Goal: Task Accomplishment & Management: Complete application form

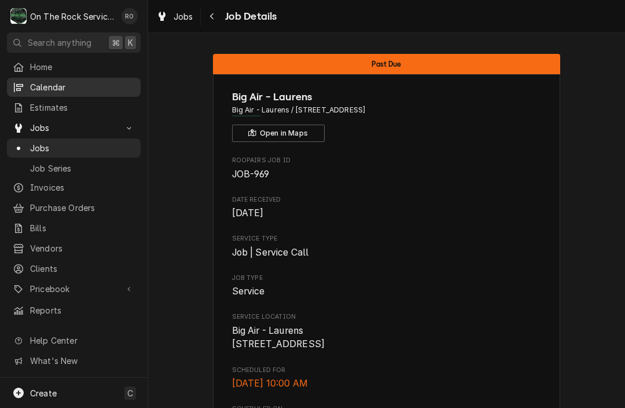
click at [85, 82] on span "Calendar" at bounding box center [82, 87] width 105 height 12
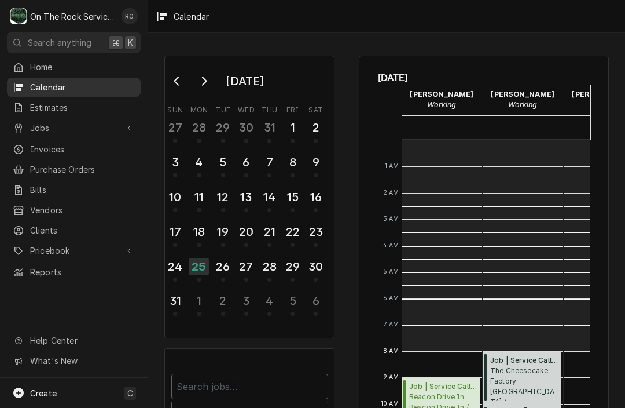
scroll to position [211, 0]
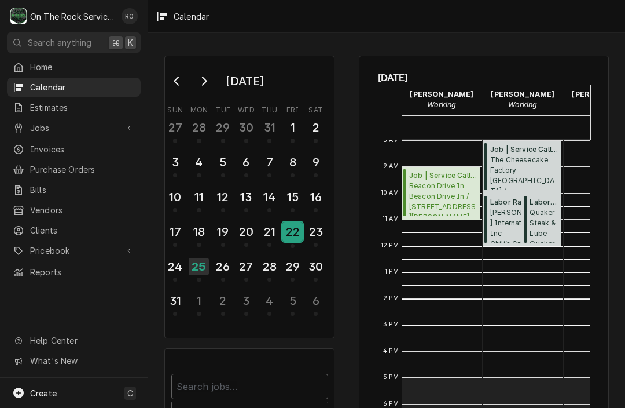
click at [296, 241] on div "22" at bounding box center [293, 232] width 20 height 20
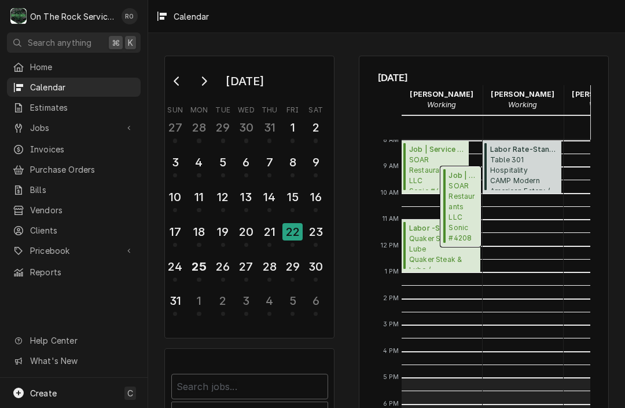
click at [470, 214] on span "SOAR Restaurants LLC Sonic #4208 - Greer / 119 S Buncombe Rd, Greer, SC 29650" at bounding box center [463, 212] width 28 height 62
click at [414, 178] on span "SOAR Restaurants LLC Sonic #4208 - Greer / 119 S Buncombe Rd, Greer, SC 29650" at bounding box center [437, 172] width 56 height 35
click at [428, 251] on span "Quaker Steak & Lube Quaker Steak & Lube / 10 Chrome Dr, Greenville, SC 29615" at bounding box center [443, 250] width 68 height 35
click at [207, 274] on div "25" at bounding box center [199, 267] width 20 height 20
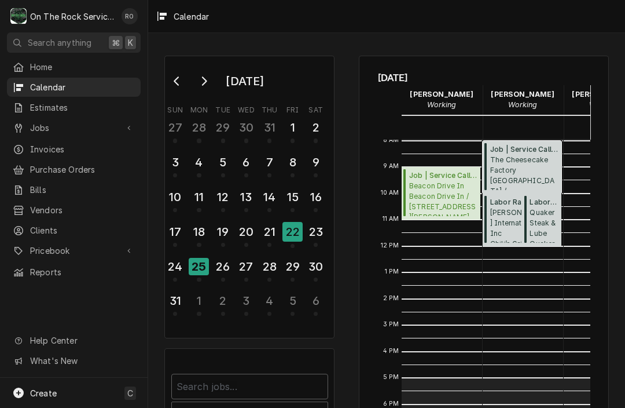
click at [517, 163] on span "The Cheesecake Factory Greenville / 700 Haywood Rd, Greenville, SC 29607" at bounding box center [524, 172] width 68 height 35
click at [228, 262] on div "26" at bounding box center [223, 267] width 20 height 20
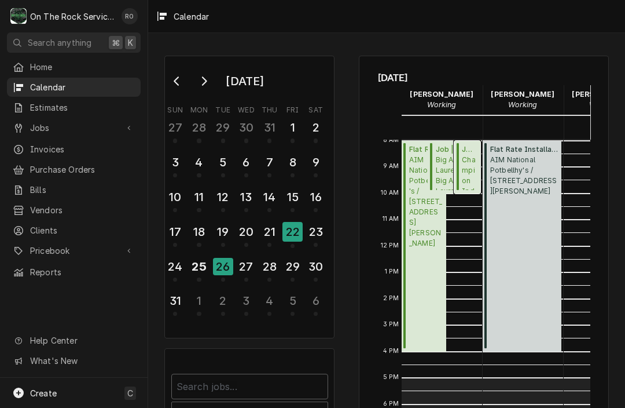
click at [472, 175] on span "Champion Industries Chick Fil A #2536 / 1061 Tiger Blvd, Clemson, SC 29631" at bounding box center [469, 172] width 15 height 35
click at [204, 270] on div "25" at bounding box center [199, 267] width 20 height 20
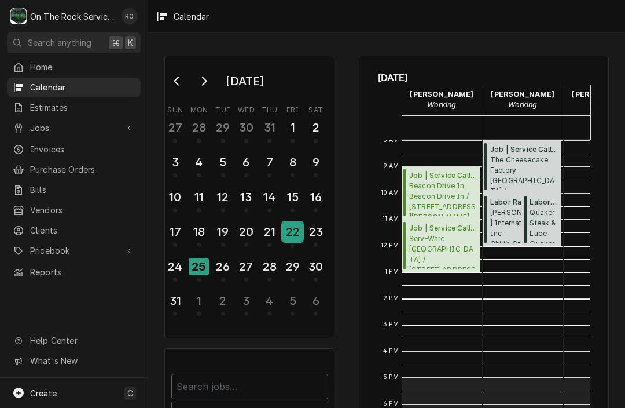
click at [292, 231] on div "22" at bounding box center [293, 232] width 20 height 20
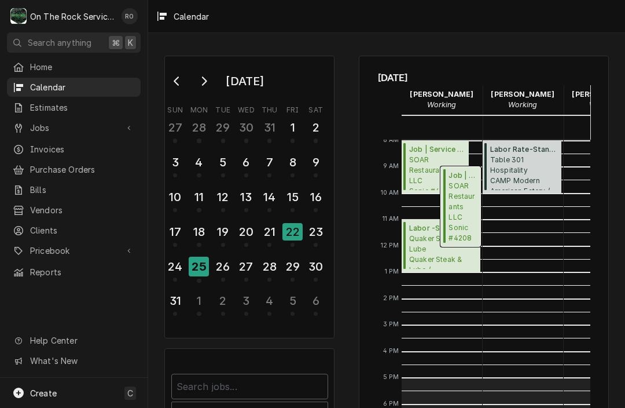
click at [470, 214] on span "SOAR Restaurants LLC Sonic #4208 - Greer / 119 S Buncombe Rd, Greer, SC 29650" at bounding box center [463, 212] width 28 height 62
click at [419, 168] on span "SOAR Restaurants LLC Sonic #4208 - Greer / 119 S Buncombe Rd, Greer, SC 29650" at bounding box center [437, 172] width 56 height 35
click at [199, 273] on div "25" at bounding box center [199, 267] width 20 height 20
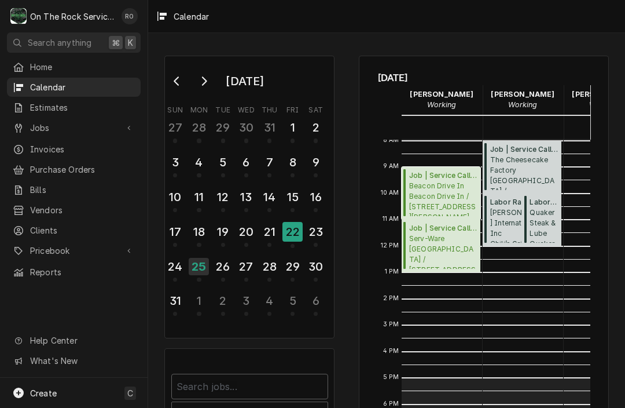
click at [449, 185] on span "Beacon Drive In Beacon Drive In / 255 John B White Sr Blvd, Spartanburg, SC 293…" at bounding box center [443, 198] width 68 height 35
drag, startPoint x: 296, startPoint y: 243, endPoint x: 296, endPoint y: 226, distance: 16.8
click at [296, 226] on div "22" at bounding box center [293, 232] width 20 height 20
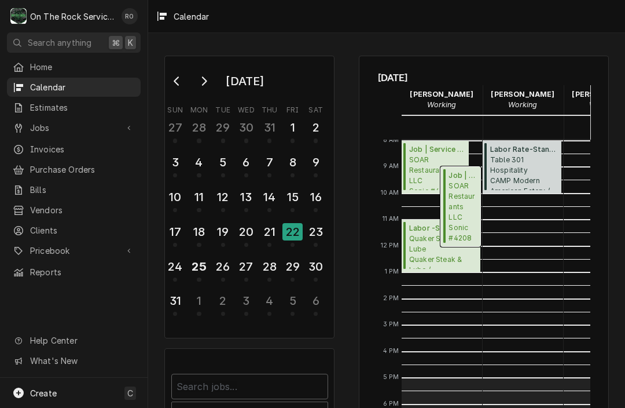
click at [457, 213] on span "SOAR Restaurants LLC Sonic #4208 - Greer / 119 S Buncombe Rd, Greer, SC 29650" at bounding box center [463, 212] width 28 height 62
click at [207, 265] on div "25" at bounding box center [199, 267] width 20 height 20
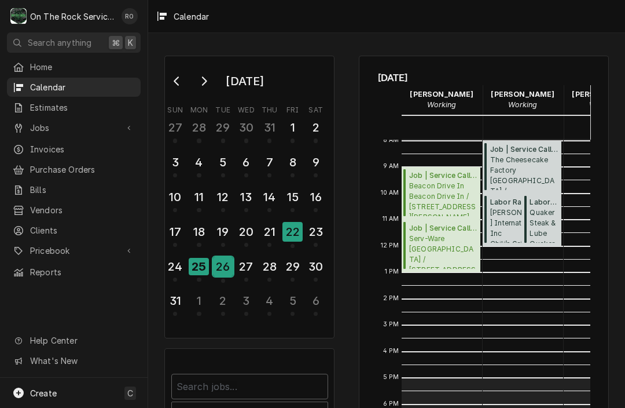
click at [229, 274] on div "26" at bounding box center [223, 267] width 20 height 20
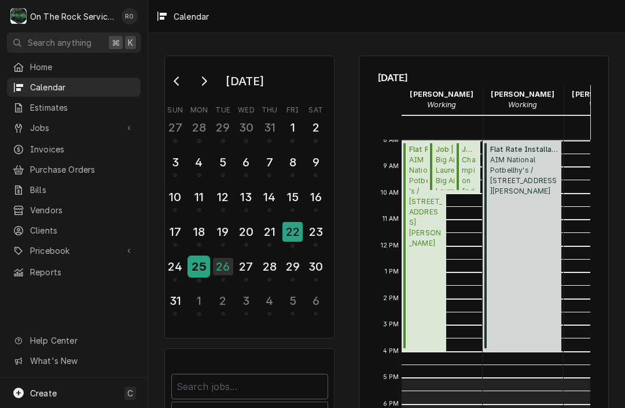
click at [208, 271] on div "25" at bounding box center [199, 267] width 20 height 20
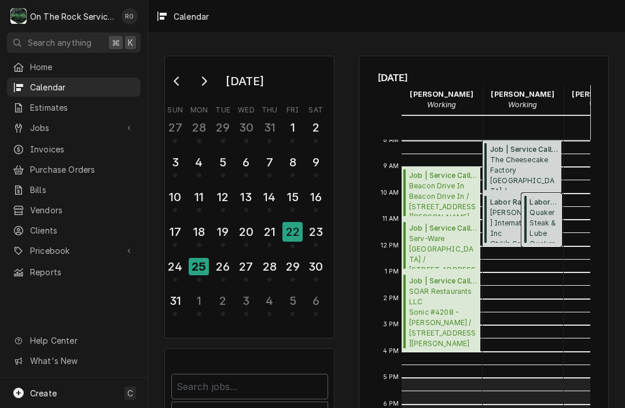
click at [537, 223] on span "Quaker Steak & Lube Quaker Steak & Lube / 10 Chrome Dr, Greenville, SC 29615" at bounding box center [544, 224] width 28 height 35
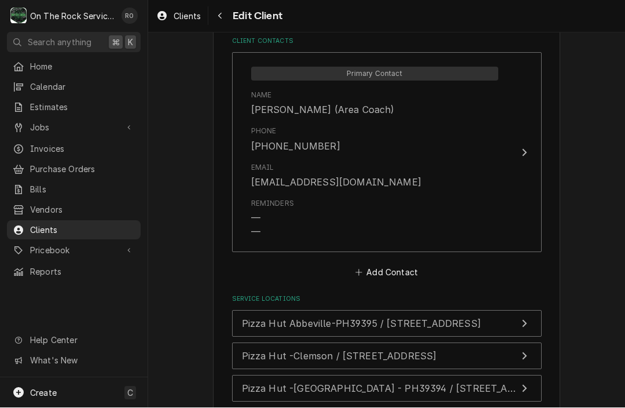
scroll to position [852, 0]
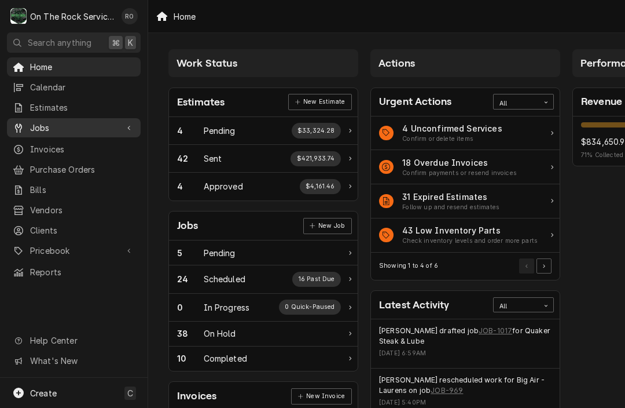
click at [27, 124] on div "Jobs" at bounding box center [65, 128] width 105 height 12
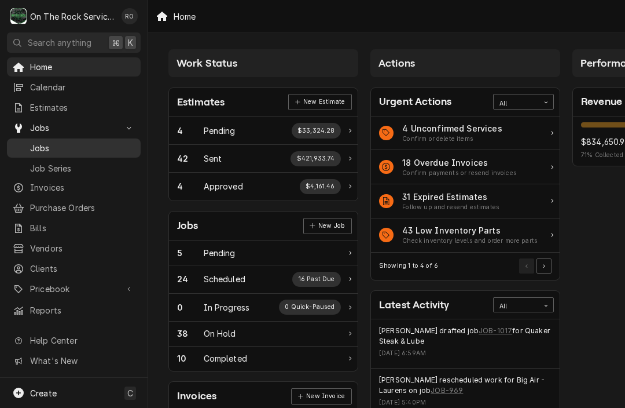
click at [28, 151] on link "Jobs" at bounding box center [74, 147] width 134 height 19
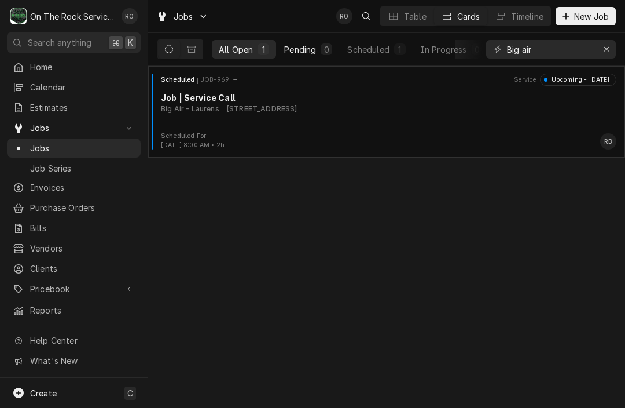
click at [318, 51] on button "Pending 0" at bounding box center [308, 49] width 62 height 19
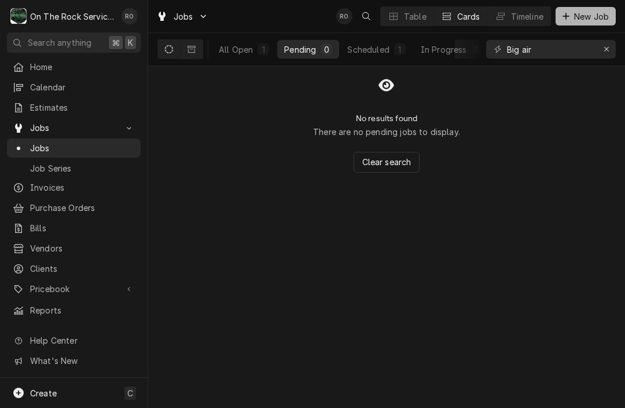
click at [572, 21] on span "New Job" at bounding box center [591, 16] width 39 height 12
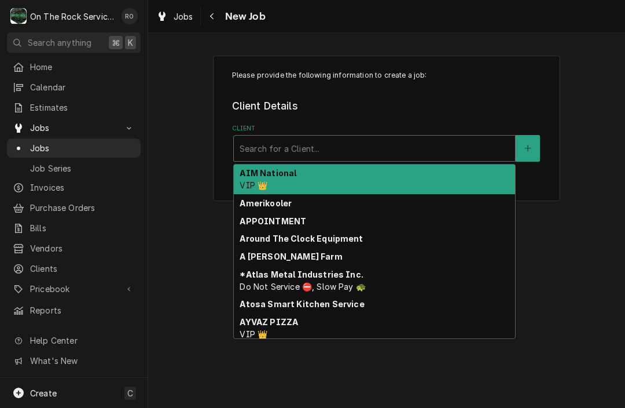
click at [430, 150] on div "Client" at bounding box center [375, 148] width 270 height 21
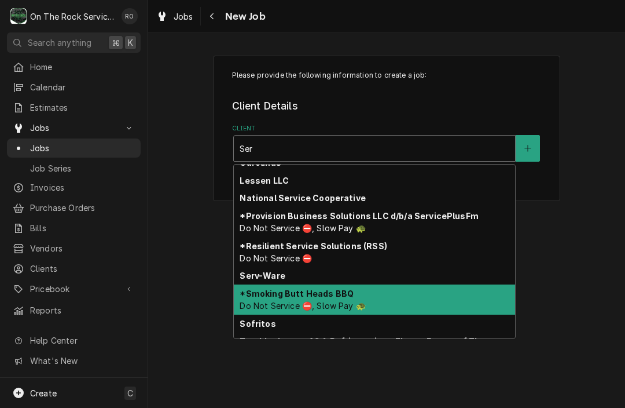
scroll to position [165, 0]
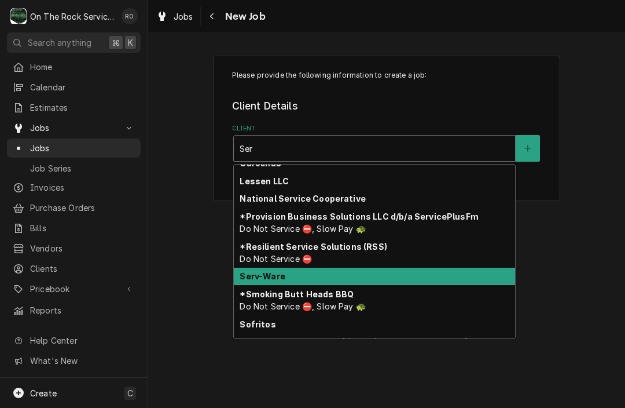
drag, startPoint x: 415, startPoint y: 258, endPoint x: 407, endPoint y: 255, distance: 8.6
click at [407, 268] on div "Serv-Ware" at bounding box center [374, 277] width 281 height 18
type input "Ser"
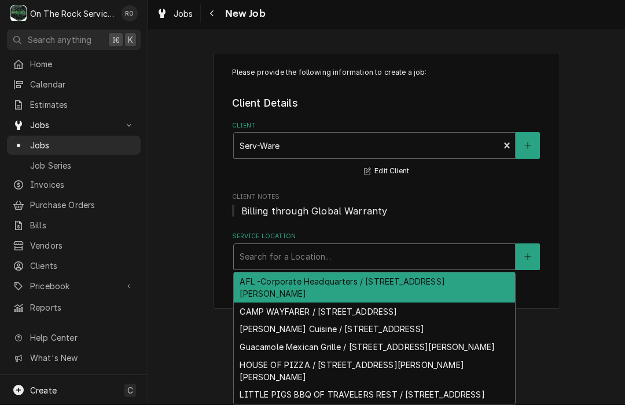
click at [430, 254] on div "Service Location" at bounding box center [375, 259] width 270 height 21
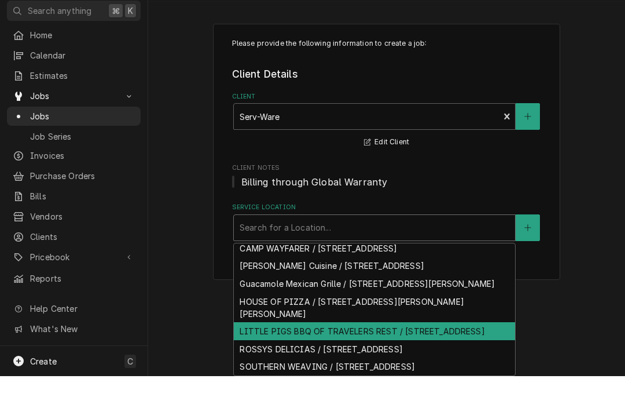
scroll to position [46, 0]
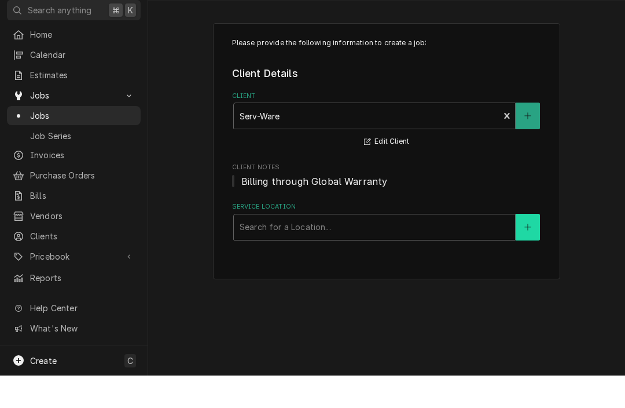
click at [525, 246] on button "Service Location" at bounding box center [528, 259] width 24 height 27
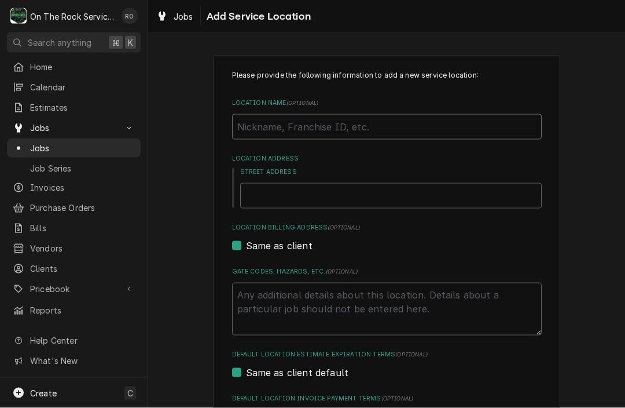
click at [328, 129] on input "Location Name ( optional )" at bounding box center [387, 126] width 310 height 25
type textarea "x"
type input "R"
type textarea "x"
type input "RE"
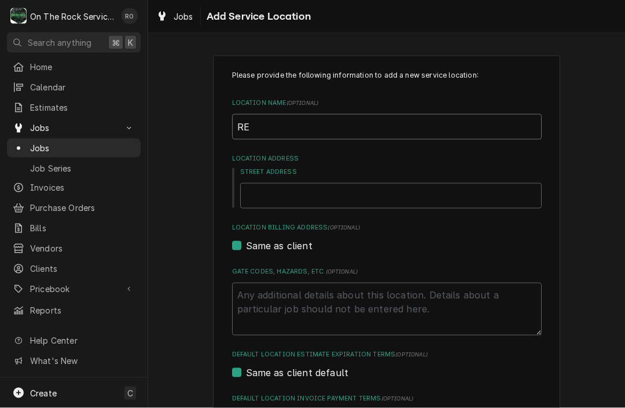
type textarea "x"
type input "REI"
type textarea "x"
type input "REID"
type textarea "x"
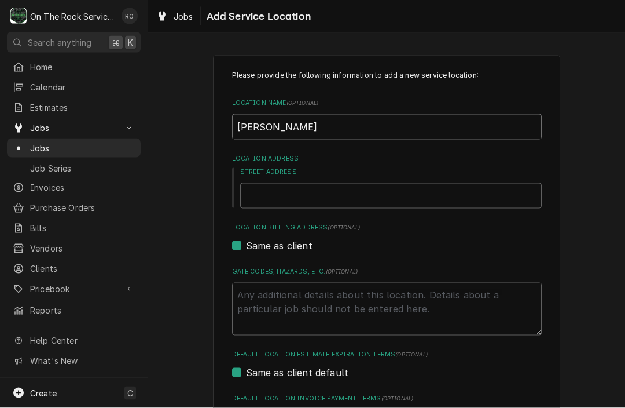
type input "REIDV"
type textarea "x"
type input "REIDVI"
type textarea "x"
type input "REIDVIL"
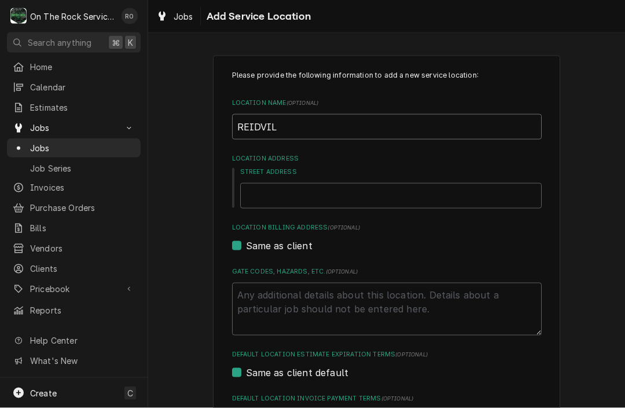
type textarea "x"
type input "REIDVILL"
type textarea "x"
type input "REIDVILLE"
type textarea "x"
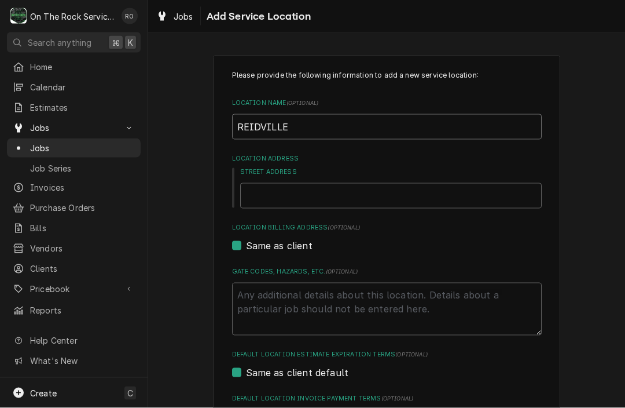
type input "REIDVILLE"
type textarea "x"
type input "REIDVILLE R"
type textarea "x"
type input "REIDVILLE RD"
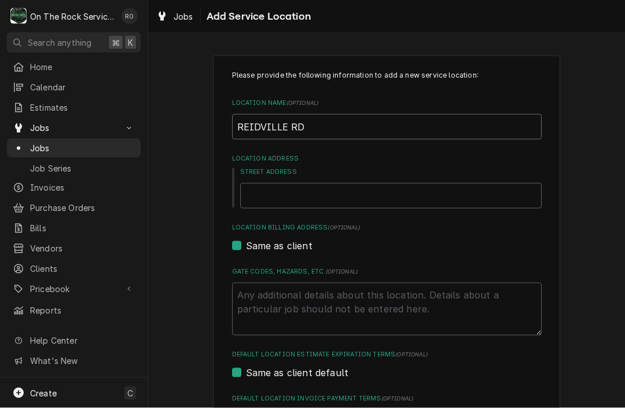
type textarea "x"
type input "REIDVILLE RD"
type textarea "x"
type input "REIDVILLE RD C"
type textarea "x"
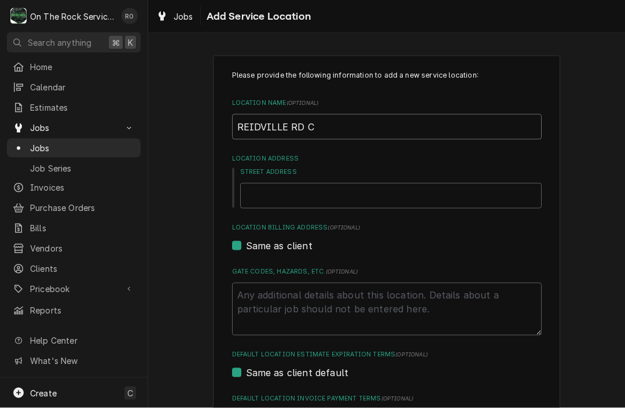
type input "REIDVILLE RD CH"
type textarea "x"
type input "REIDVILLE RD CHU"
type textarea "x"
type input "REIDVILLE RD CHUR"
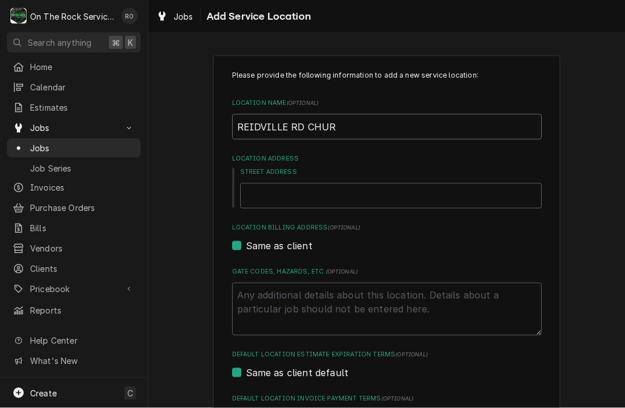
type textarea "x"
type input "REIDVILLE RD CHURCH"
type textarea "x"
type input "REIDVILLE RD CHURCH"
click at [317, 191] on input "Street Address" at bounding box center [391, 195] width 302 height 25
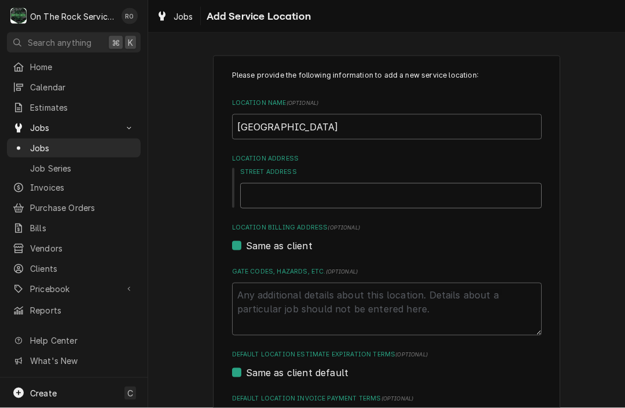
type input "5"
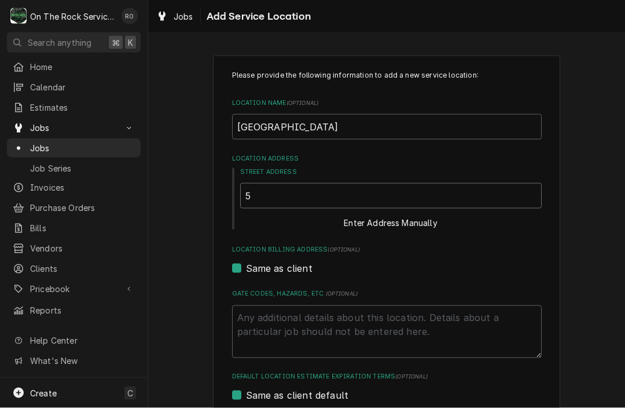
type textarea "x"
type input "55"
type textarea "x"
type input "557"
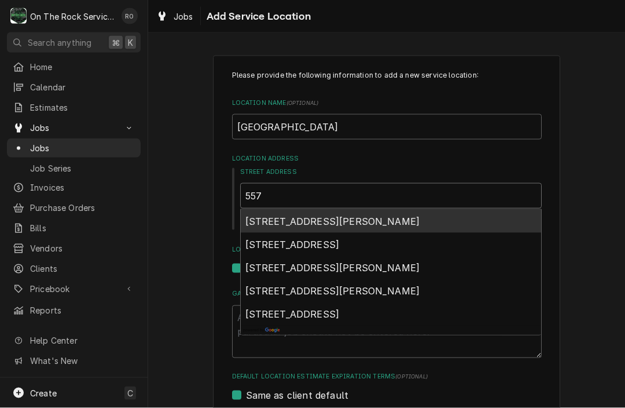
type textarea "x"
type input "5575"
click at [335, 218] on span "5575 Reidville Road, Moore, SC, USA" at bounding box center [333, 221] width 175 height 12
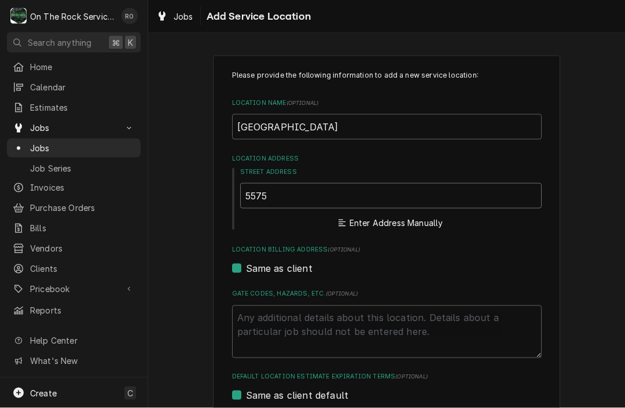
type textarea "x"
type input "5575 Reidville Rd"
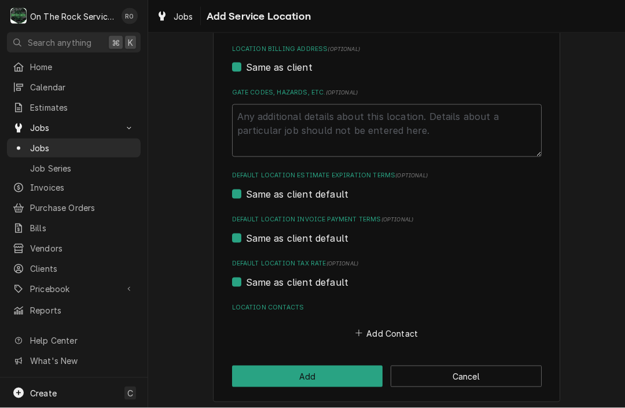
scroll to position [345, 0]
click at [383, 325] on button "Add Contact" at bounding box center [386, 333] width 67 height 16
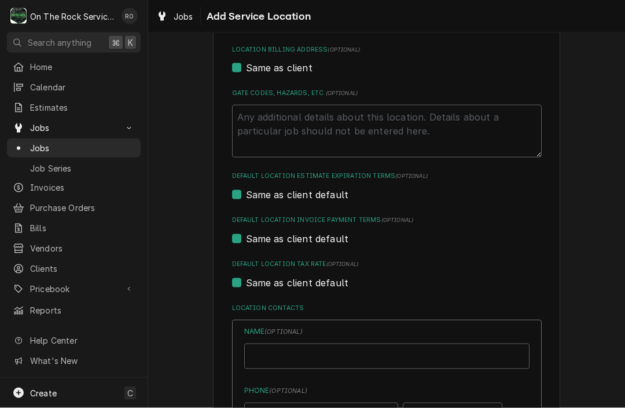
type textarea "x"
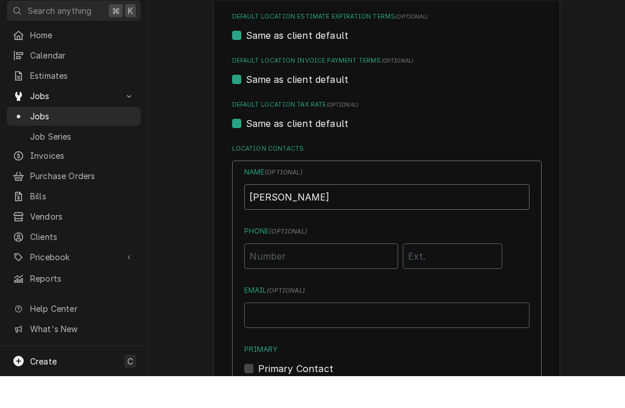
scroll to position [494, 0]
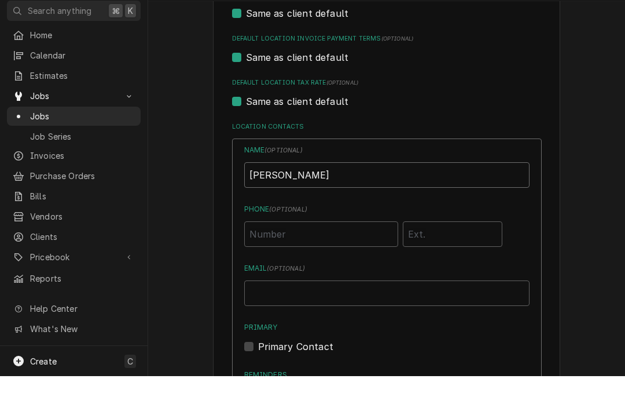
type input "LARRY HART"
click at [280, 253] on input "Phone ( optional )" at bounding box center [321, 265] width 154 height 25
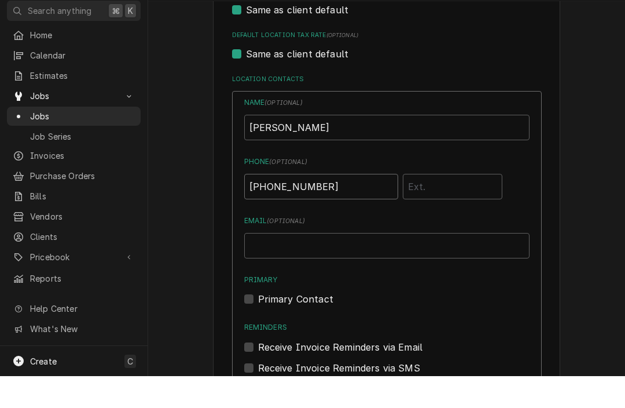
scroll to position [563, 0]
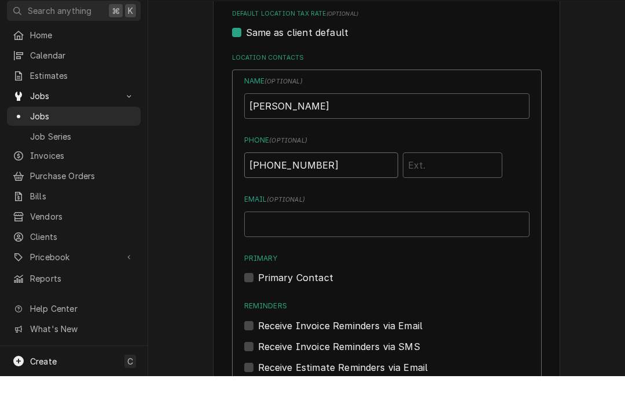
type input "(864) 316-5189"
click at [270, 302] on div "Primary Contact" at bounding box center [386, 309] width 285 height 14
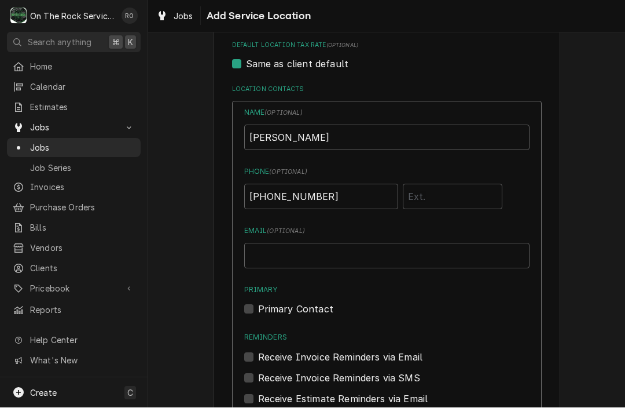
click at [262, 306] on label "Primary Contact" at bounding box center [295, 309] width 75 height 14
click at [262, 306] on input "Primary" at bounding box center [400, 314] width 285 height 25
checkbox input "true"
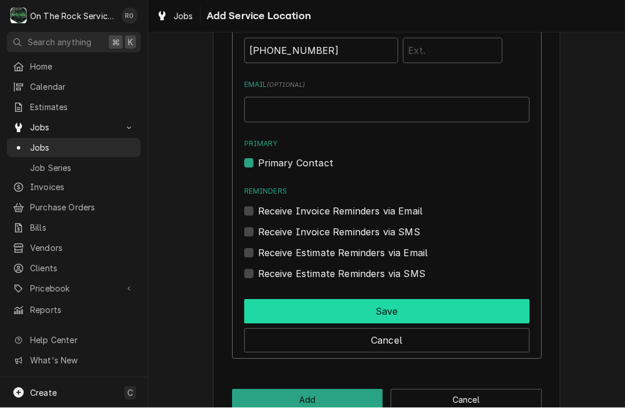
scroll to position [714, 0]
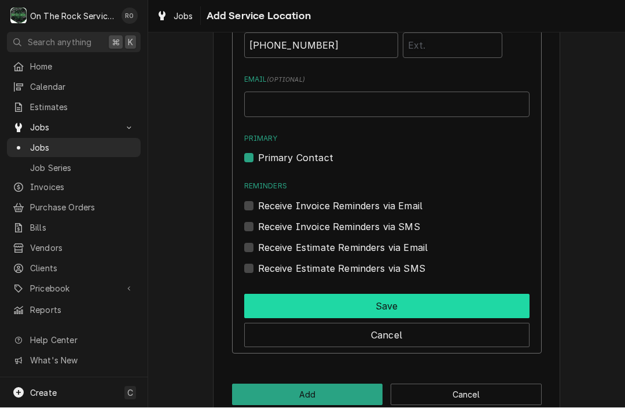
click at [338, 304] on button "Save" at bounding box center [386, 306] width 285 height 24
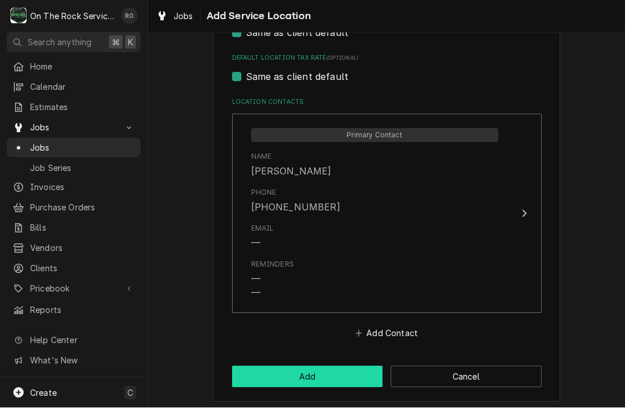
click at [317, 373] on button "Add" at bounding box center [307, 376] width 151 height 21
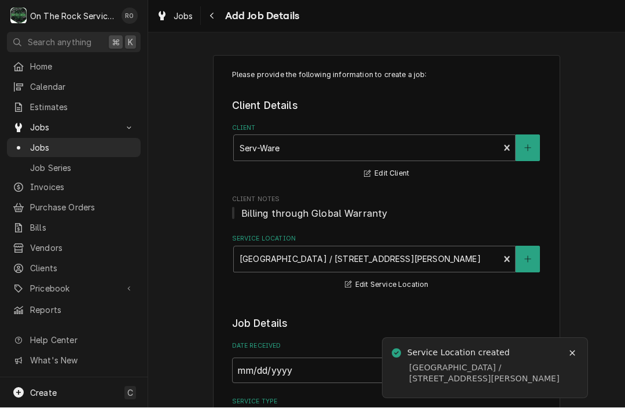
type textarea "x"
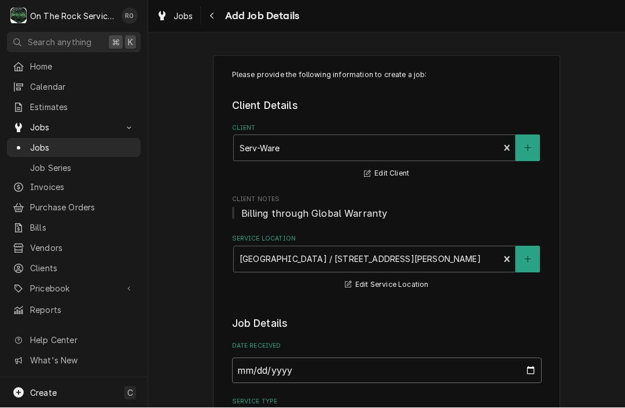
click at [386, 373] on input "2025-08-25" at bounding box center [387, 370] width 310 height 25
type input "2025-08-22"
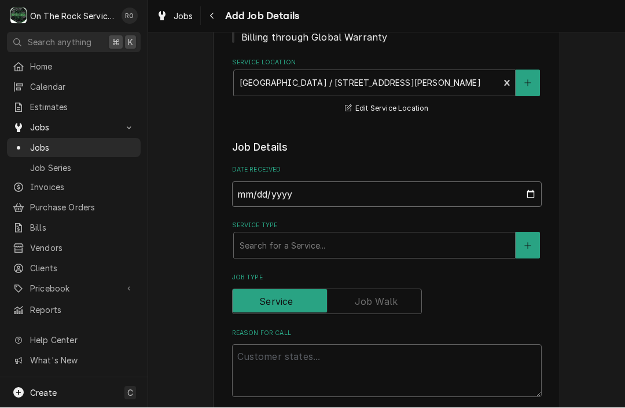
scroll to position [186, 0]
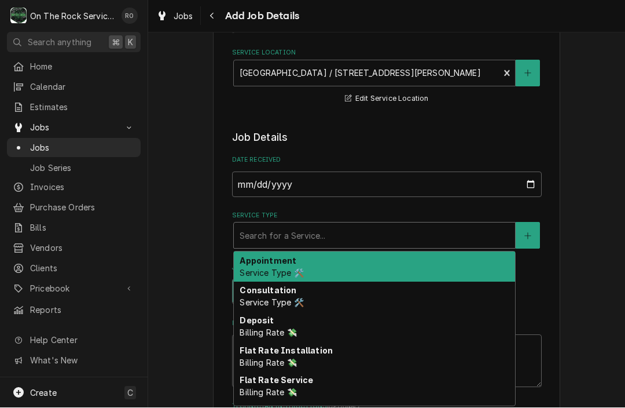
click at [415, 230] on div "Service Type" at bounding box center [375, 235] width 270 height 21
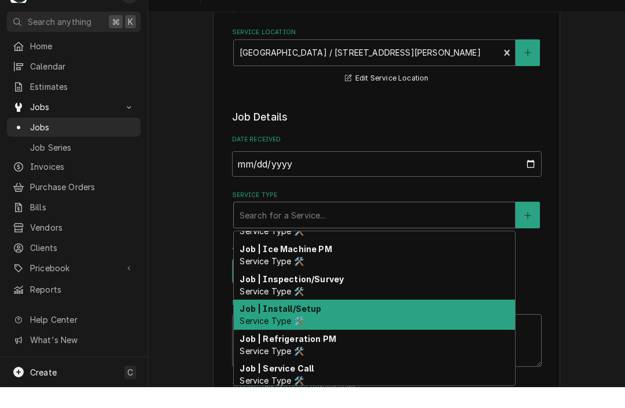
scroll to position [395, 0]
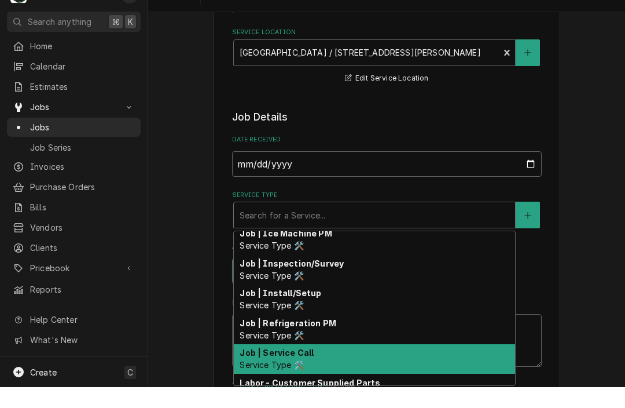
click at [385, 365] on div "Job | Service Call Service Type 🛠️" at bounding box center [374, 380] width 281 height 30
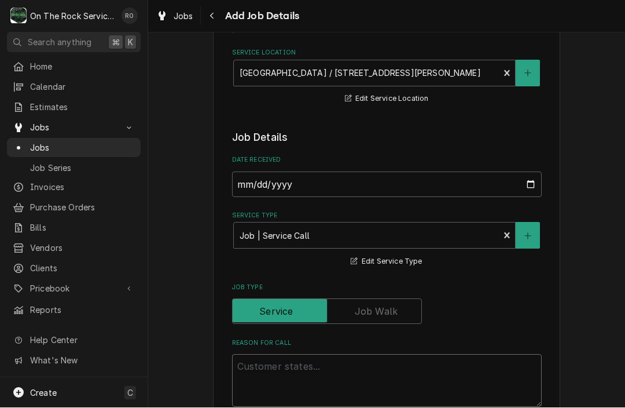
click at [382, 378] on html "O On The Rock Services RO Search anything ⌘ K Home Calendar Estimates Jobs Jobs…" at bounding box center [312, 204] width 625 height 408
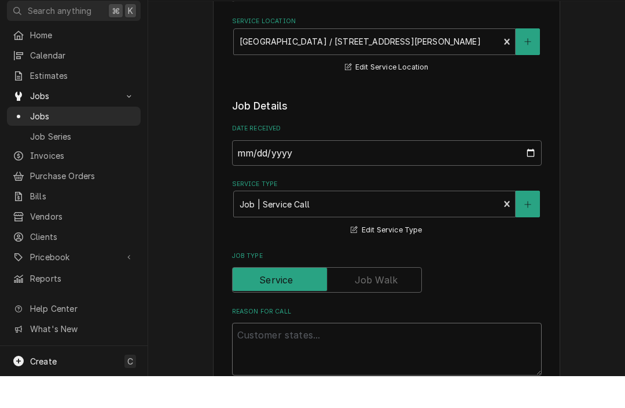
type textarea "x"
type textarea "W"
type textarea "x"
type textarea "WO"
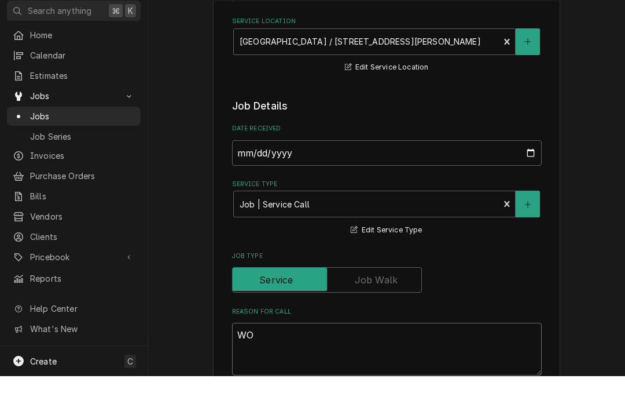
type textarea "x"
type textarea "WO#"
type textarea "x"
type textarea "WO#"
type textarea "x"
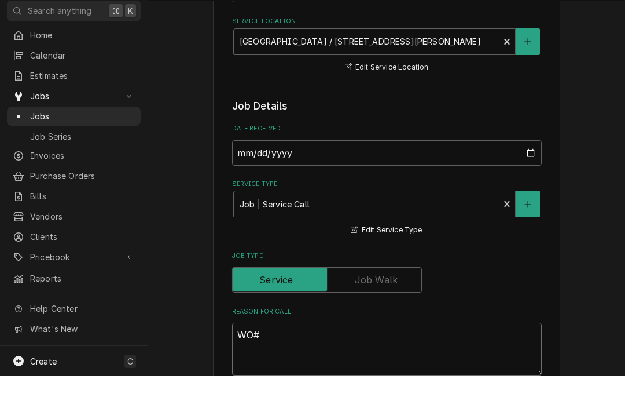
type textarea "WO# S"
type textarea "x"
type textarea "WO# SRV"
type textarea "x"
type textarea "WO# SRV8"
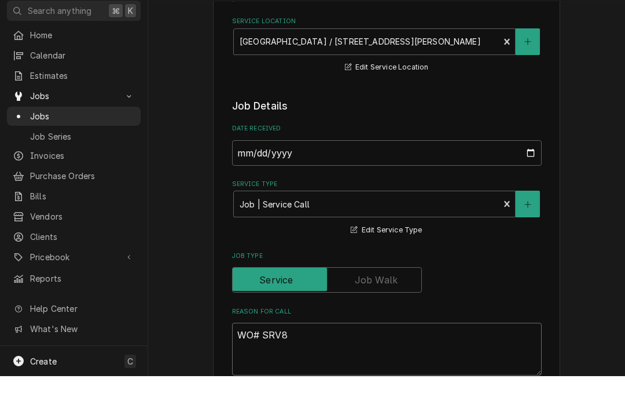
type textarea "x"
type textarea "WO# SRV84"
type textarea "x"
type textarea "WO# SRV843"
type textarea "x"
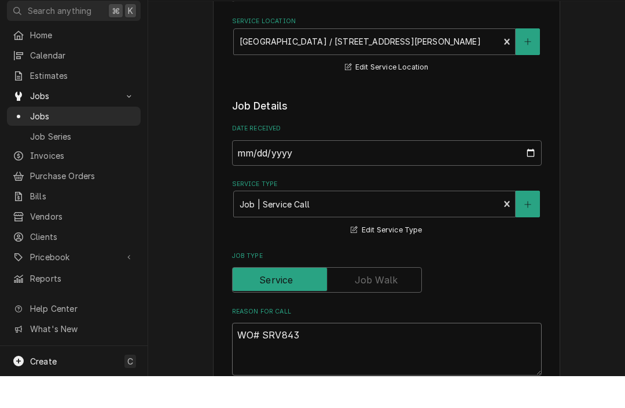
type textarea "WO# SRV8435"
type textarea "x"
type textarea "WO# SRV8435"
type textarea "x"
type textarea "WO# SRV8435 N"
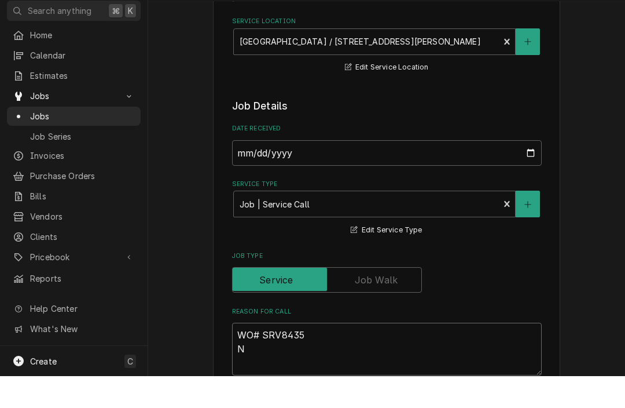
type textarea "x"
type textarea "WO# SRV8435 No"
type textarea "x"
type textarea "WO# SRV8435 Not"
type textarea "x"
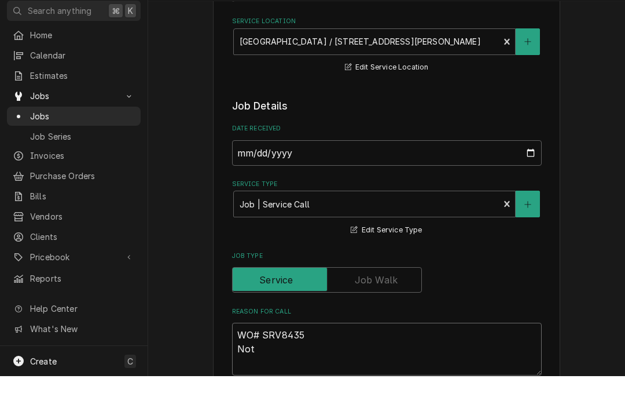
type textarea "WO# SRV8435 Not"
type textarea "x"
type textarea "WO# SRV8435 Not k"
type textarea "x"
type textarea "WO# SRV8435 Not ke"
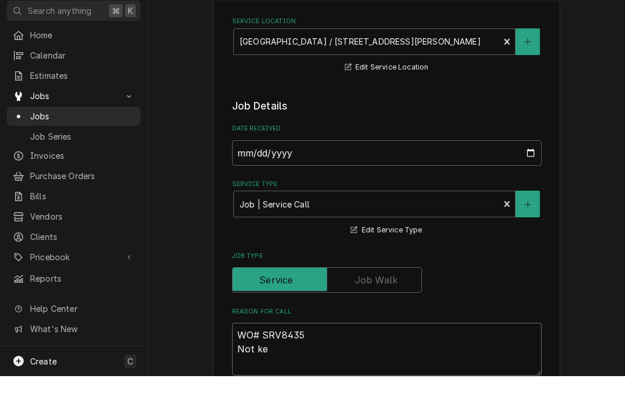
type textarea "x"
type textarea "WO# SRV8435 Not kee"
type textarea "x"
type textarea "WO# SRV8435 Not keep"
type textarea "x"
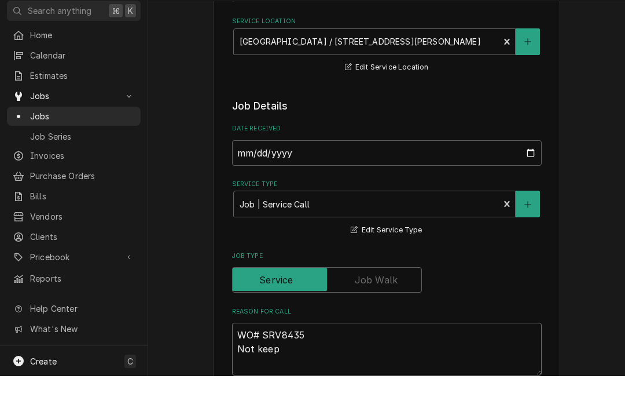
type textarea "WO# SRV8435 Not keepi"
type textarea "x"
type textarea "WO# SRV8435 Not keepin"
type textarea "x"
type textarea "WO# SRV8435 Not keeping"
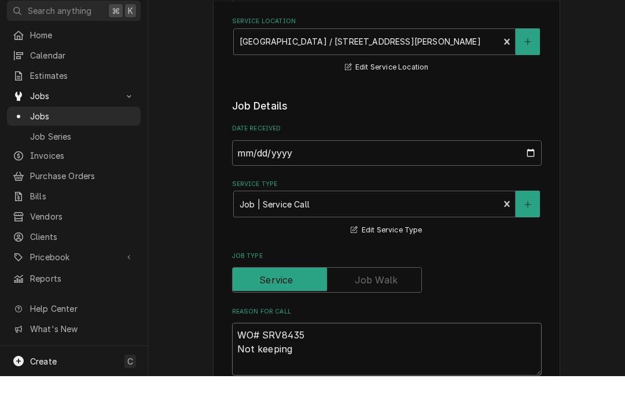
type textarea "x"
type textarea "WO# SRV8435 Not keeping"
type textarea "x"
type textarea "WO# SRV8435 Not keeping t"
type textarea "x"
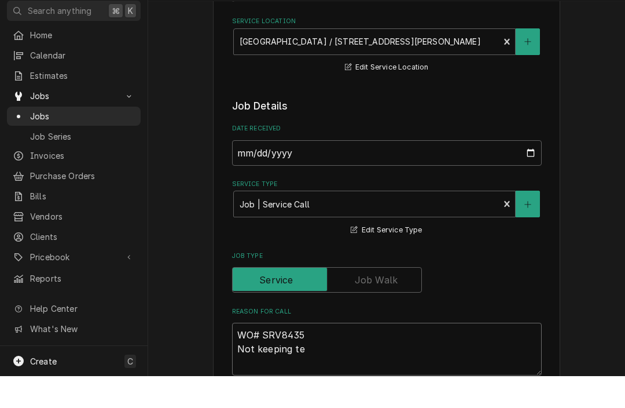
type textarea "WO# SRV8435 Not keeping tem"
type textarea "x"
type textarea "WO# SRV8435 Not keeping temp"
type textarea "x"
type textarea "WO# SRV8435 Not keeping temp,"
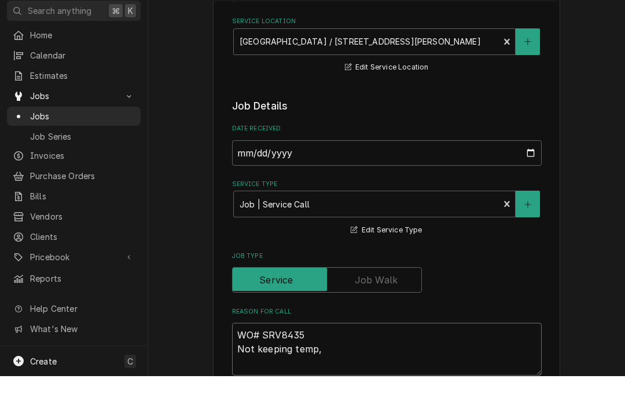
type textarea "x"
type textarea "WO# SRV8435 Not keeping temp,"
type textarea "x"
type textarea "WO# SRV8435 Not keeping temp, s"
type textarea "x"
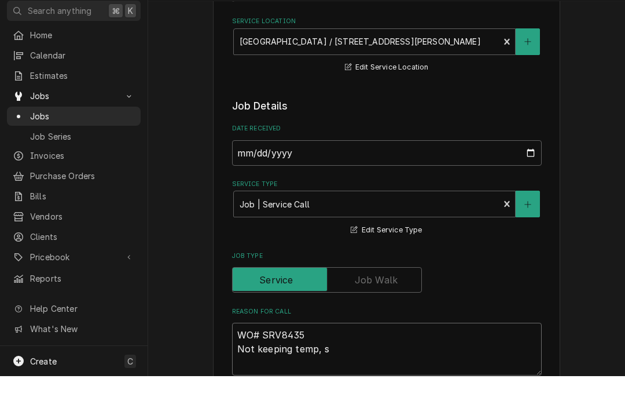
type textarea "WO# SRV8435 Not keeping temp, se"
type textarea "x"
type textarea "WO# SRV8435 Not keeping temp, set"
type textarea "x"
type textarea "WO# SRV8435 Not keeping temp, set"
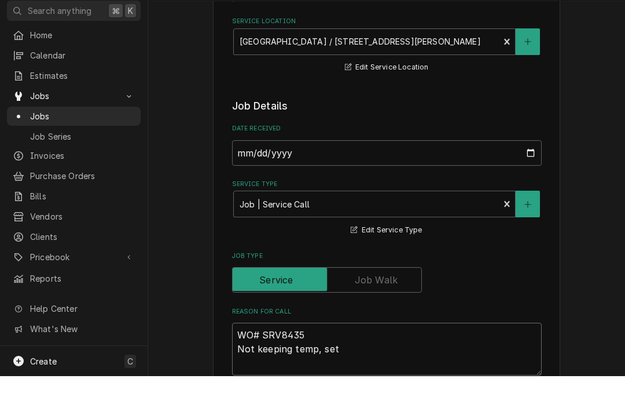
type textarea "x"
type textarea "WO# SRV8435 Not keeping temp, set t"
type textarea "x"
type textarea "WO# SRV8435 Not keeping temp, set to"
type textarea "x"
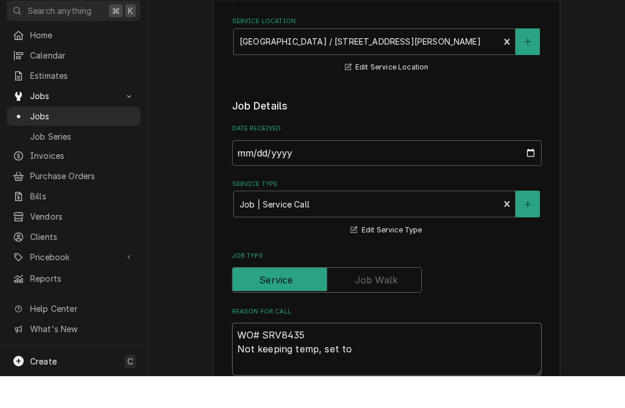
type textarea "WO# SRV8435 Not keeping temp, set to"
type textarea "x"
type textarea "WO# SRV8435 Not keeping temp, set to 4"
type textarea "x"
type textarea "WO# SRV8435 Not keeping temp, set to 40"
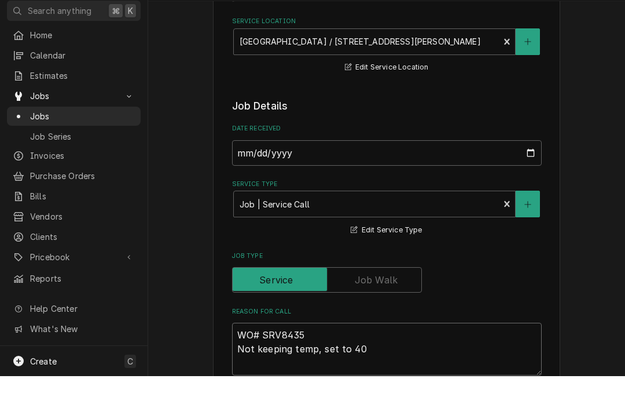
type textarea "x"
type textarea "WO# SRV8435 Not keeping temp, set to 40"
type textarea "x"
type textarea "WO# SRV8435 Not keeping temp, set to 40 b"
type textarea "x"
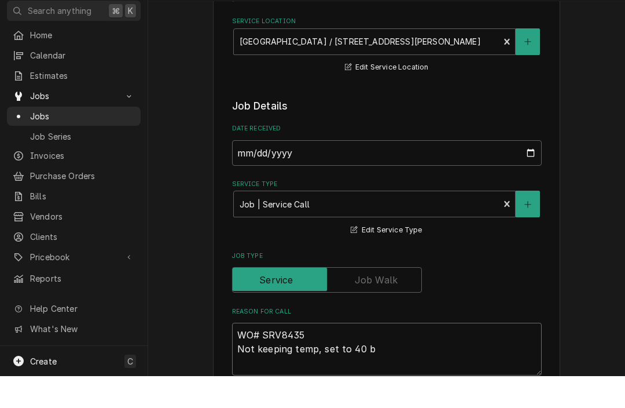
type textarea "WO# SRV8435 Not keeping temp, set to 40 bu"
type textarea "x"
type textarea "WO# SRV8435 Not keeping temp, set to 40 but"
type textarea "x"
type textarea "WO# SRV8435 Not keeping temp, set to 40 but"
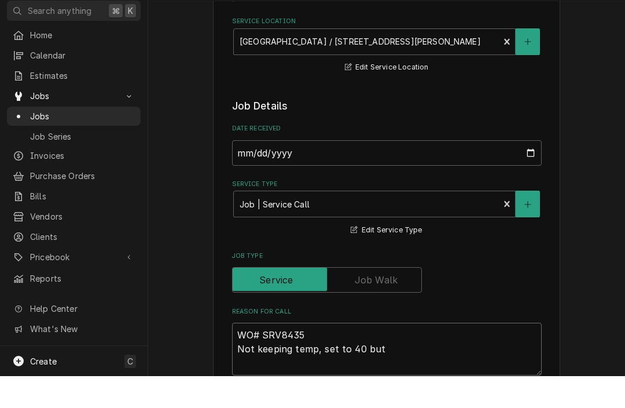
type textarea "x"
type textarea "WO# SRV8435 Not keeping temp, set to 40 bu"
type textarea "x"
type textarea "WO# SRV8435 Not keeping temp, set to 40 b"
type textarea "x"
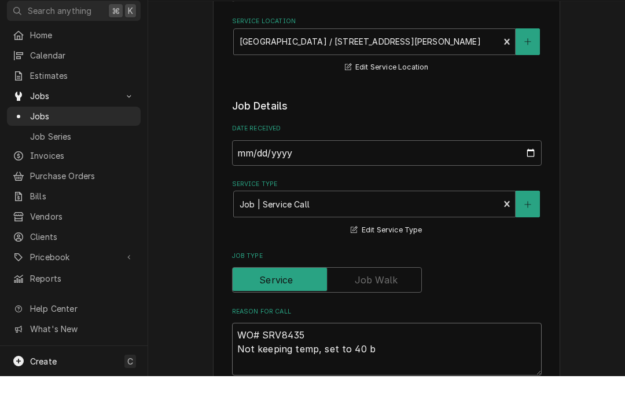
type textarea "WO# SRV8435 Not keeping temp, set to 40"
type textarea "x"
type textarea "WO# SRV8435 Not keeping temp, set to 40"
type textarea "x"
type textarea "WO# SRV8435 Not keeping temp, set to 4"
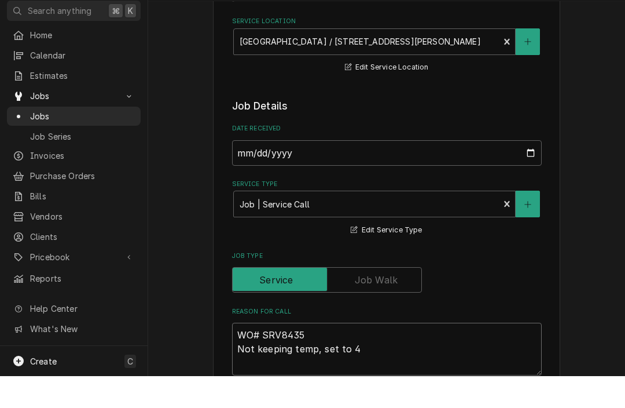
type textarea "x"
type textarea "WO# SRV8435 Not keeping temp, set to"
type textarea "x"
type textarea "WO# SRV8435 Not keeping temp, set to"
type textarea "x"
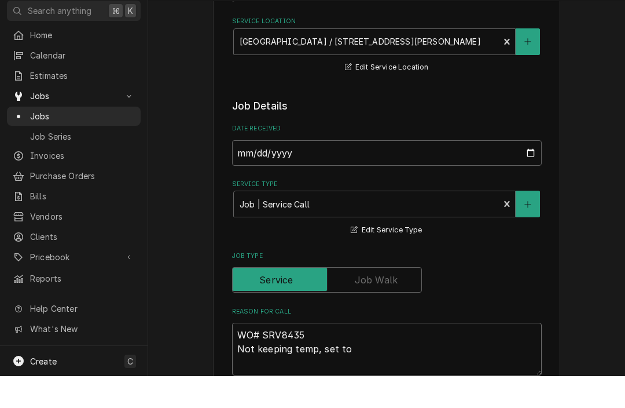
type textarea "WO# SRV8435 Not keeping temp, set t"
type textarea "x"
type textarea "WO# SRV8435 Not keeping temp, set"
type textarea "x"
type textarea "WO# SRV8435 Not keeping temp, set"
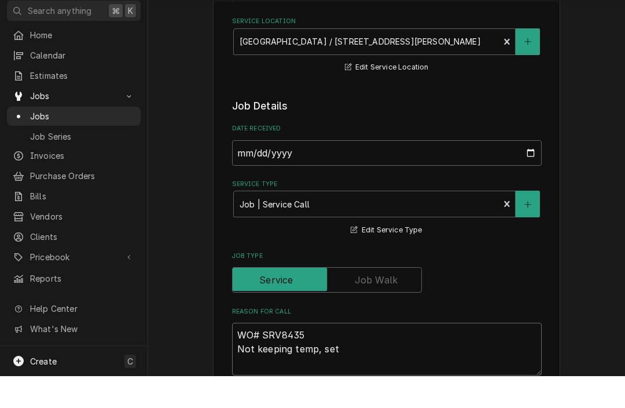
type textarea "x"
type textarea "WO# SRV8435 Not keeping temp, se"
type textarea "x"
type textarea "WO# SRV8435 Not keeping temp, s"
type textarea "x"
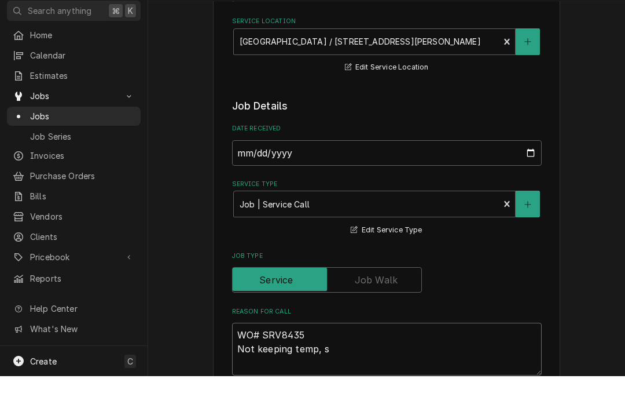
type textarea "WO# SRV8435 Not keeping temp,"
type textarea "x"
type textarea "WO# SRV8435 Not keeping temp,"
type textarea "x"
type textarea "WO# SRV8435 Not keeping temp"
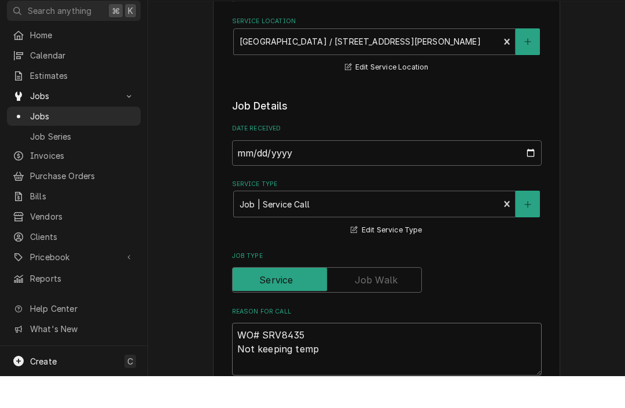
type textarea "x"
type textarea "WO# SRV8435 Not keeping tem"
type textarea "x"
type textarea "WO# SRV8435 Not keeping te"
type textarea "x"
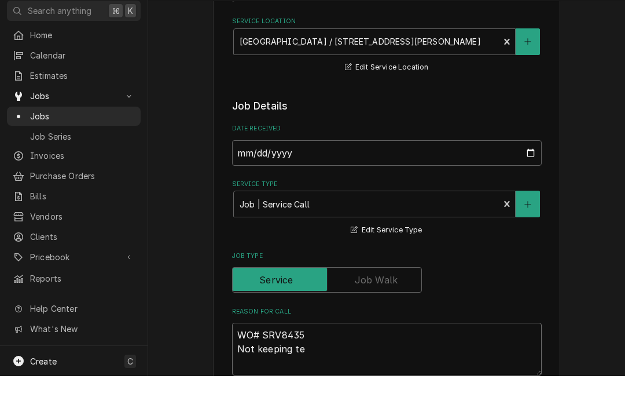
type textarea "WO# SRV8435 Not keeping t"
type textarea "x"
type textarea "WO# SRV8435 Not keeping"
type textarea "x"
type textarea "WO# SRV8435 Not keeping"
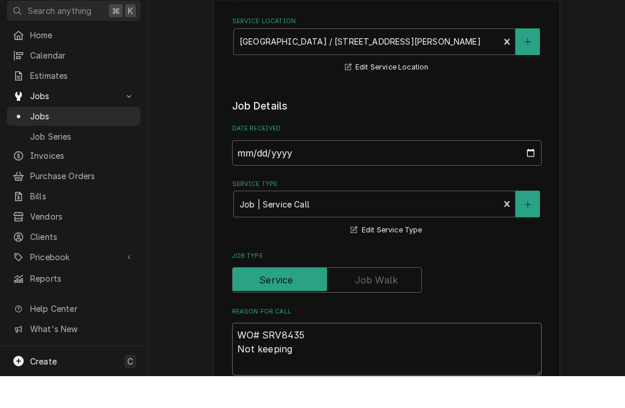
type textarea "x"
type textarea "WO# SRV8435 Not keepin"
type textarea "x"
type textarea "WO# SRV8435 Not keepi"
type textarea "x"
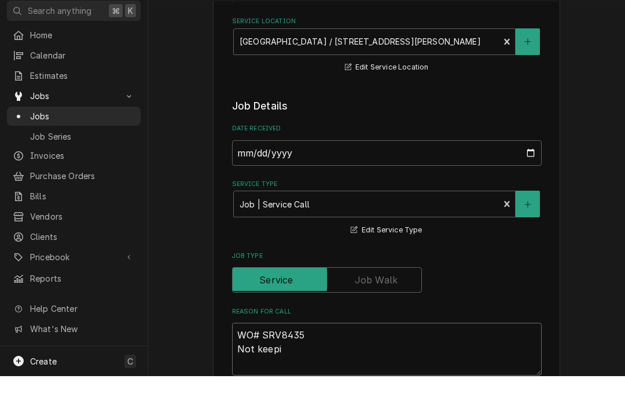
type textarea "WO# SRV8435 Not keep"
type textarea "x"
type textarea "WO# SRV8435 Not kee"
type textarea "x"
type textarea "WO# SRV8435 Not ke"
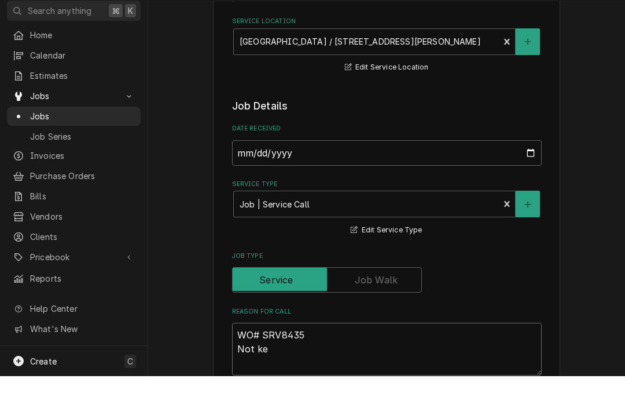
type textarea "x"
type textarea "WO# SRV8435 Not k"
type textarea "x"
type textarea "WO# SRV8435 Not"
type textarea "x"
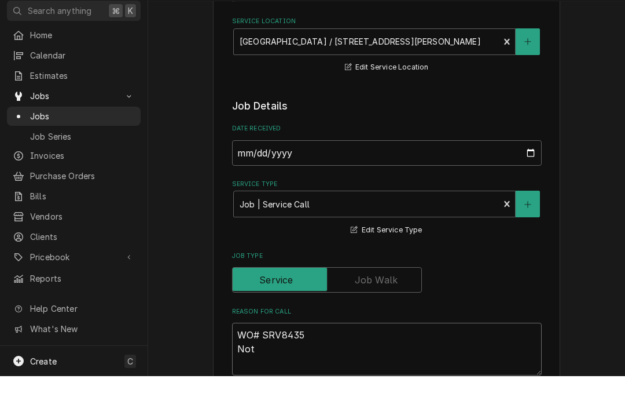
type textarea "WO# SRV8435 Not"
type textarea "x"
type textarea "WO# SRV8435 No"
type textarea "x"
type textarea "WO# SRV8435 N"
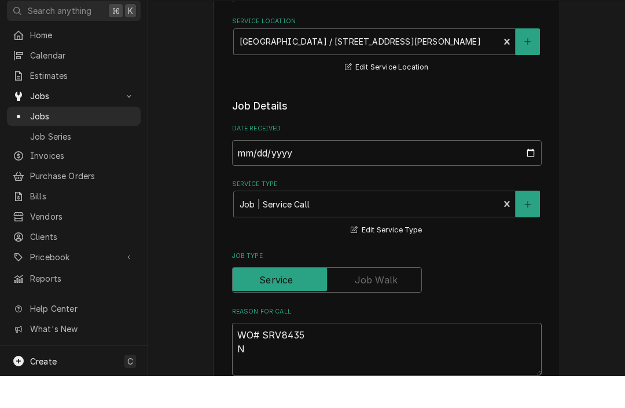
type textarea "x"
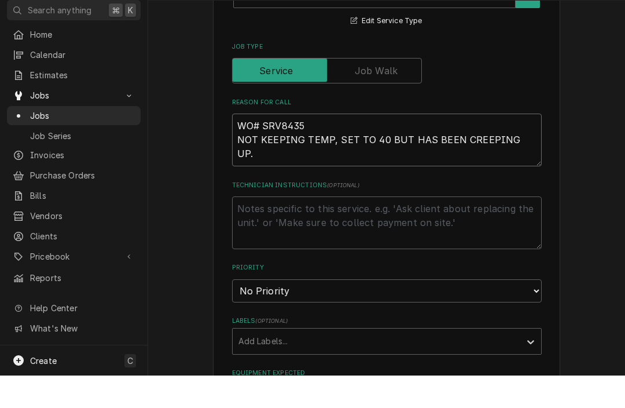
scroll to position [1, 0]
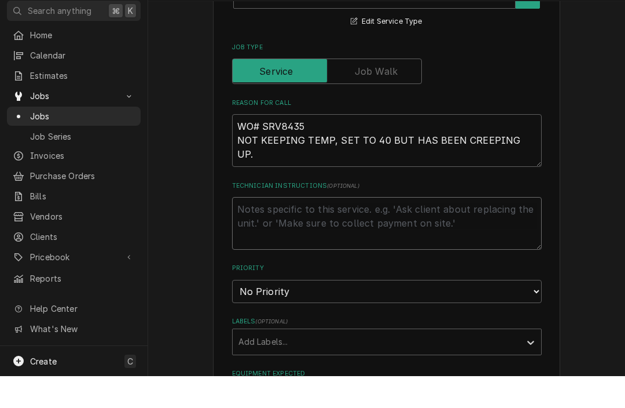
click at [427, 229] on textarea "Technician Instructions ( optional )" at bounding box center [387, 255] width 310 height 53
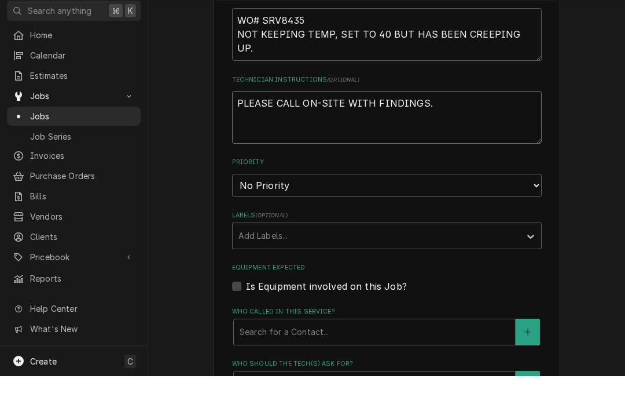
scroll to position [500, 0]
click at [425, 257] on div "Labels" at bounding box center [377, 267] width 276 height 21
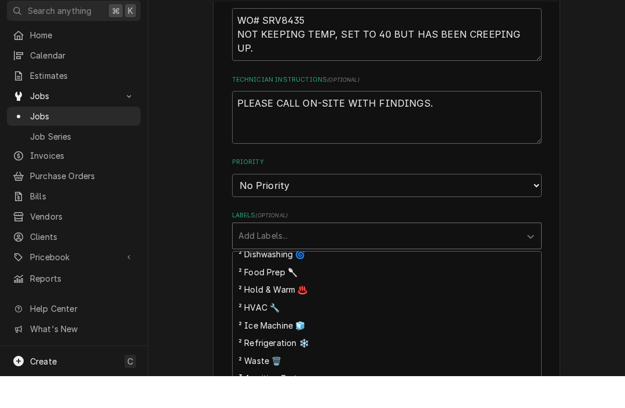
scroll to position [157, 0]
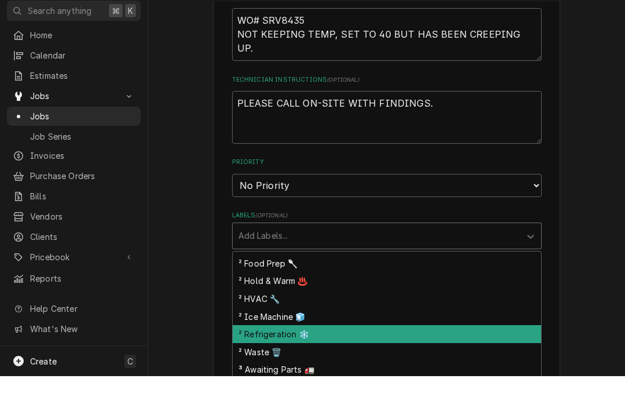
click at [389, 357] on div "² Refrigeration ❄️" at bounding box center [387, 366] width 309 height 18
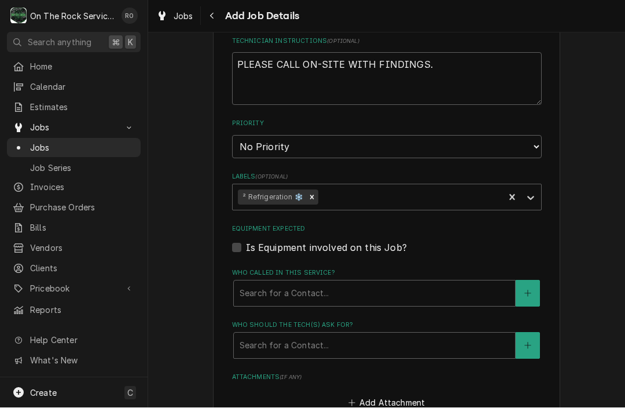
scroll to position [585, 0]
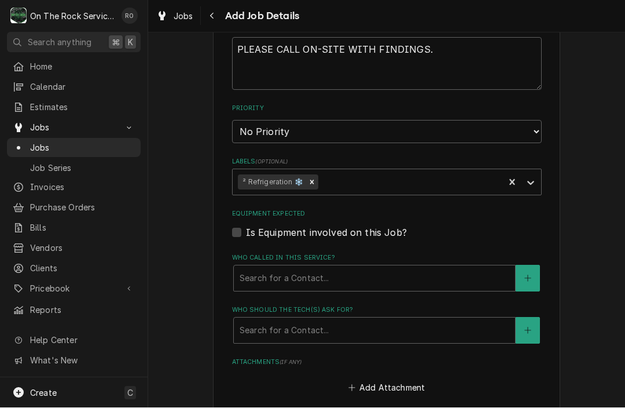
click at [244, 226] on div "Is Equipment involved on this Job?" at bounding box center [387, 233] width 310 height 14
click at [235, 229] on div "Is Equipment involved on this Job?" at bounding box center [387, 233] width 310 height 14
click at [246, 226] on label "Is Equipment involved on this Job?" at bounding box center [326, 233] width 161 height 14
click at [246, 226] on input "Equipment Expected" at bounding box center [401, 238] width 310 height 25
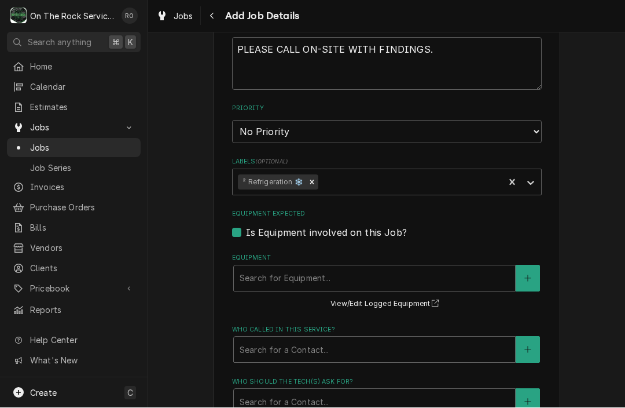
click at [319, 296] on div "Equipment Search for Equipment... View/Edit Logged Equipment" at bounding box center [387, 282] width 310 height 57
click at [312, 272] on div "Search for Equipment..." at bounding box center [375, 278] width 270 height 12
click at [525, 279] on button "Equipment" at bounding box center [528, 278] width 24 height 27
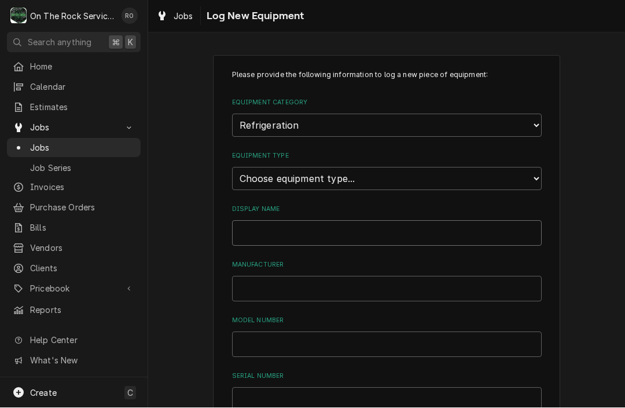
click at [441, 221] on input "Display Name" at bounding box center [387, 233] width 310 height 25
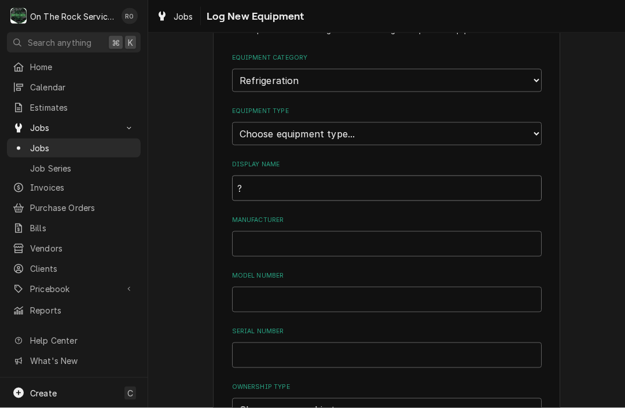
scroll to position [63, 0]
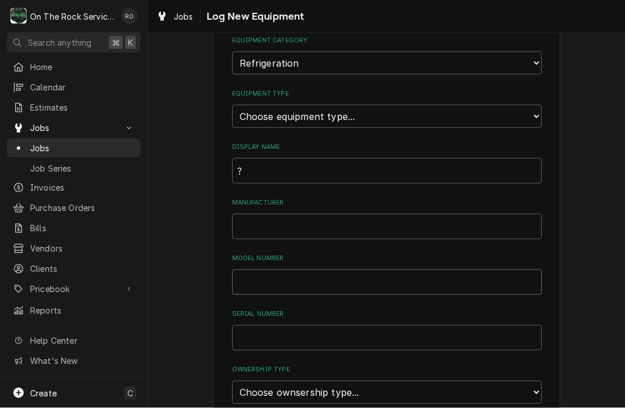
click at [368, 275] on input "Model Number" at bounding box center [387, 281] width 310 height 25
click at [302, 269] on input "Model Number" at bounding box center [387, 281] width 310 height 25
click at [273, 328] on input "Serial Number" at bounding box center [387, 337] width 310 height 25
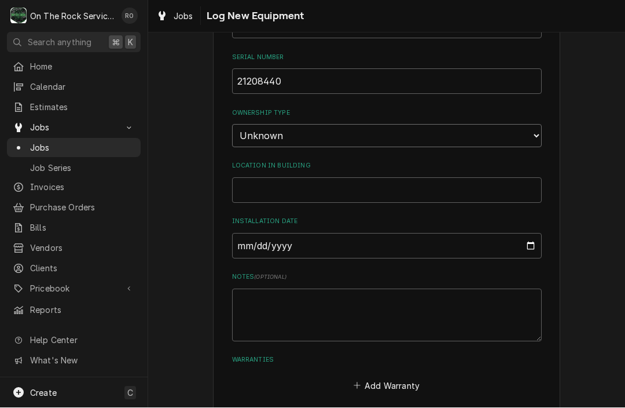
scroll to position [335, 0]
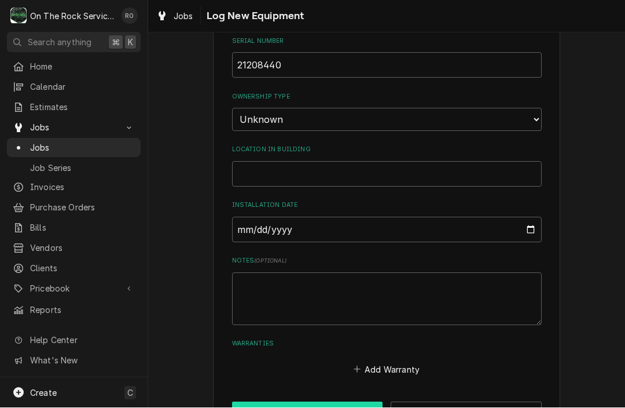
click at [298, 402] on button "Add" at bounding box center [307, 412] width 151 height 21
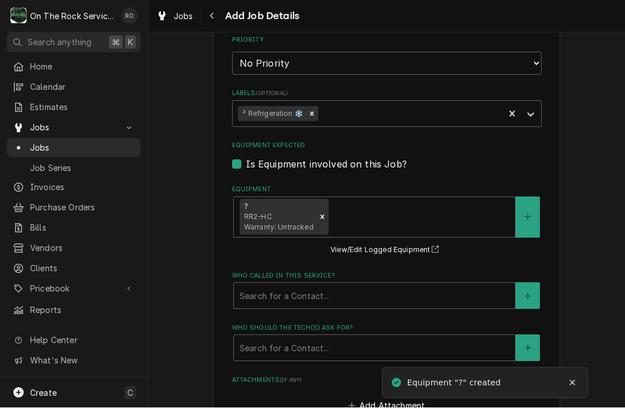
scroll to position [660, 0]
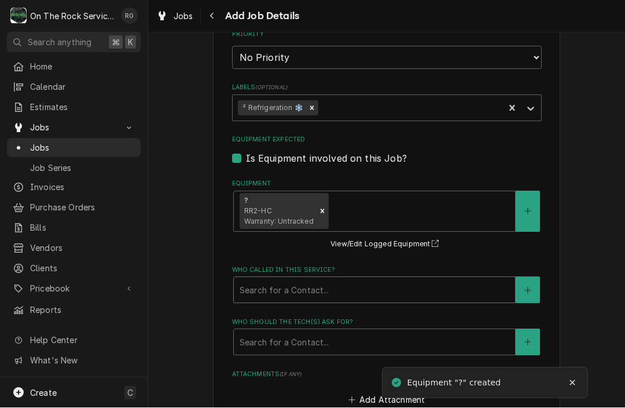
click at [324, 280] on div "Who called in this service?" at bounding box center [375, 290] width 270 height 21
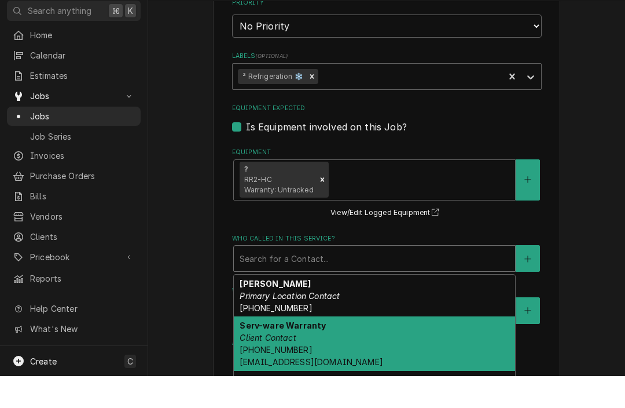
click at [307, 348] on div "Serv-ware Warranty Client Contact (800) 768-5953 sw-service@servware.com" at bounding box center [374, 375] width 281 height 54
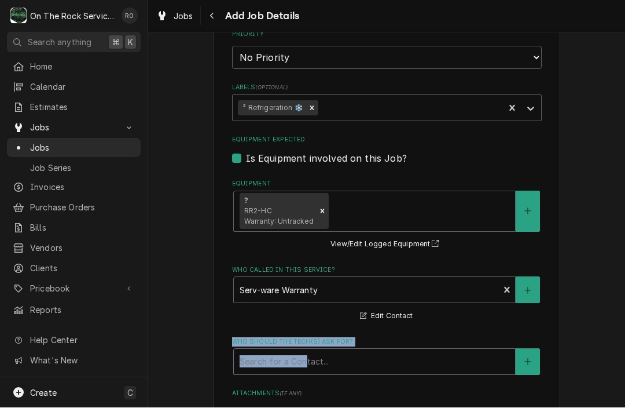
drag, startPoint x: 309, startPoint y: 325, endPoint x: 307, endPoint y: 346, distance: 20.9
click at [307, 346] on fieldset "Job Details Date Received 2025-08-22 Service Type Job | Service Call Service Ty…" at bounding box center [387, 124] width 310 height 934
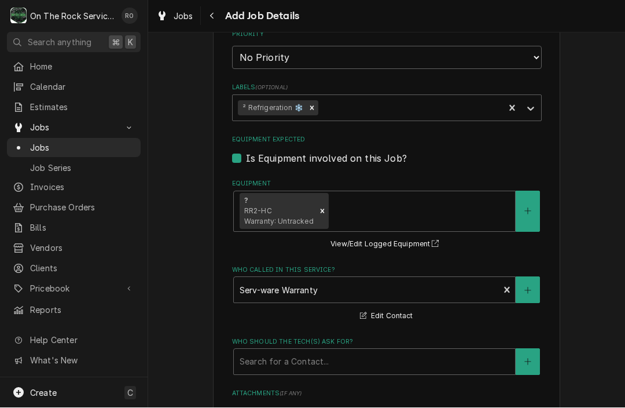
click at [446, 304] on div "Who called in this service? Serv-ware Warranty Client Contact (800) 768-5953 sw…" at bounding box center [387, 294] width 310 height 57
click at [524, 355] on button "Who should the tech(s) ask for?" at bounding box center [528, 362] width 24 height 27
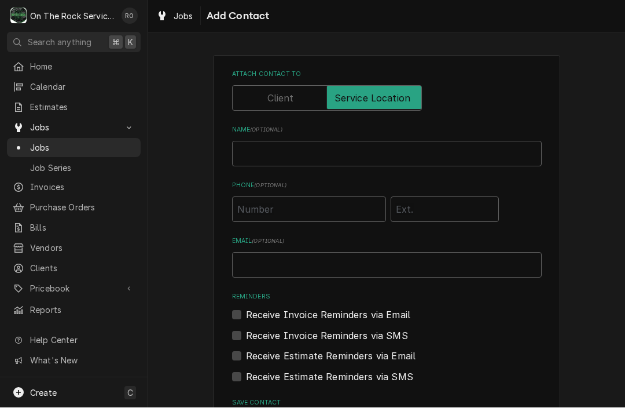
click at [580, 148] on div "Attach contact to Name ( optional ) Phone ( optional ) Email ( optional ) Remin…" at bounding box center [386, 271] width 477 height 453
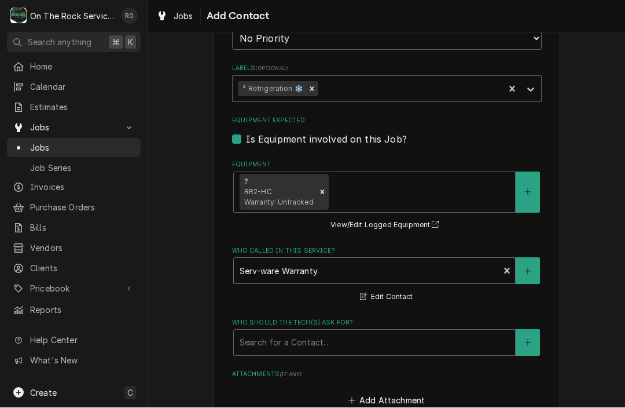
scroll to position [680, 0]
click at [485, 331] on div "Who should the tech(s) ask for?" at bounding box center [375, 341] width 270 height 21
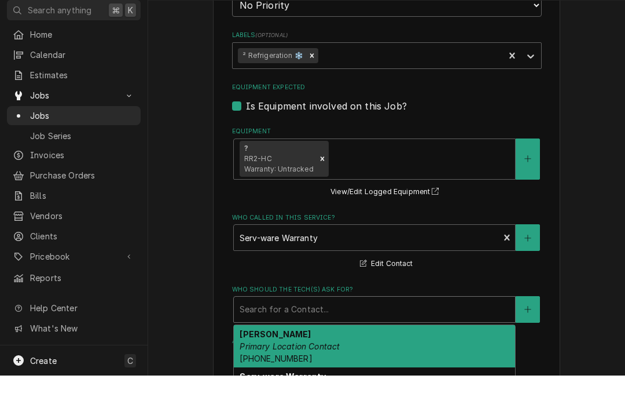
click at [459, 357] on div "LARRY HART Primary Location Contact (864) 316-5189" at bounding box center [374, 378] width 281 height 42
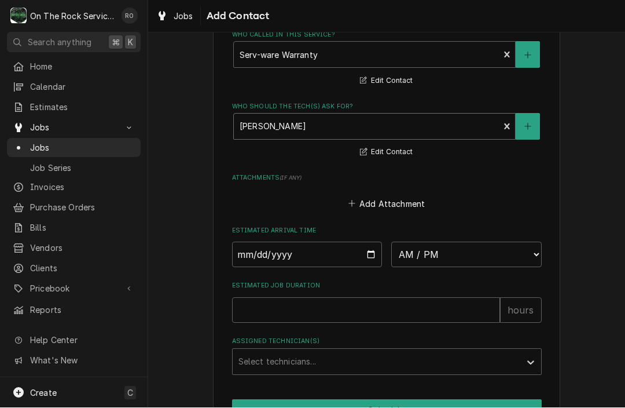
scroll to position [896, 0]
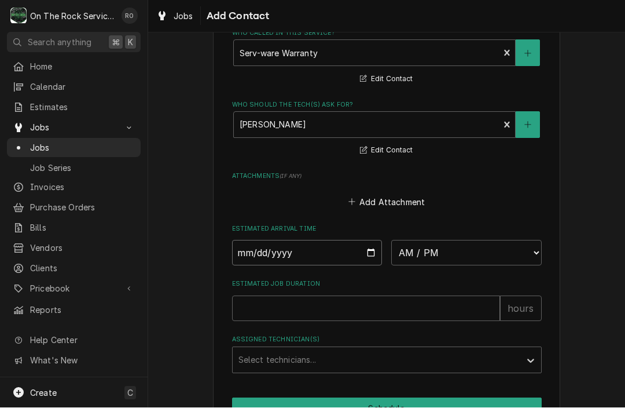
click at [313, 240] on input "Date" at bounding box center [307, 252] width 151 height 25
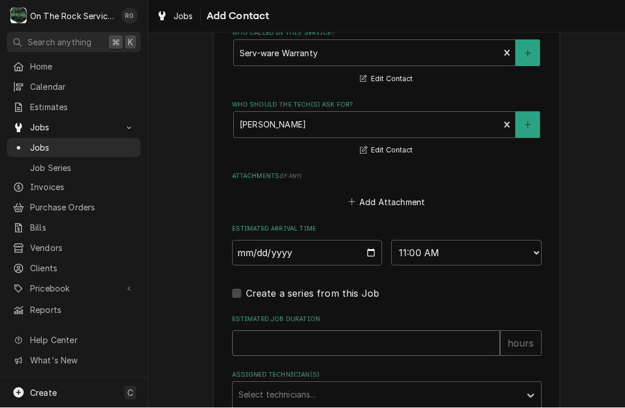
click at [419, 333] on input "Estimated Job Duration" at bounding box center [366, 343] width 268 height 25
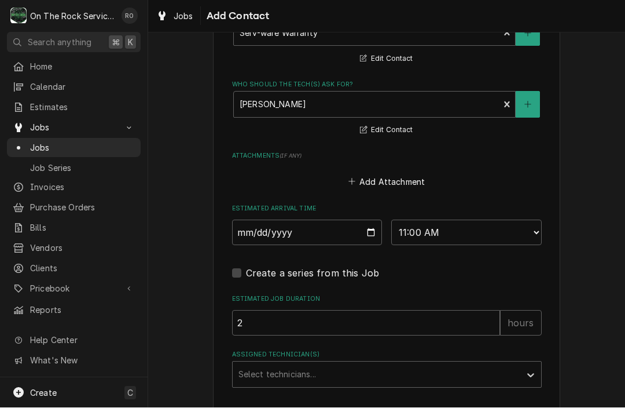
scroll to position [931, 0]
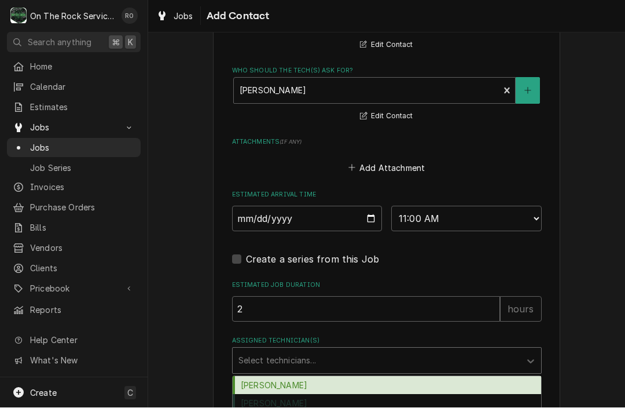
click at [422, 374] on div "Ray Beals, 1 of 3. 3 results available. Use Up and Down to choose options, pres…" at bounding box center [387, 360] width 310 height 27
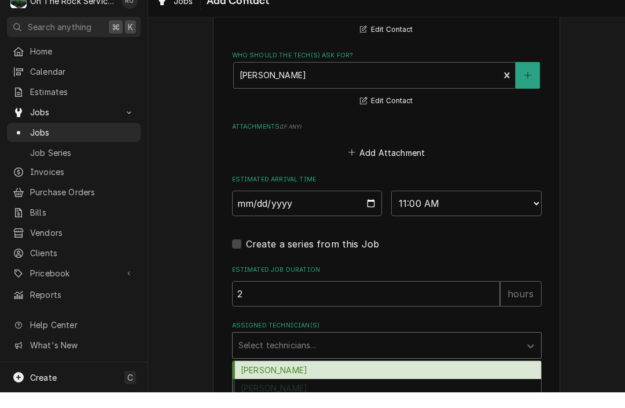
click at [422, 376] on div "Ray Beals" at bounding box center [387, 385] width 309 height 18
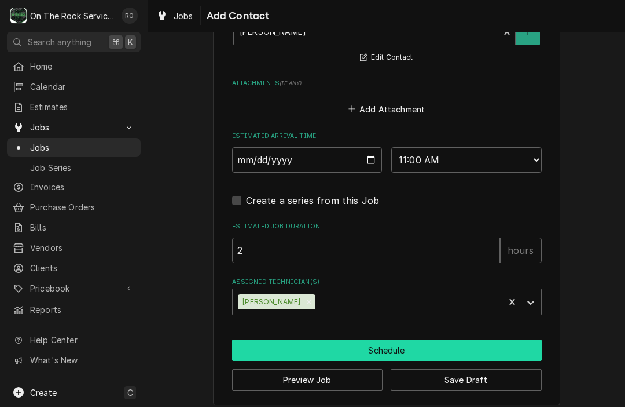
click at [414, 340] on button "Schedule" at bounding box center [387, 350] width 310 height 21
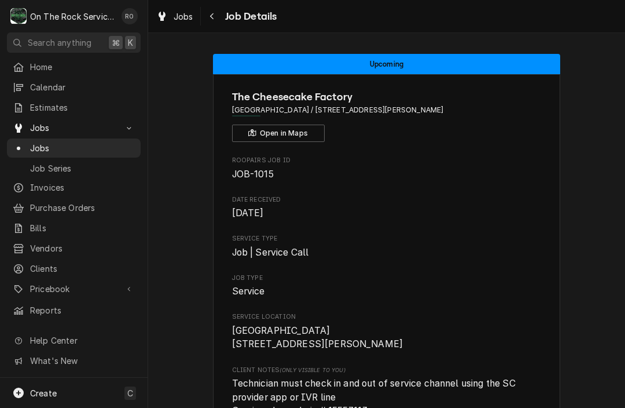
scroll to position [5, 0]
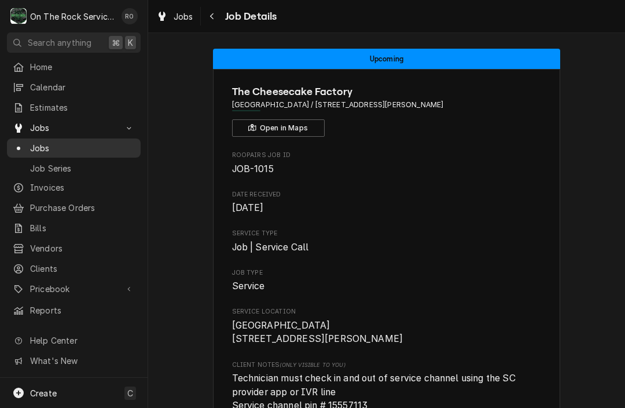
click at [45, 145] on span "Jobs" at bounding box center [82, 148] width 105 height 12
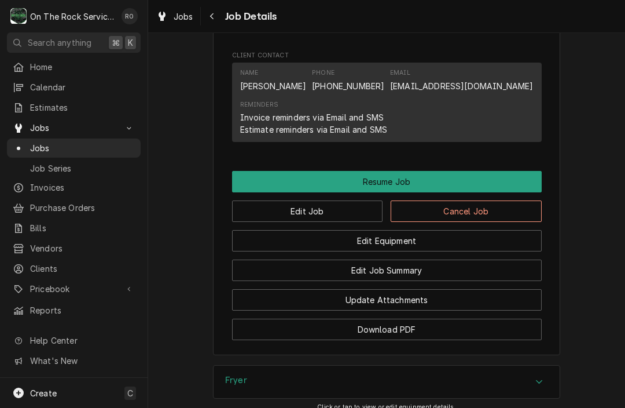
scroll to position [1253, 0]
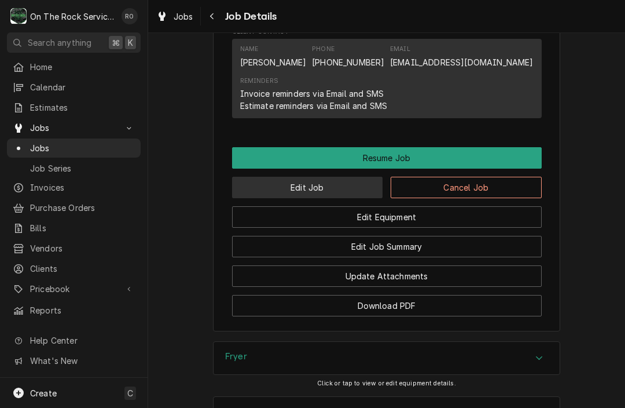
click at [314, 185] on button "Edit Job" at bounding box center [307, 187] width 151 height 21
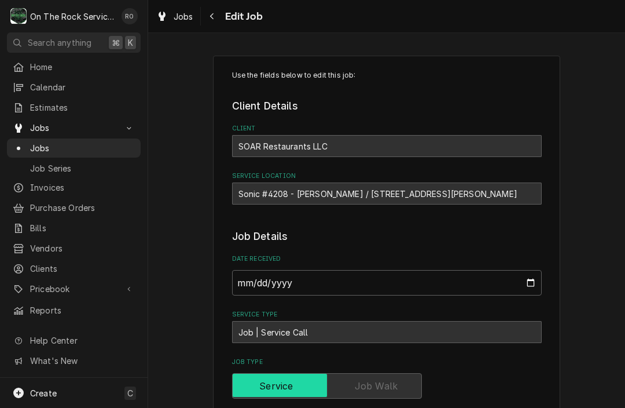
type textarea "x"
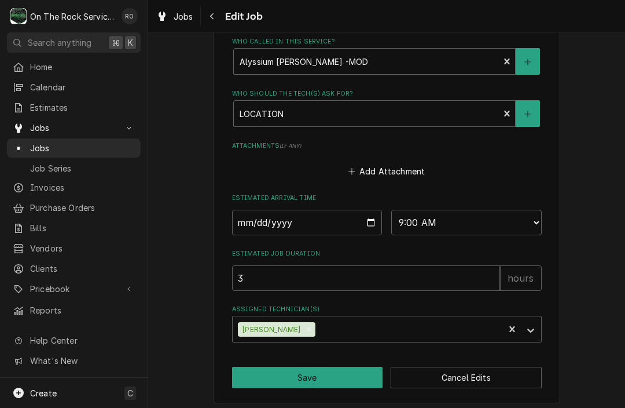
scroll to position [775, 0]
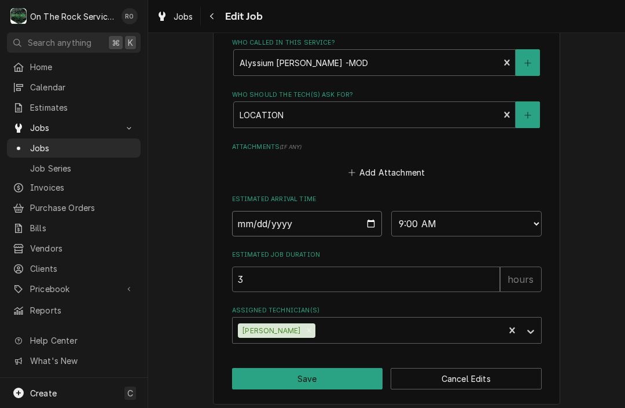
click at [360, 216] on input "2025-08-22" at bounding box center [307, 223] width 151 height 25
type input "2025-08-25"
type textarea "x"
select select "13:00:00"
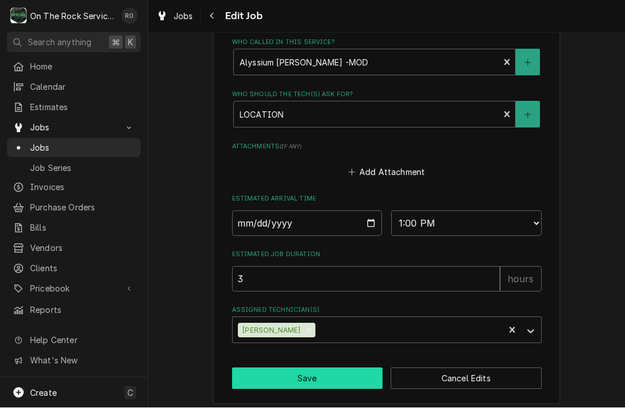
click at [334, 368] on button "Save" at bounding box center [307, 378] width 151 height 21
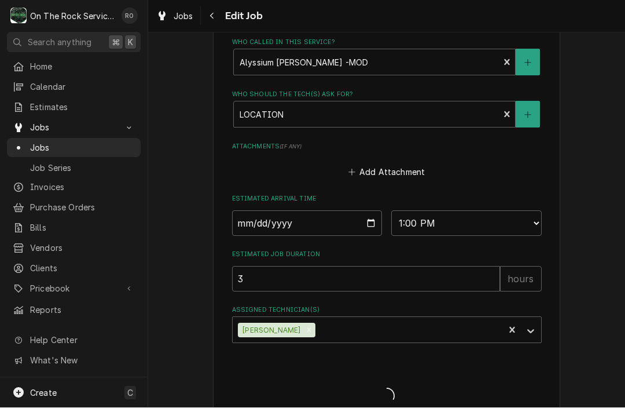
type textarea "x"
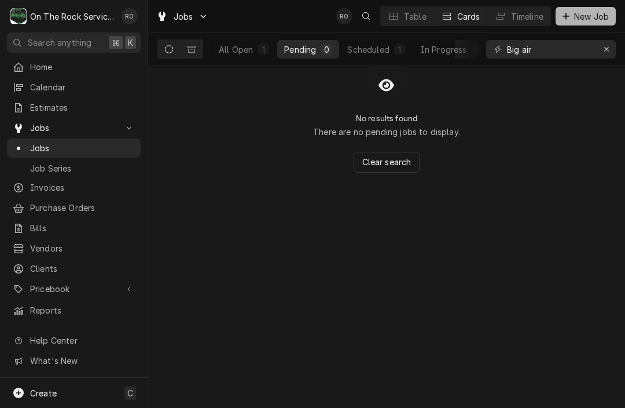
click at [588, 16] on span "New Job" at bounding box center [591, 16] width 39 height 12
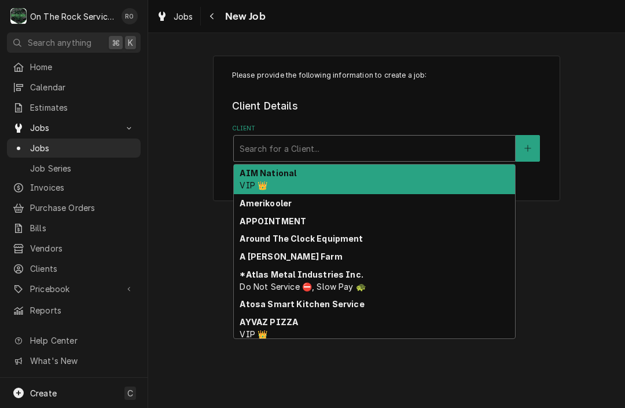
click at [340, 146] on div "Client" at bounding box center [375, 148] width 270 height 21
click at [340, 148] on div "Client" at bounding box center [375, 148] width 270 height 21
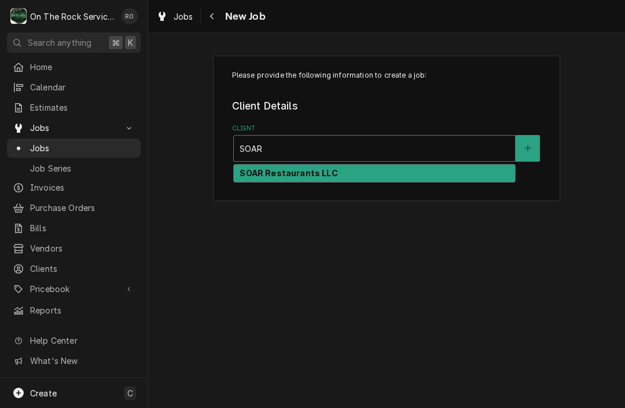
click at [350, 169] on div "SOAR Restaurants LLC" at bounding box center [374, 173] width 281 height 18
type input "SOAR"
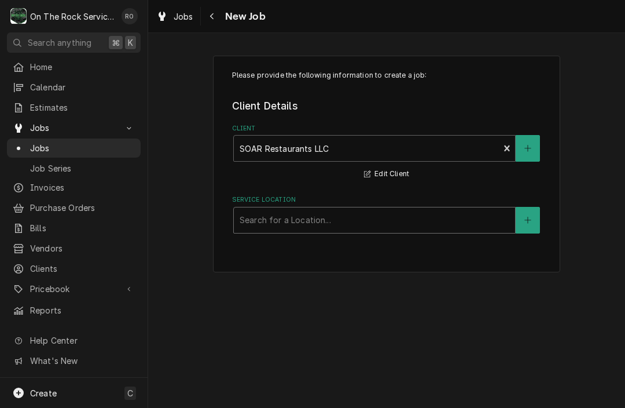
click at [341, 212] on div "Service Location" at bounding box center [375, 220] width 270 height 21
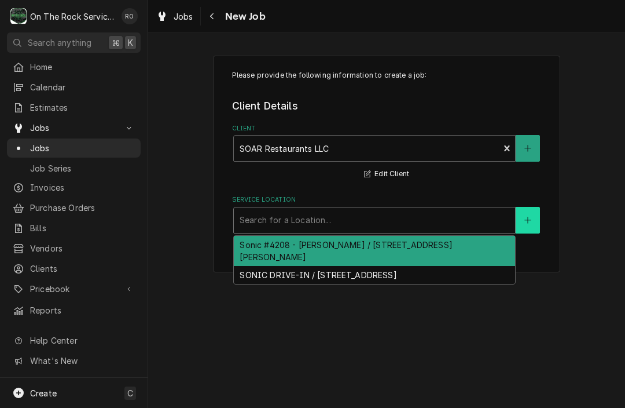
click at [531, 220] on icon "Create New Location" at bounding box center [528, 220] width 7 height 8
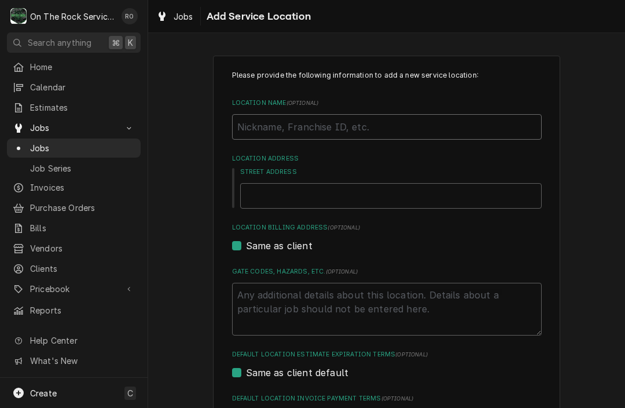
drag, startPoint x: 378, startPoint y: 136, endPoint x: 290, endPoint y: 126, distance: 88.6
click at [290, 125] on input "Location Name ( optional )" at bounding box center [387, 126] width 310 height 25
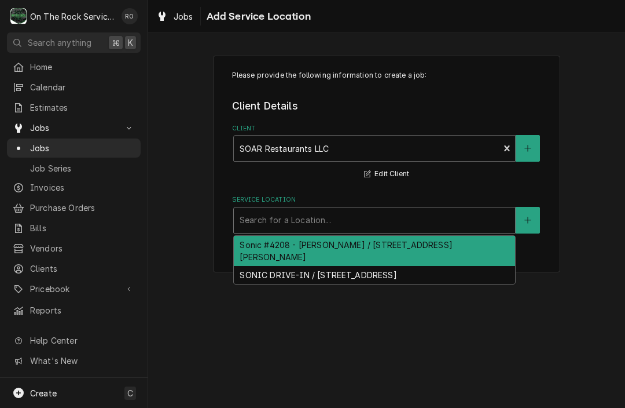
click at [349, 218] on div "Service Location" at bounding box center [375, 220] width 270 height 21
click at [349, 219] on div "Service Location" at bounding box center [375, 220] width 270 height 21
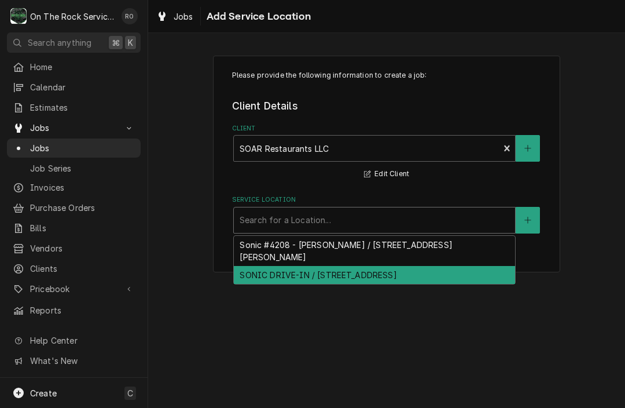
click at [336, 266] on div "SONIC DRIVE-IN / 3980 GA 17Alt, Eastanollee, GA 30538" at bounding box center [374, 275] width 281 height 18
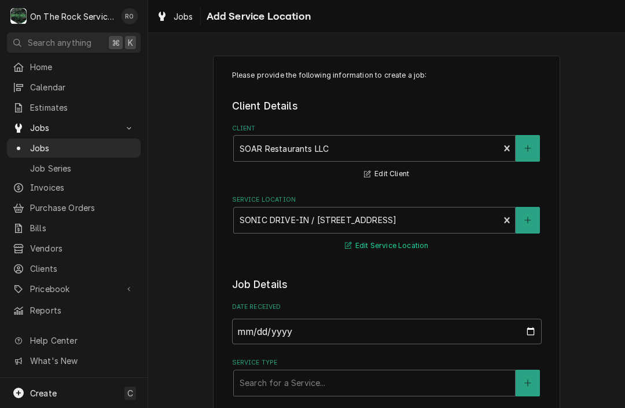
click at [361, 243] on button "Edit Service Location" at bounding box center [386, 246] width 87 height 14
type textarea "x"
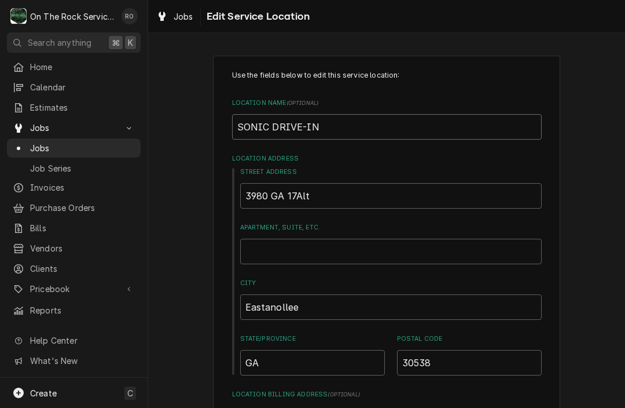
click at [328, 125] on input "SONIC DRIVE-IN" at bounding box center [387, 126] width 310 height 25
type input "SONIC DRIVE-IN"
type textarea "x"
type input "SONIC DRIVE-IN -"
type textarea "x"
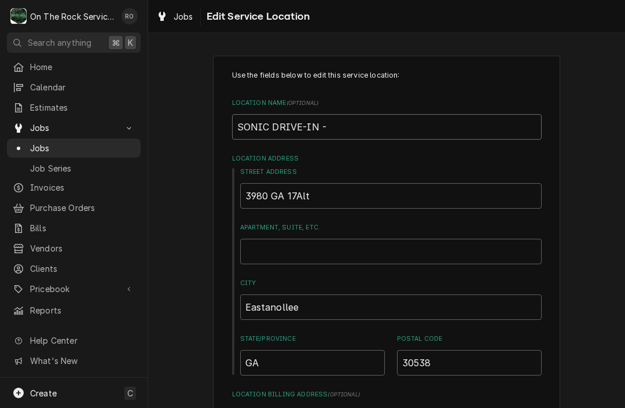
type input "SONIC DRIVE-IN -E"
type textarea "x"
type input "SONIC DRIVE-IN -EA"
type textarea "x"
type input "SONIC DRIVE-IN -EAS"
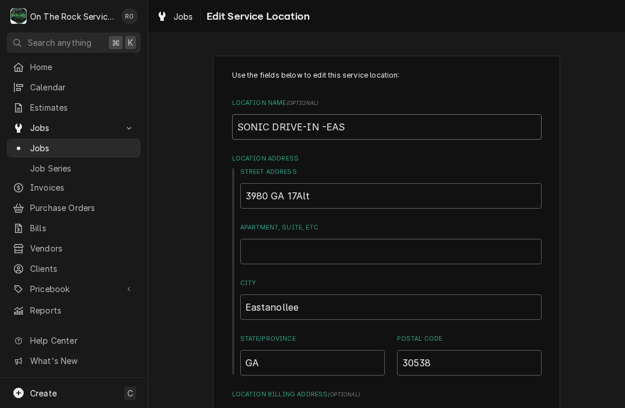
type textarea "x"
type input "SONIC DRIVE-IN -EAST"
type textarea "x"
type input "SONIC DRIVE-IN -EASTO"
type textarea "x"
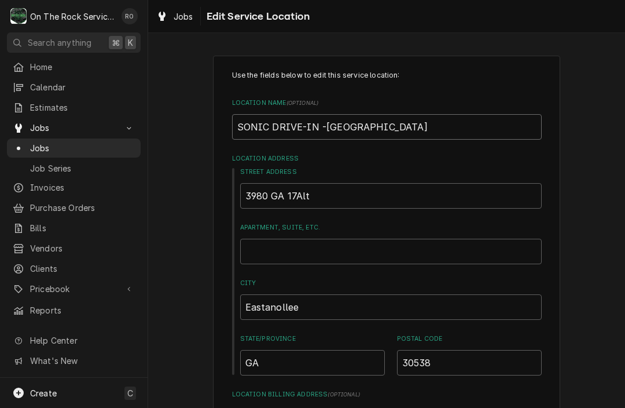
type input "SONIC DRIVE-IN -EASTON"
type textarea "x"
type input "SONIC DRIVE-IN -EASTO"
type textarea "x"
type input "SONIC DRIVE-IN -EAST"
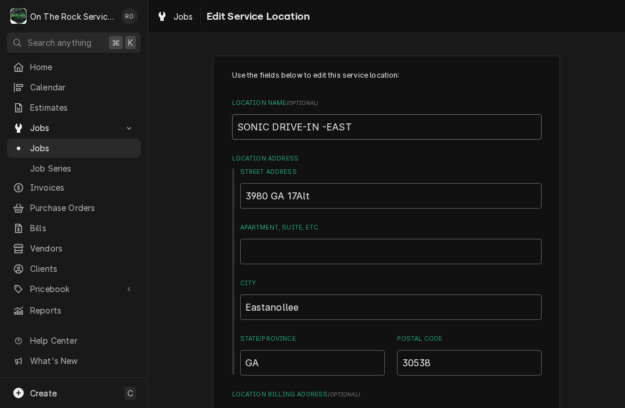
type textarea "x"
type input "SONIC DRIVE-IN -EASTA"
type textarea "x"
type input "SONIC DRIVE-IN -EASTAN"
type textarea "x"
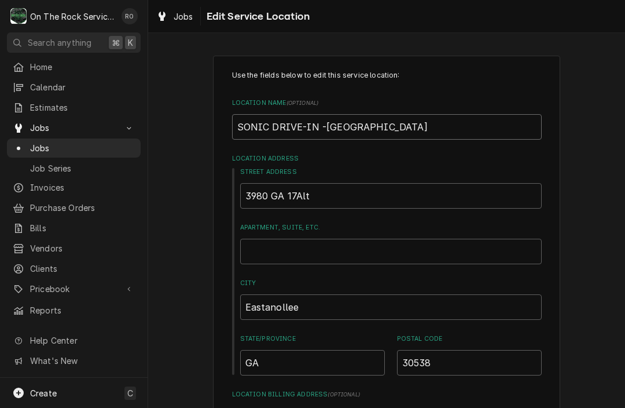
type input "SONIC DRIVE-IN -EASTANO"
type textarea "x"
type input "SONIC DRIVE-IN -EASTANOL"
type textarea "x"
type input "SONIC DRIVE-IN -EASTANOLL"
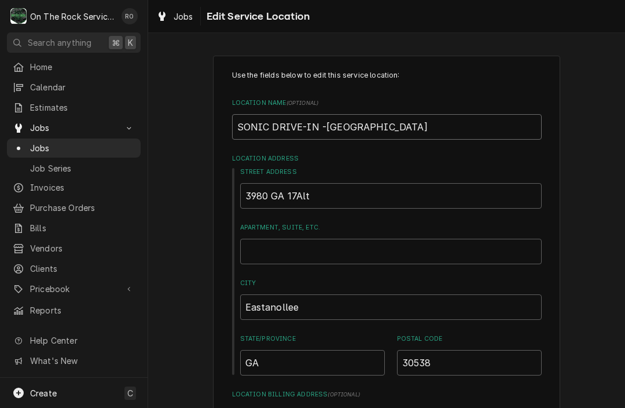
type textarea "x"
type input "SONIC DRIVE-IN -EASTANOLLE"
type textarea "x"
type input "SONIC DRIVE-IN -EASTANOLLE"
type textarea "x"
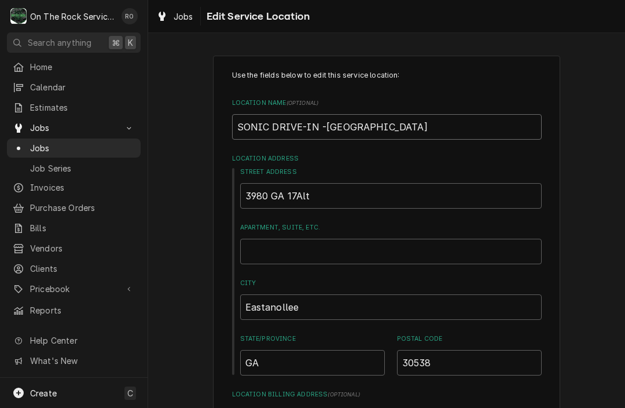
type input "SONIC DRIVE-IN -EASTANOLLE G"
type textarea "x"
type input "SONIC DRIVE-IN -EASTANOLLE GA"
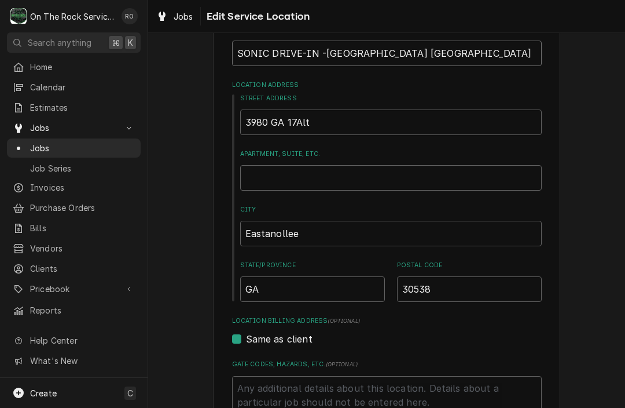
scroll to position [73, 0]
type textarea "x"
type input "SONIC DRIVE-IN -EASTANOLLE G"
type textarea "x"
type input "SONIC DRIVE-IN -EASTANOLLE"
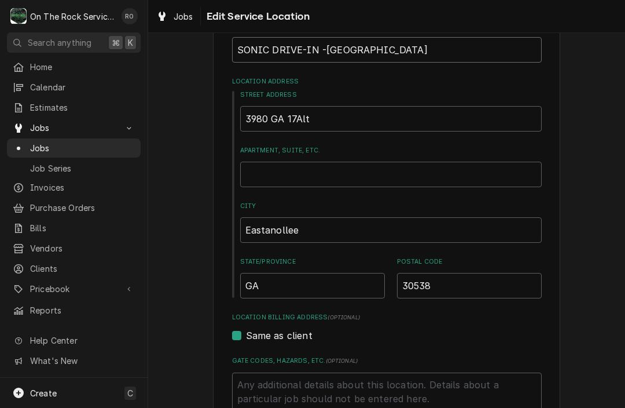
scroll to position [76, 0]
type textarea "x"
type input "SONIC DRIVE-IN -EASTANOLLE G"
type textarea "x"
type input "SONIC DRIVE-IN -EASTANOLLE GA"
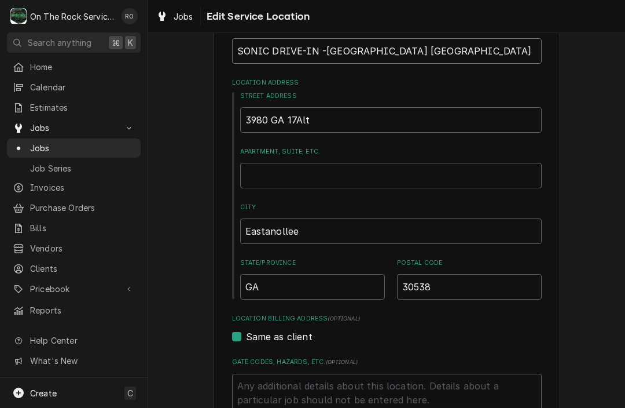
type textarea "x"
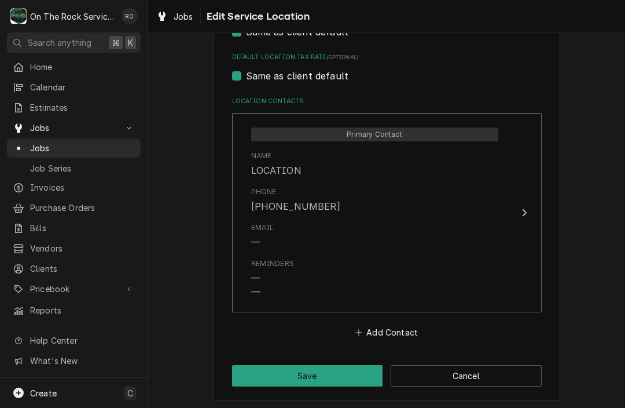
scroll to position [550, 0]
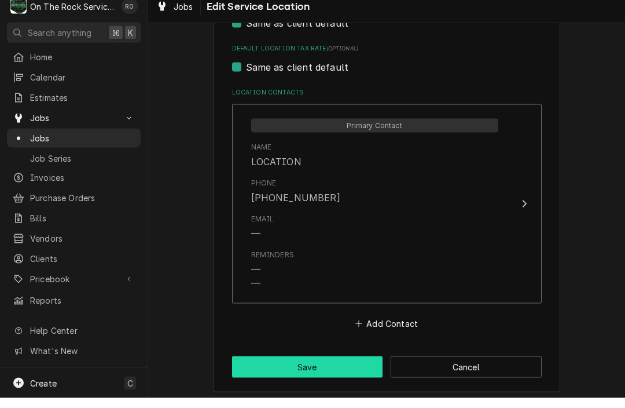
type input "SONIC DRIVE-IN -EASTANOLLE GA"
click at [272, 366] on button "Save" at bounding box center [307, 376] width 151 height 21
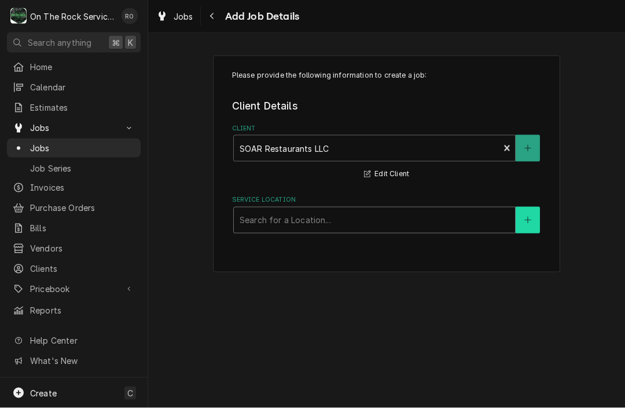
click at [517, 216] on button "Service Location" at bounding box center [528, 220] width 24 height 27
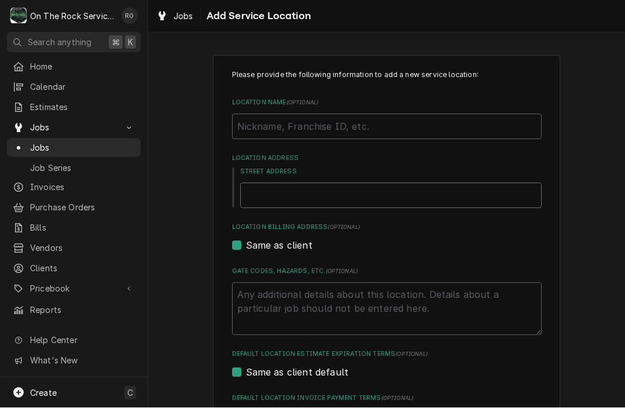
click at [485, 199] on input "Street Address" at bounding box center [391, 195] width 302 height 25
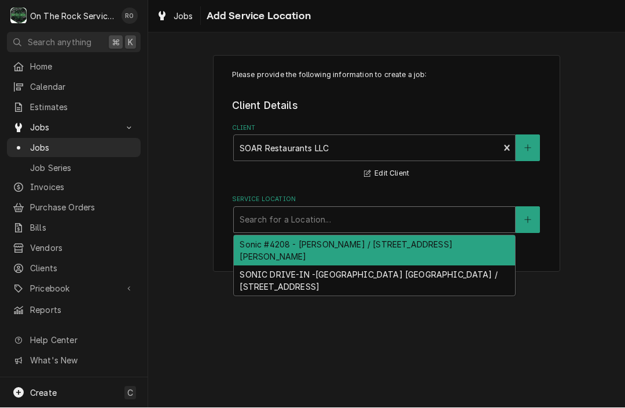
click at [297, 216] on div "Search for a Location..." at bounding box center [375, 220] width 270 height 12
click at [298, 243] on div "Sonic #4208 - Greer / 119 S Buncombe Rd, Greer, SC 29650" at bounding box center [374, 251] width 281 height 30
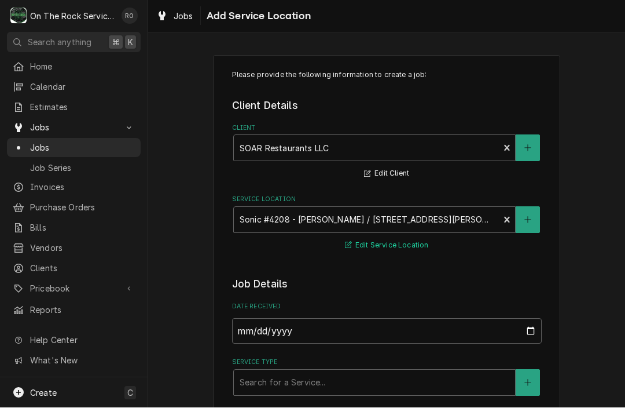
click at [378, 241] on button "Edit Service Location" at bounding box center [386, 246] width 87 height 14
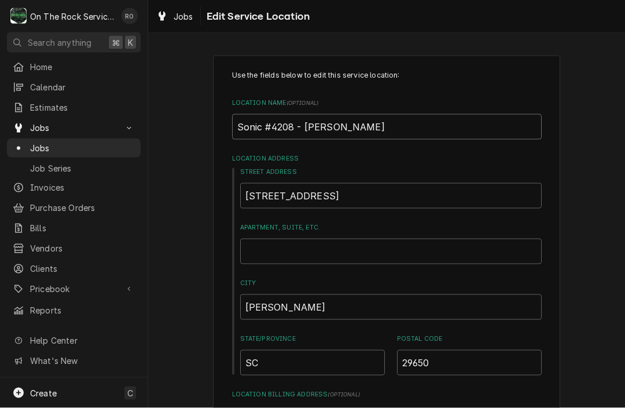
click at [266, 131] on input "Sonic #4208 - Greer" at bounding box center [387, 126] width 310 height 25
type textarea "x"
type input "Sonic ,#4208 - Greer"
type textarea "x"
type input "Sonic #4208 - Greer"
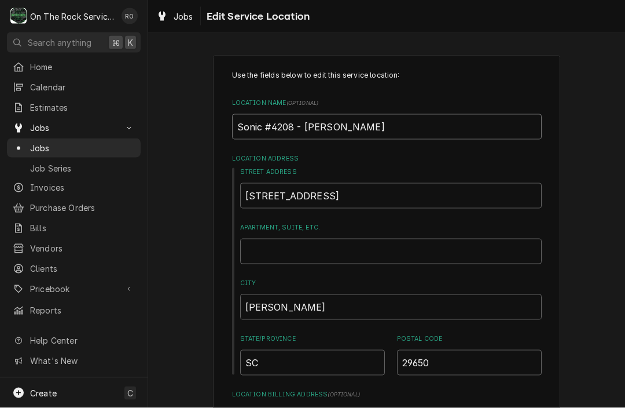
type textarea "x"
type input "Soni #4208 - Greer"
type textarea "x"
type input "Son #4208 - Greer"
type textarea "x"
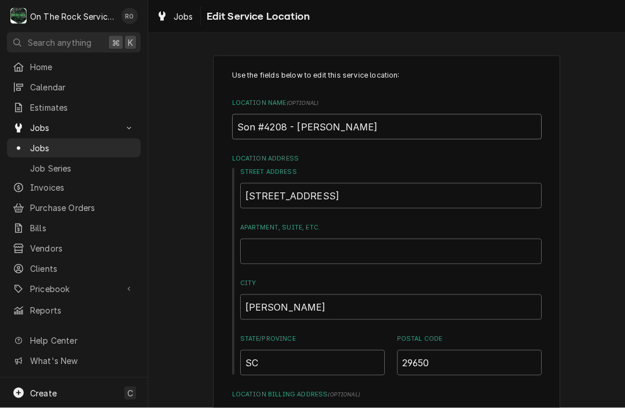
type input "So #4208 - Greer"
type textarea "x"
type input "S #4208 - Greer"
type textarea "x"
type input "SO #4208 - Greer"
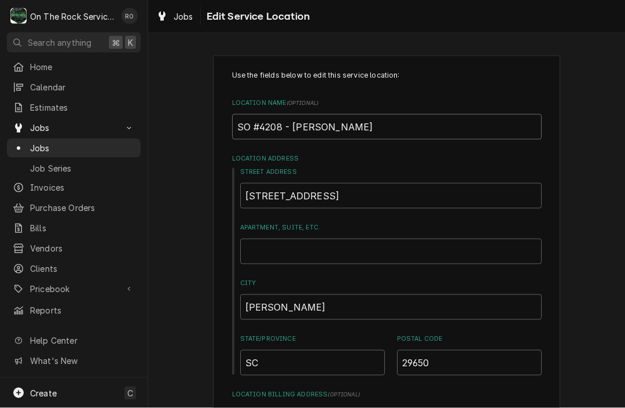
type textarea "x"
type input "SON #4208 - Greer"
type textarea "x"
type input "SONI #4208 - Greer"
type textarea "x"
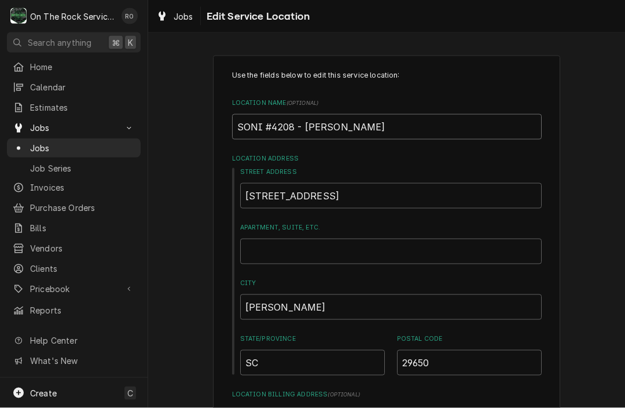
type input "SONIC #4208 - Greer"
type textarea "x"
type input "SONIC #4208 - Greer"
type textarea "x"
type input "SONIC D #4208 - Greer"
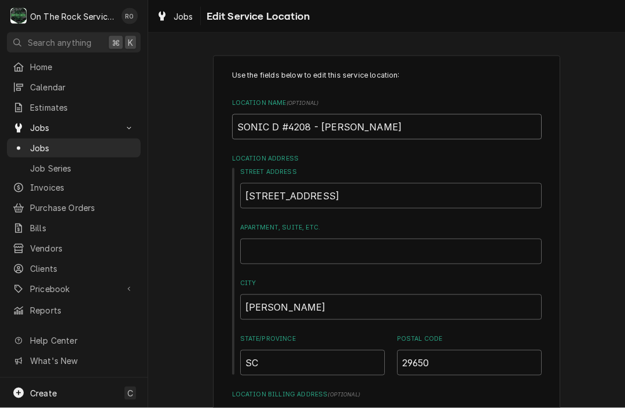
type textarea "x"
type input "SONIC DR #4208 - Greer"
type textarea "x"
type input "SONIC DRI #4208 - Greer"
type textarea "x"
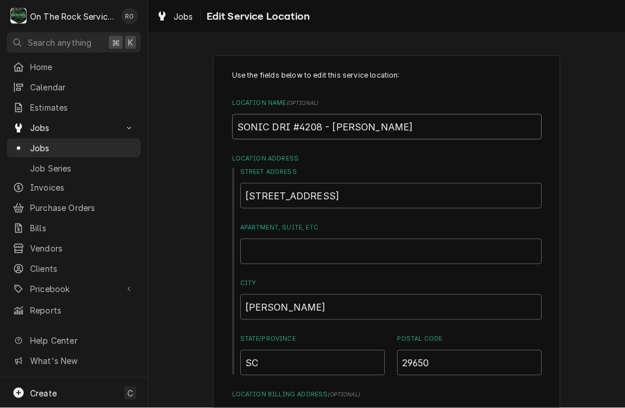
type input "SONIC DRIV #4208 - Greer"
type textarea "x"
type input "SONIC DRIVE #4208 - Greer"
type textarea "x"
type input "SONIC DRIVE- #4208 - Greer"
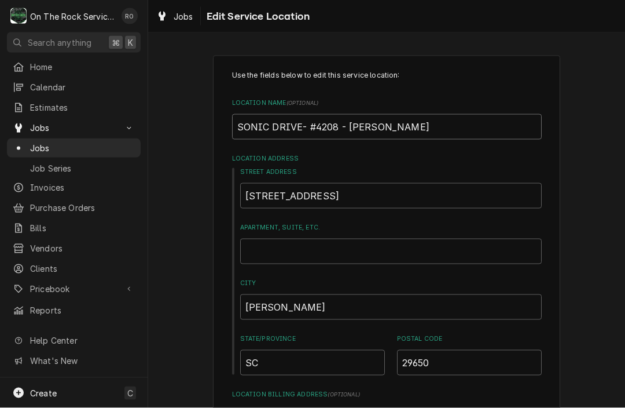
type textarea "x"
type input "SONIC DRIVE-I #4208 - Greer"
type textarea "x"
type input "SONIC DRIVE-IN #4208 - Greer"
type textarea "x"
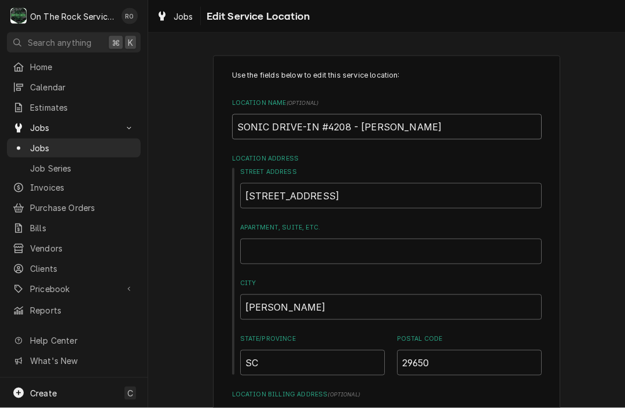
type input "SONIC DRIVE-IN #4208 - Greer"
type textarea "x"
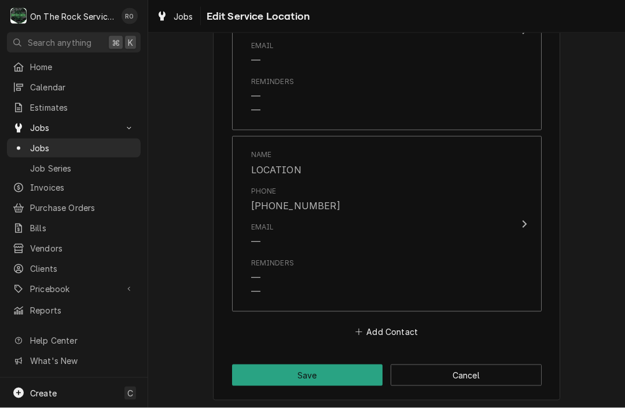
scroll to position [732, 0]
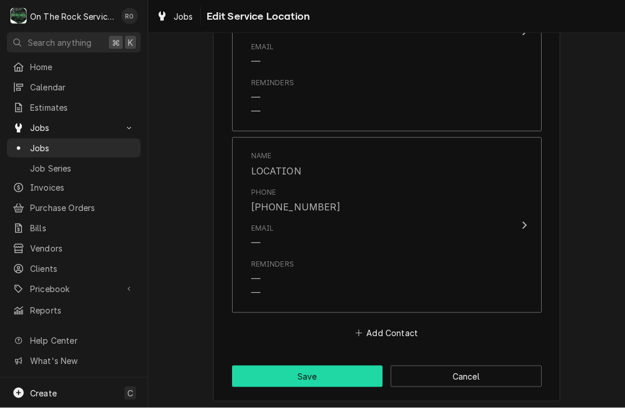
type input "SONIC DRIVE-IN #4208 - Greer"
click at [281, 365] on button "Save" at bounding box center [307, 375] width 151 height 21
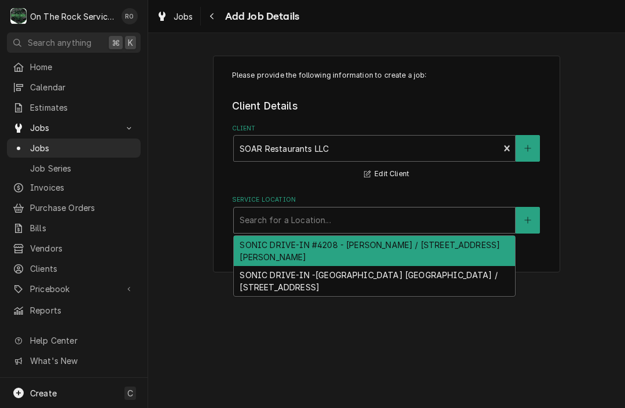
click at [507, 221] on div "Service Location" at bounding box center [375, 220] width 270 height 21
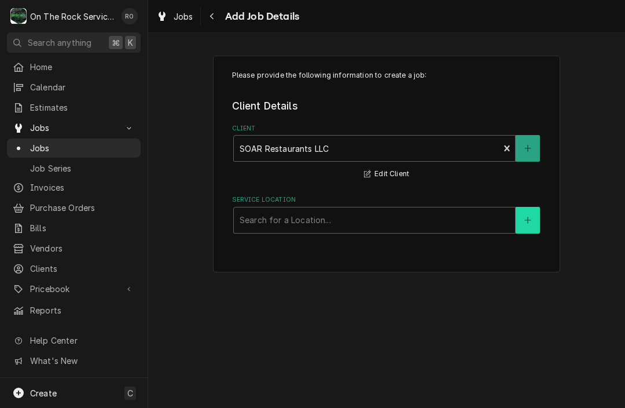
click at [533, 221] on button "Service Location" at bounding box center [528, 220] width 24 height 27
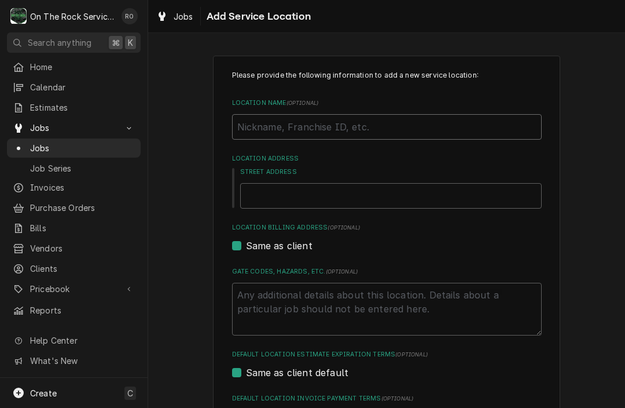
click at [398, 125] on input "Location Name ( optional )" at bounding box center [387, 126] width 310 height 25
type textarea "x"
type input "SO"
type textarea "x"
type input "SON"
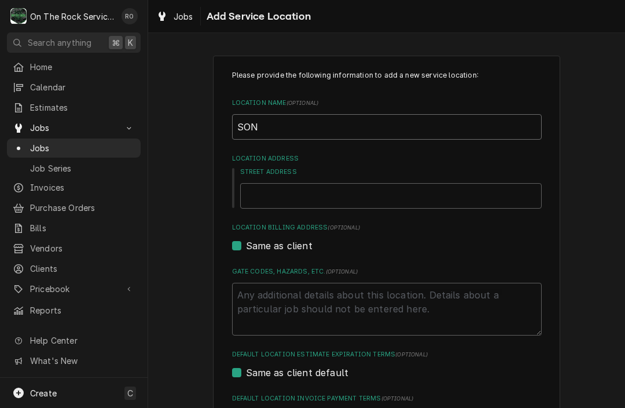
type textarea "x"
type input "SONI"
type textarea "x"
type input "SONIC"
type textarea "x"
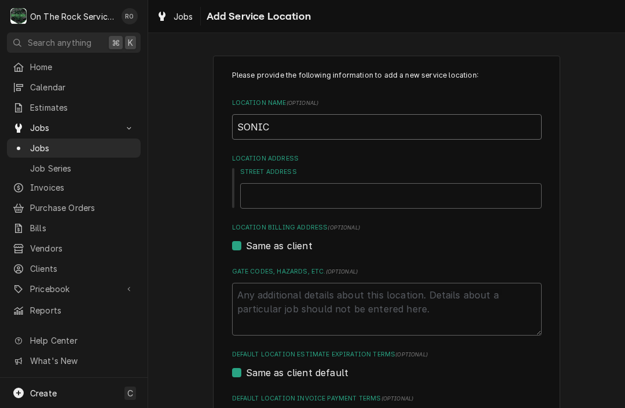
type input "SONIC"
type textarea "x"
type input "SONIC D"
type textarea "x"
type input "SONIC DRI"
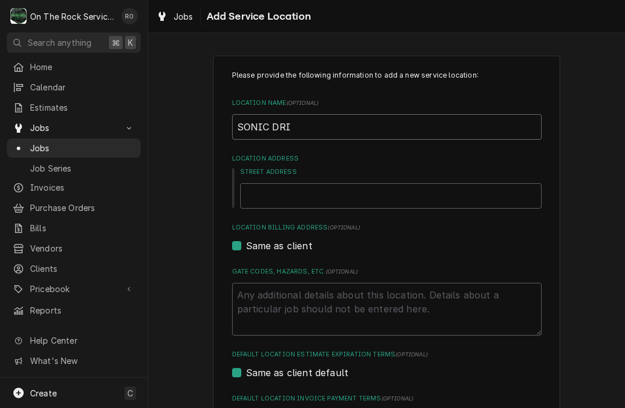
type textarea "x"
type input "SONIC DRIV"
type textarea "x"
type input "SONIC DRIVE"
type textarea "x"
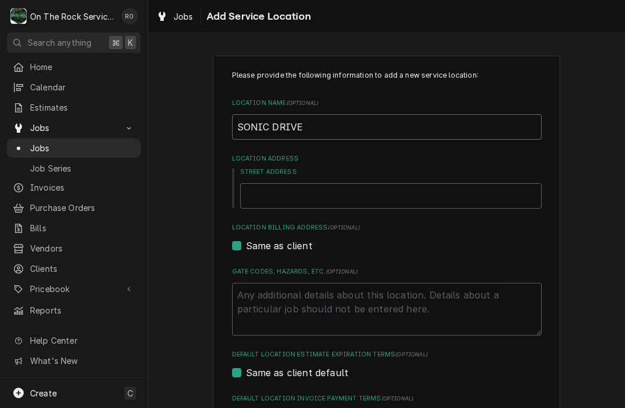
type input "SONIC DRIVE"
type textarea "x"
type input "SONIC DRIVE"
type textarea "x"
type input "SONIC DRIVE-"
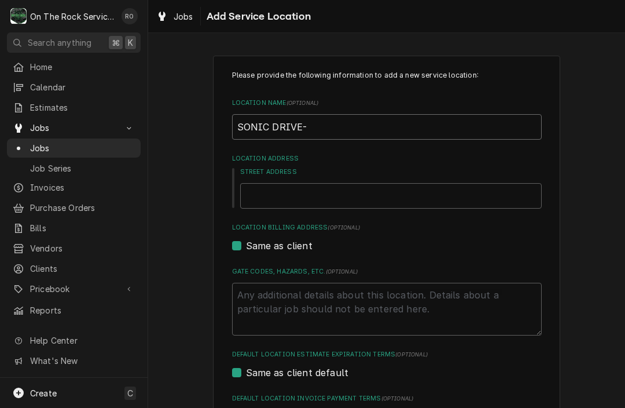
type textarea "x"
type input "SONIC DRIVE-I"
type textarea "x"
type input "SONIC DRIVE-IN"
type textarea "x"
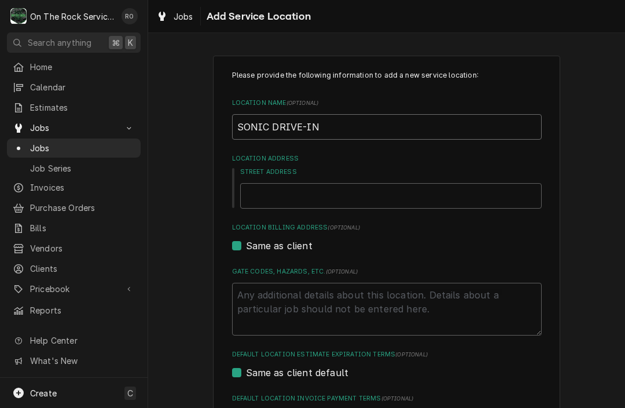
type input "SONIC DRIVE-IN"
type textarea "x"
type input "SONIC DRIVE-IN #"
type textarea "x"
type input "SONIC DRIVE-IN #"
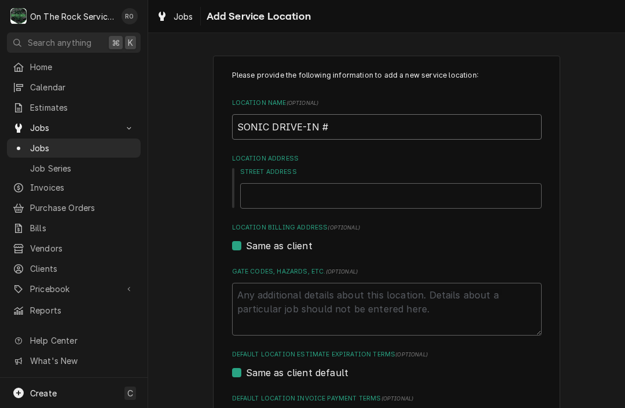
type textarea "x"
type input "SONIC DRIVE-IN # -"
type textarea "x"
type input "SONIC DRIVE-IN # -G"
type textarea "x"
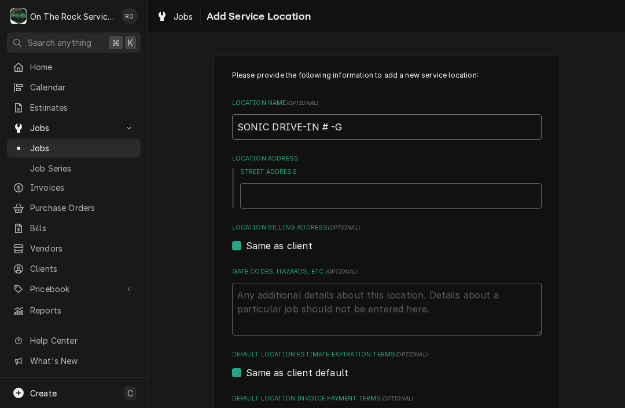
type input "SONIC DRIVE-IN # -Gr"
type textarea "x"
type input "SONIC DRIVE-IN # -Gre"
type textarea "x"
type input "SONIC DRIVE-IN # -Gree"
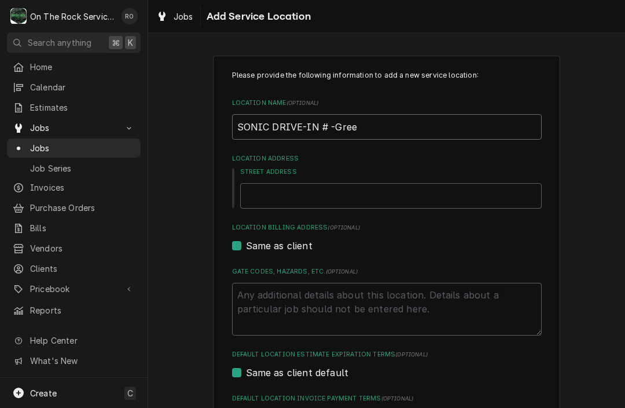
type textarea "x"
type input "SONIC DRIVE-IN # -Green"
type textarea "x"
type input "SONIC DRIVE-IN # -Greenw"
type textarea "x"
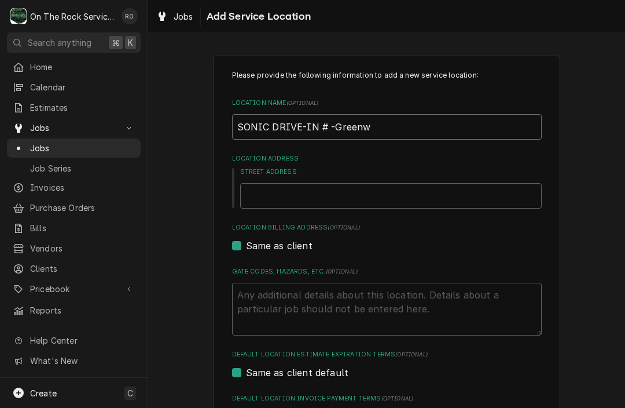
type input "SONIC DRIVE-IN # -Greenwo"
type textarea "x"
type input "SONIC DRIVE-IN # -Greenwoo"
type textarea "x"
type input "SONIC DRIVE-IN # -Greenwood"
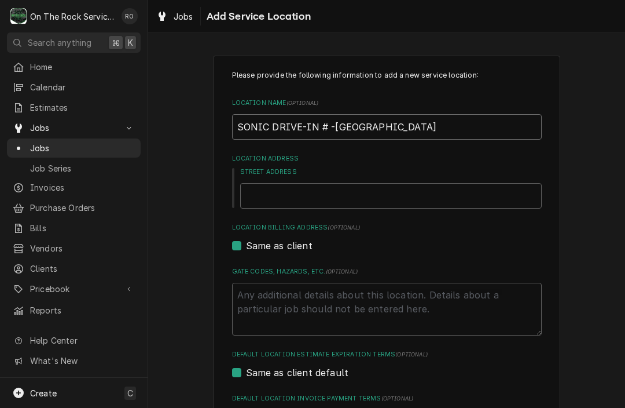
type textarea "x"
type input "SONIC DRIVE-IN # -Greenwood"
click at [283, 199] on input "Street Address" at bounding box center [391, 195] width 302 height 25
type input "1"
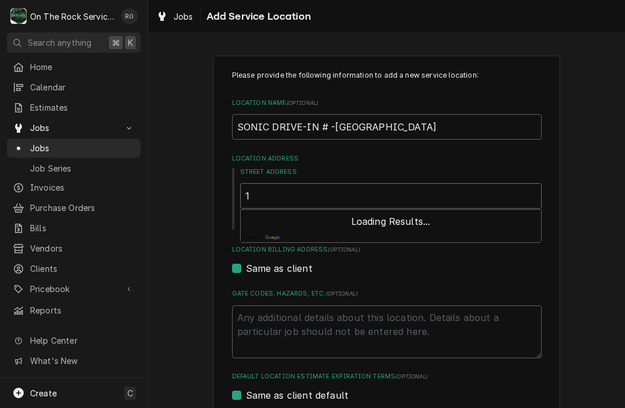
type textarea "x"
type input "14"
type textarea "x"
type input "142"
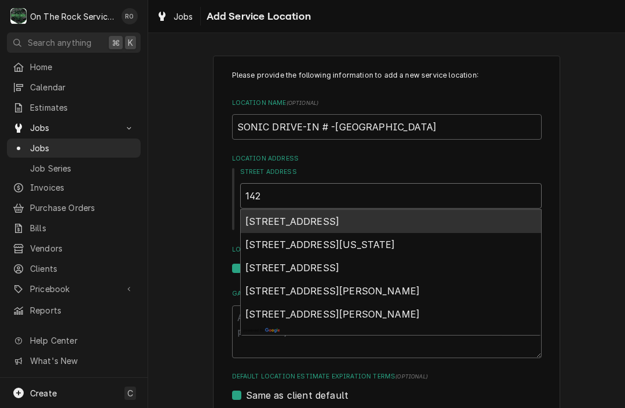
type textarea "x"
type input "1427"
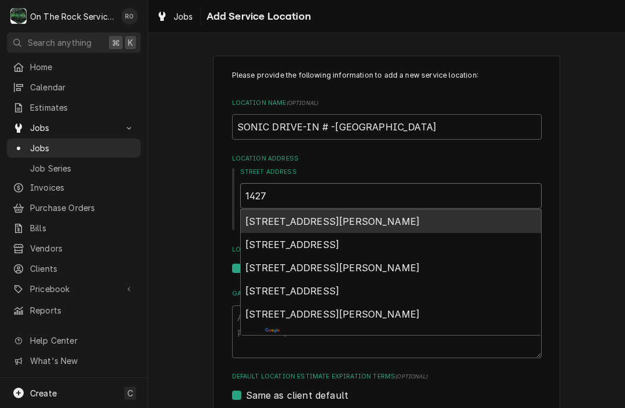
type textarea "x"
type input "1427"
type textarea "x"
type input "1427 B"
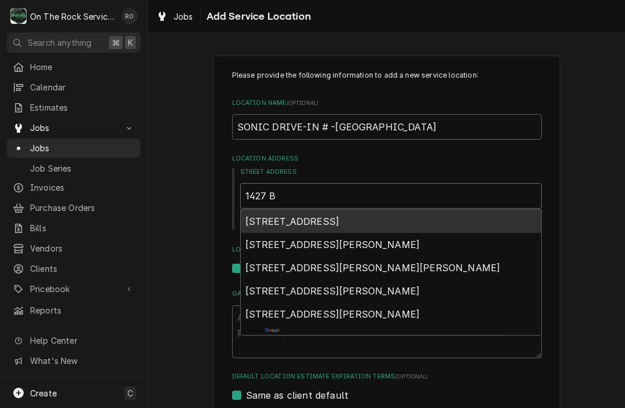
type textarea "x"
type input "1427 By"
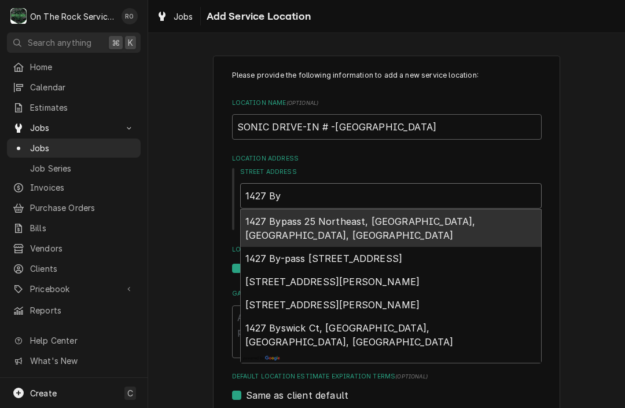
type textarea "x"
type input "1427 Byp"
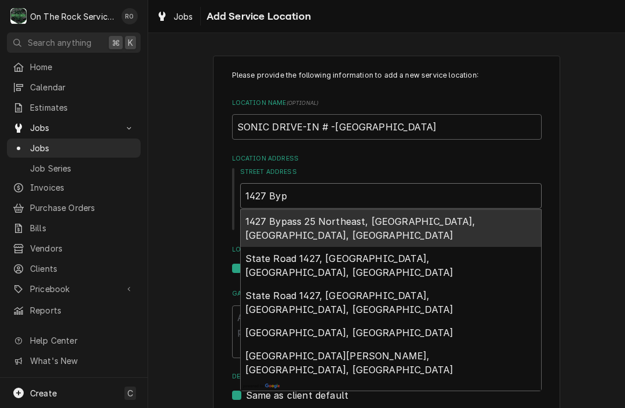
type textarea "x"
type input "1427 Bypa"
type textarea "x"
type input "1427 Bypas"
type textarea "x"
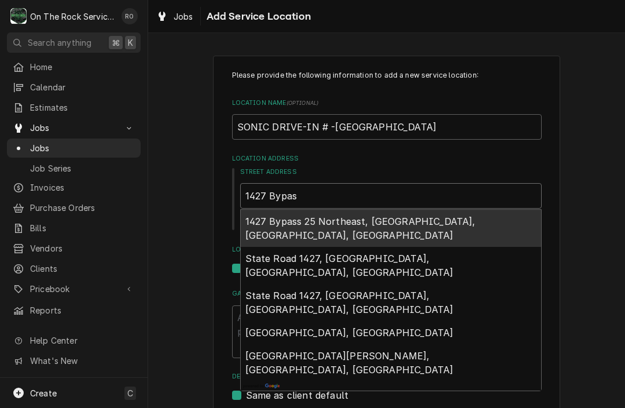
type input "1427 Bypass"
type textarea "x"
type input "1427 Bypass"
type textarea "x"
type input "1427 Bypass 7"
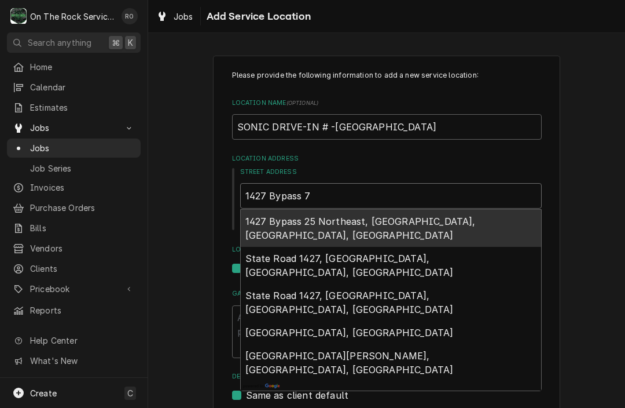
type textarea "x"
type input "1427 Bypass 72"
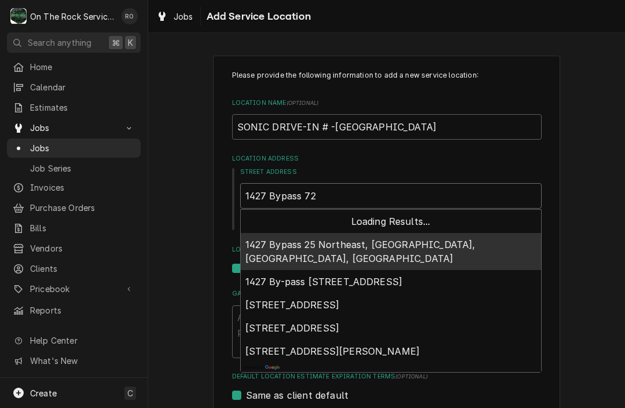
type textarea "x"
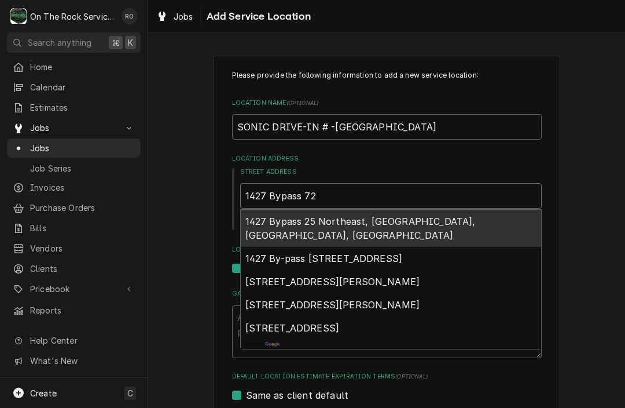
type input "1427 Bypass 72"
type textarea "x"
type input "1427 Bypass 72 N"
type textarea "x"
type input "1427 Bypass 72 NE"
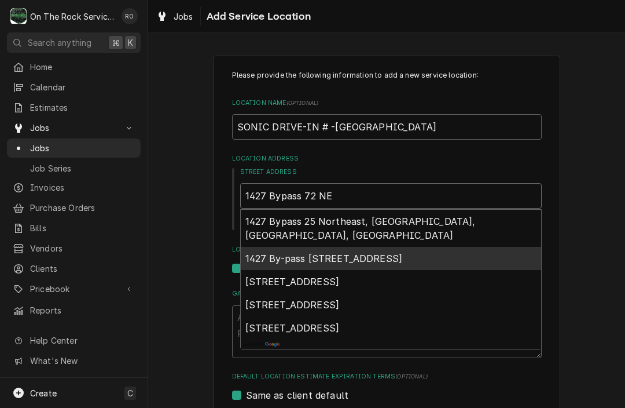
type textarea "x"
type input "1427 Bypass 72 NE"
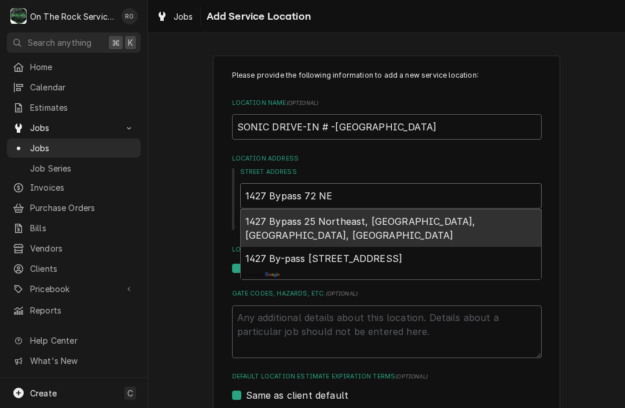
type textarea "x"
type input "1427 Bypass 72 NE G"
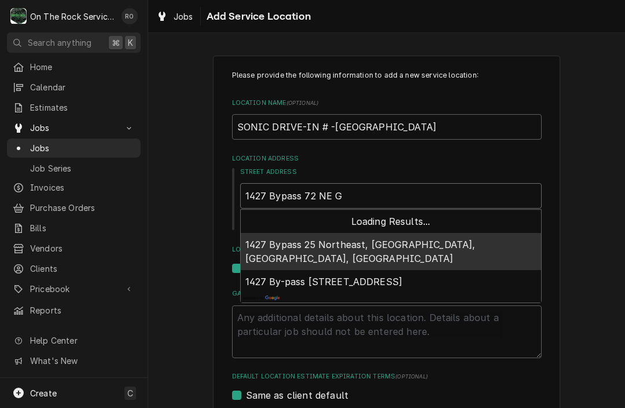
type textarea "x"
type input "1427 Bypass 72 NE GR"
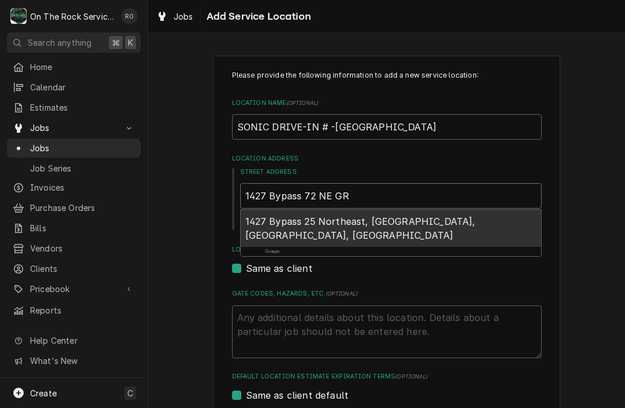
type textarea "x"
type input "1427 Bypass 72 NE GRE"
type textarea "x"
type input "1427 Bypass 72 NE GREE"
type textarea "x"
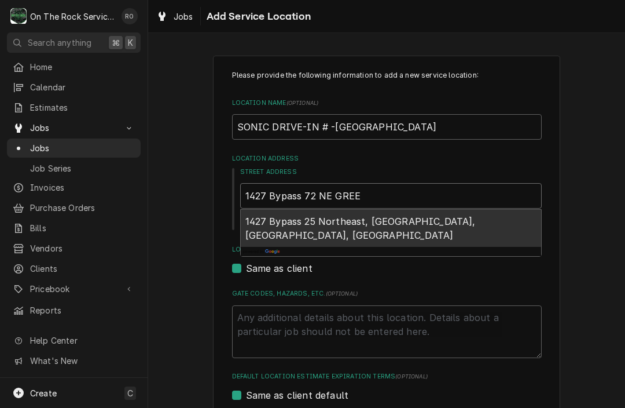
type input "1427 Bypass 72 NE GREEN"
type textarea "x"
type input "1427 Bypass 72 NE GREENW"
type textarea "x"
type input "1427 Bypass 72 NE GREENWO"
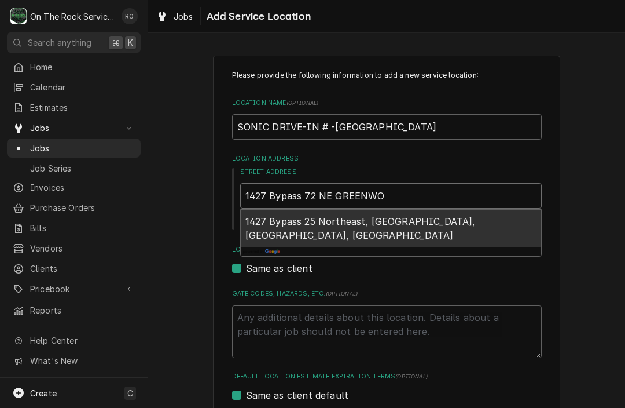
type textarea "x"
type input "1427 Bypass 72 NE GREENWOO"
type textarea "x"
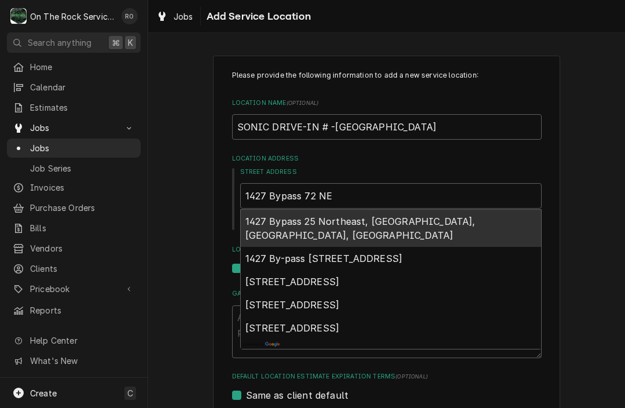
click at [0, 0] on html "O On The Rock Services RO Search anything ⌘ K Home Calendar Estimates Jobs Jobs…" at bounding box center [312, 204] width 625 height 408
click at [409, 224] on span "1427 Bypass 25 Northeast, Greenwood, SC, USA" at bounding box center [361, 227] width 230 height 25
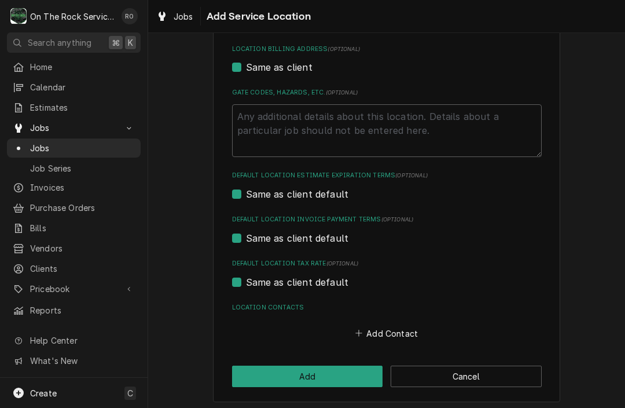
scroll to position [345, 0]
click at [0, 0] on html "O On The Rock Services RO Search anything ⌘ K Home Calendar Estimates Jobs Jobs…" at bounding box center [312, 204] width 625 height 408
click at [387, 328] on button "Add Contact" at bounding box center [386, 333] width 67 height 16
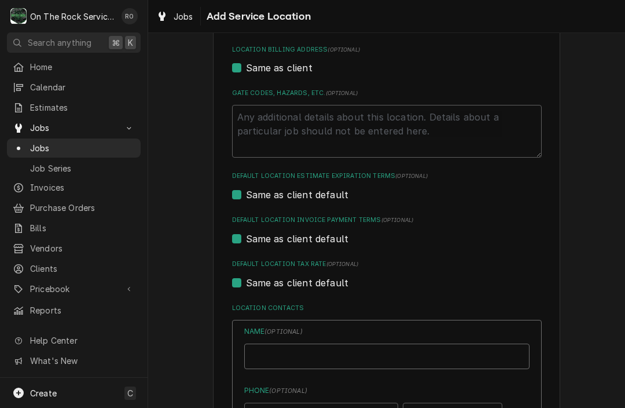
drag, startPoint x: 380, startPoint y: 357, endPoint x: 380, endPoint y: 389, distance: 31.8
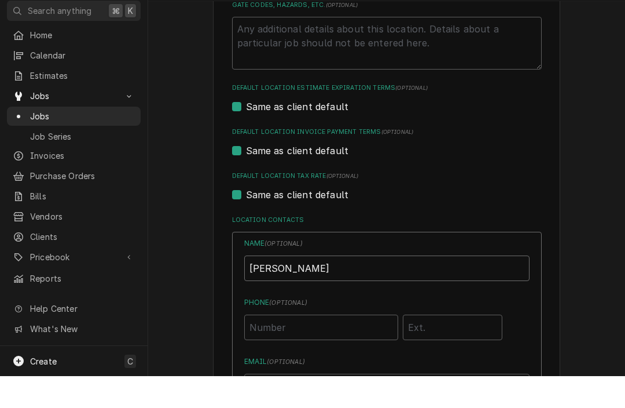
scroll to position [411, 0]
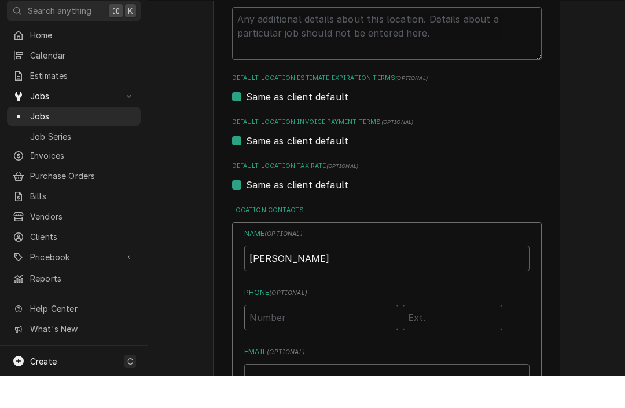
click at [354, 336] on input "Phone ( optional )" at bounding box center [321, 348] width 154 height 25
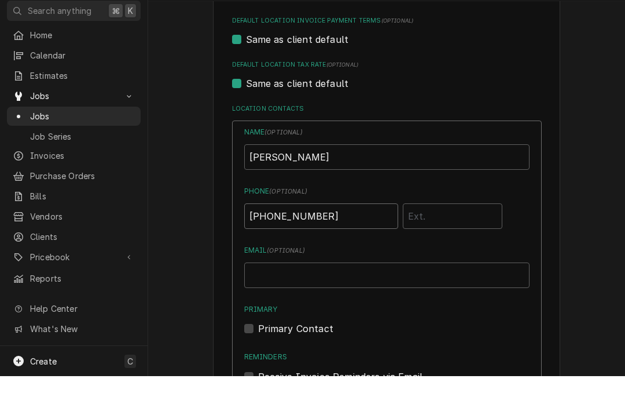
scroll to position [524, 0]
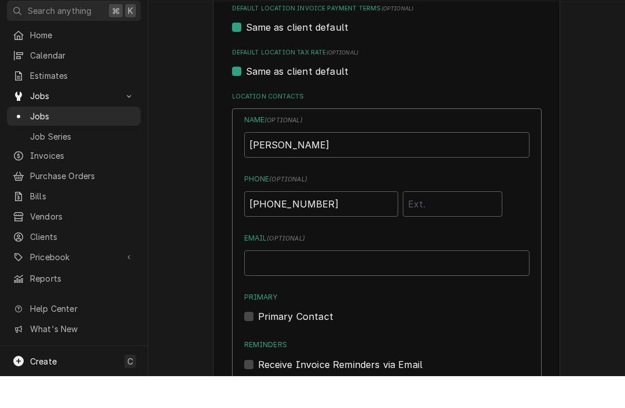
click at [262, 341] on label "Primary Contact" at bounding box center [295, 348] width 75 height 14
click at [262, 341] on input "Primary" at bounding box center [400, 353] width 285 height 25
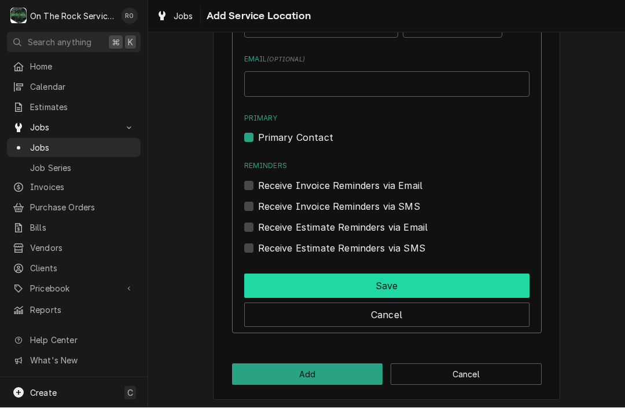
scroll to position [734, 0]
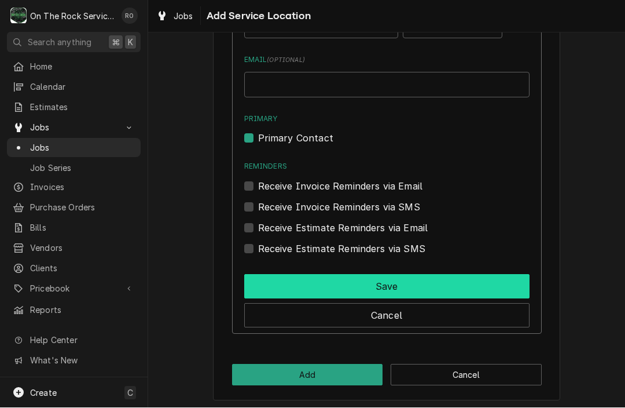
click at [348, 281] on button "Save" at bounding box center [386, 286] width 285 height 24
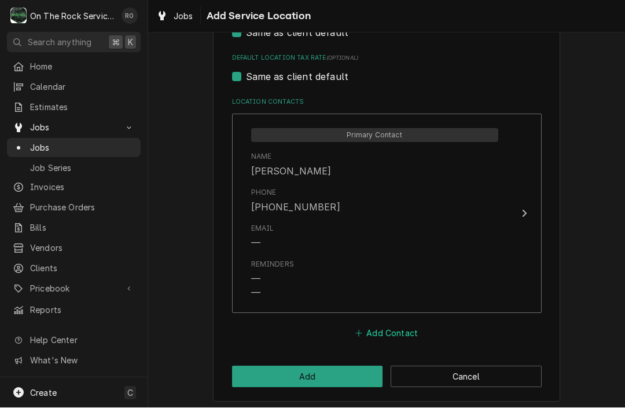
click at [377, 331] on button "Add Contact" at bounding box center [386, 333] width 67 height 16
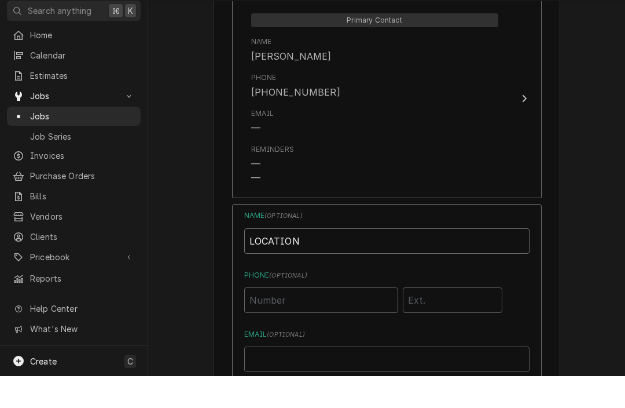
scroll to position [672, 0]
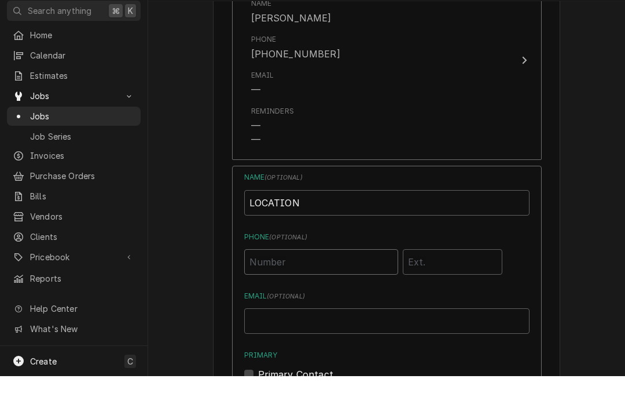
click at [316, 281] on input "Phone ( optional )" at bounding box center [321, 293] width 154 height 25
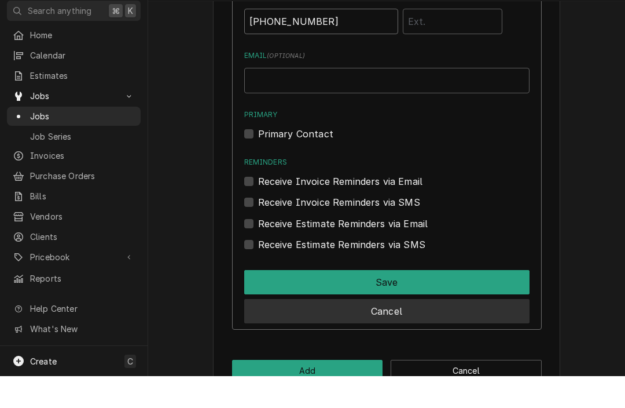
scroll to position [939, 0]
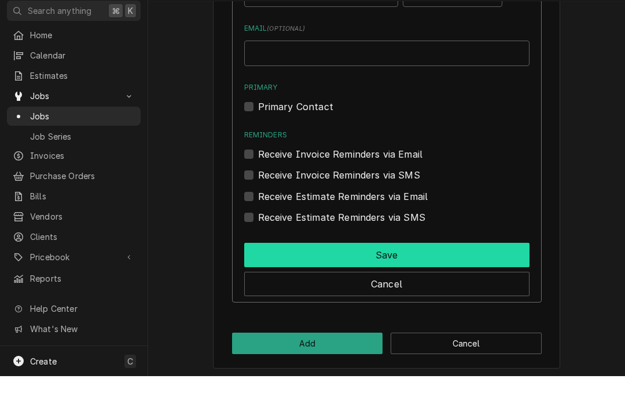
click at [334, 274] on button "Save" at bounding box center [386, 286] width 285 height 24
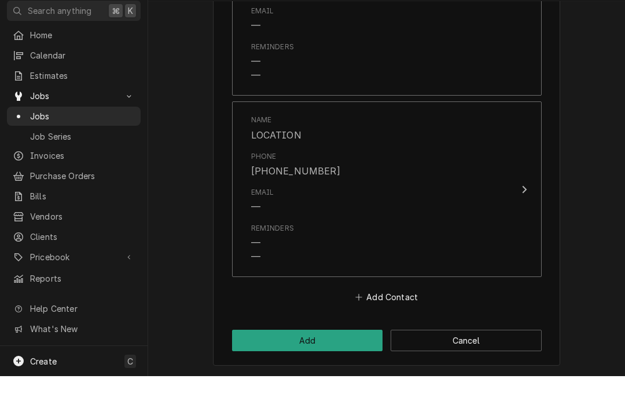
scroll to position [732, 0]
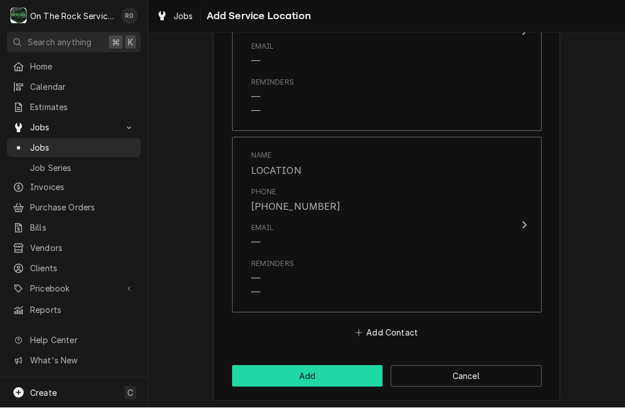
click at [306, 375] on button "Add" at bounding box center [307, 375] width 151 height 21
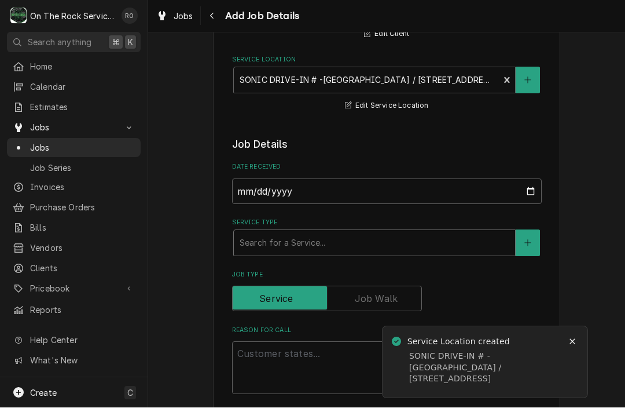
scroll to position [171, 0]
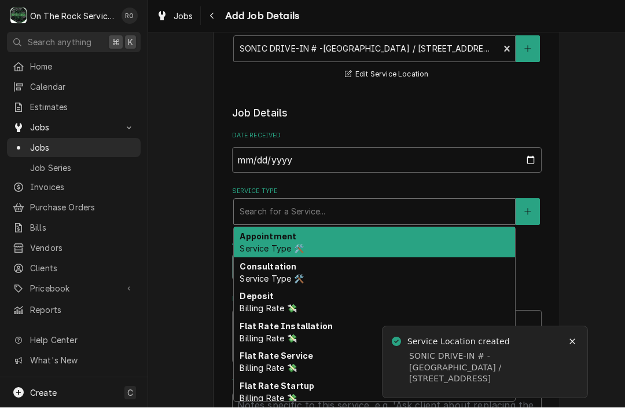
click at [331, 206] on div "Service Type" at bounding box center [375, 212] width 270 height 21
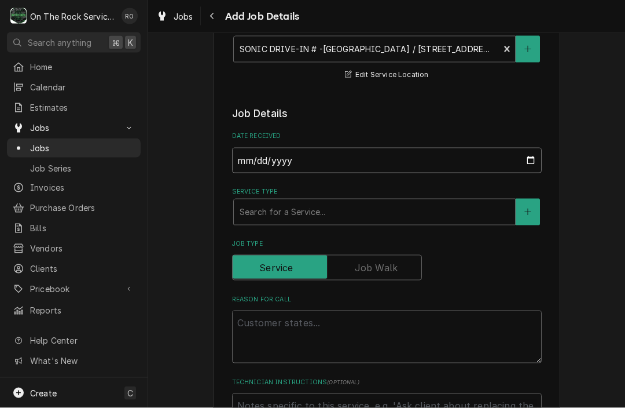
click at [336, 160] on input "2025-08-25" at bounding box center [387, 160] width 310 height 25
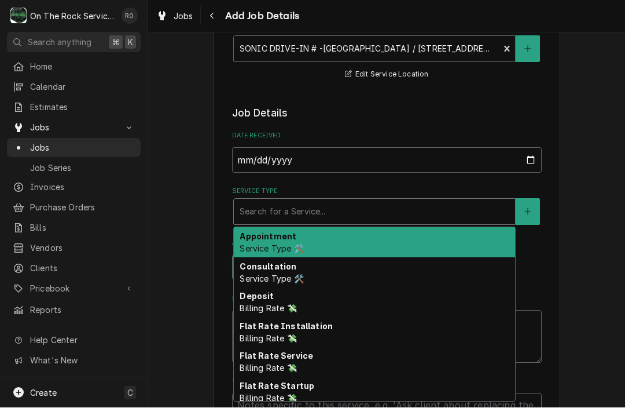
click at [295, 210] on div "Search for a Service..." at bounding box center [375, 212] width 270 height 12
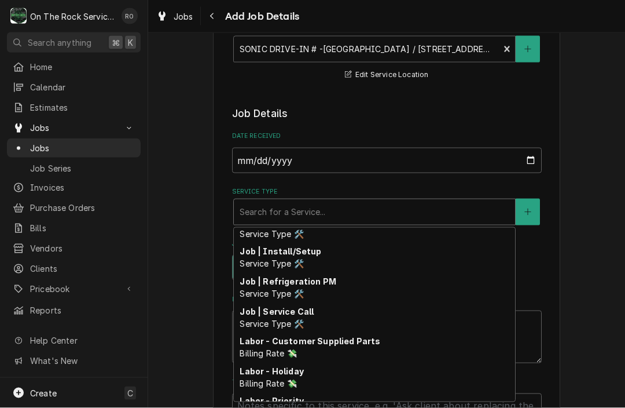
scroll to position [434, 0]
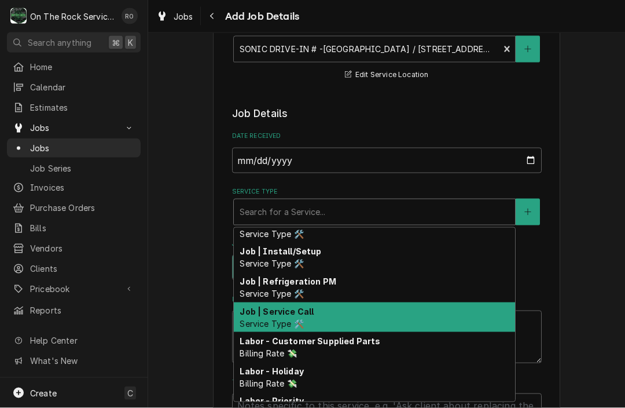
click at [291, 309] on strong "Job | Service Call" at bounding box center [277, 311] width 74 height 10
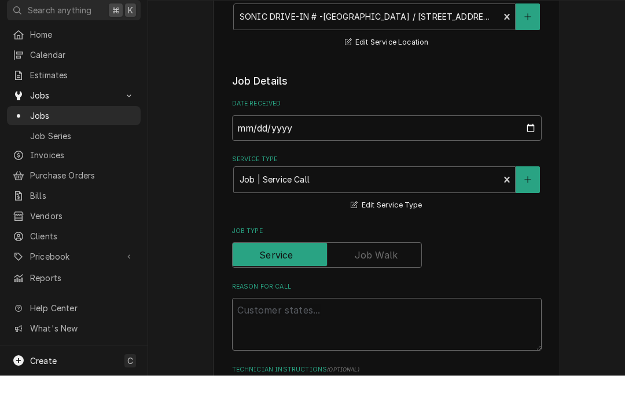
click at [299, 344] on textarea "Reason For Call" at bounding box center [387, 356] width 310 height 53
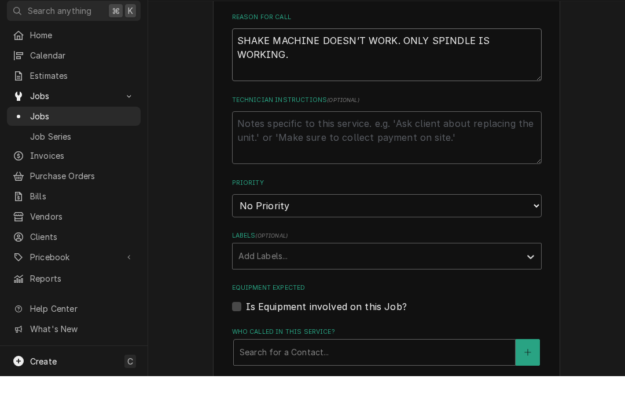
scroll to position [442, 0]
click at [533, 281] on icon "Labels" at bounding box center [531, 287] width 12 height 12
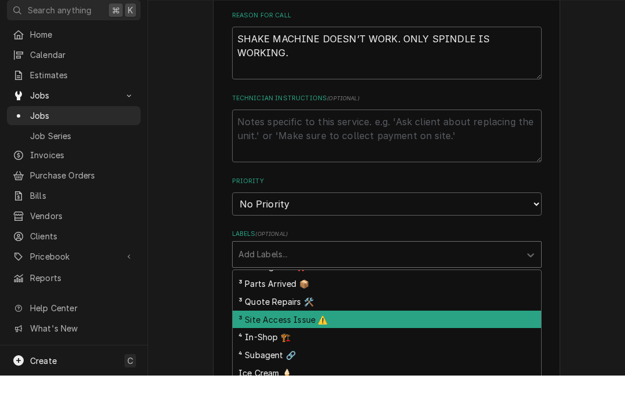
scroll to position [1, 0]
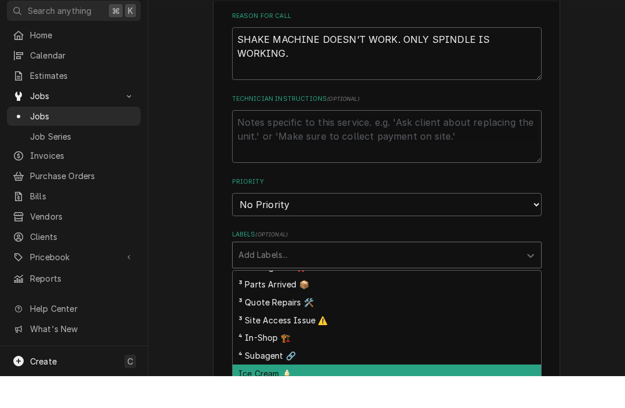
click at [411, 396] on div "Ice Cream 🍦" at bounding box center [387, 405] width 309 height 18
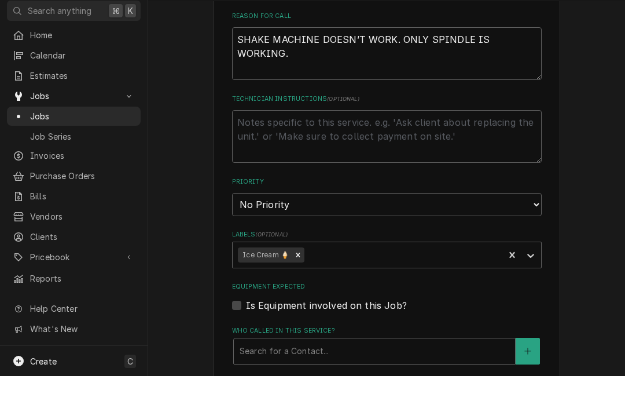
scroll to position [0, 0]
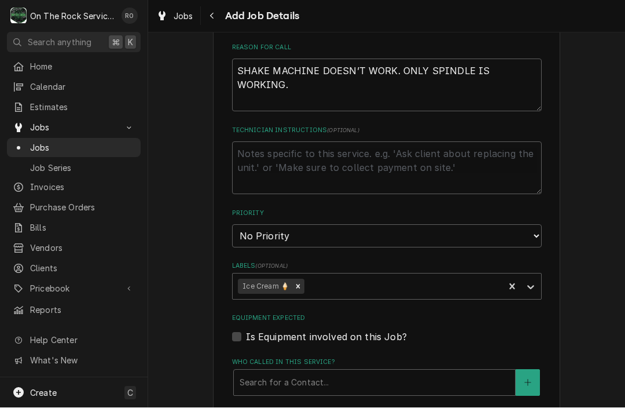
click at [243, 330] on div "Is Equipment involved on this Job?" at bounding box center [387, 337] width 310 height 14
click at [246, 330] on label "Is Equipment involved on this Job?" at bounding box center [326, 337] width 161 height 14
click at [246, 330] on input "Equipment Expected" at bounding box center [401, 342] width 310 height 25
click at [246, 332] on label "Is Equipment involved on this Job?" at bounding box center [326, 337] width 161 height 14
click at [246, 332] on input "Equipment Expected" at bounding box center [401, 342] width 310 height 25
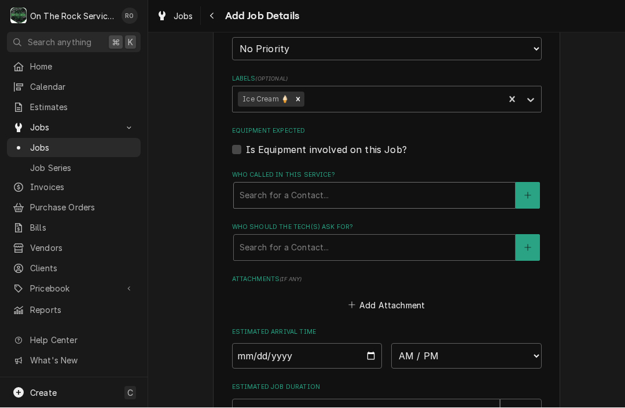
scroll to position [644, 0]
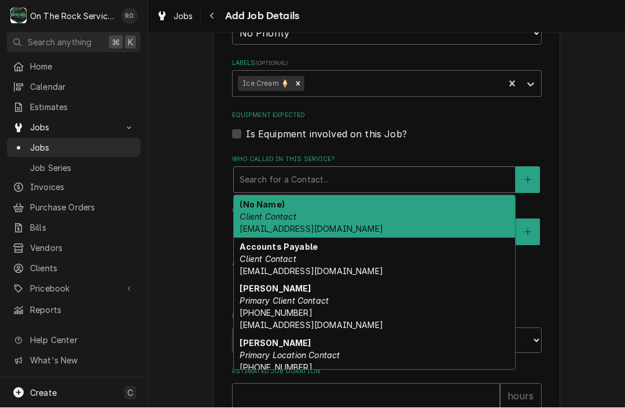
click at [423, 177] on div "Who called in this service?" at bounding box center [375, 180] width 270 height 21
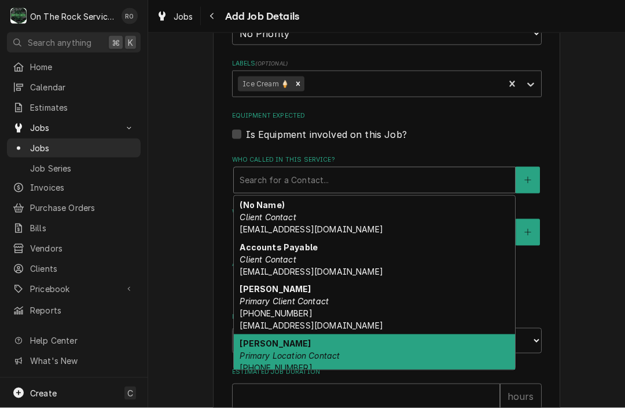
click at [406, 334] on div "KAYLA BEGGS Primary Location Contact (864) 992-4358" at bounding box center [374, 355] width 281 height 42
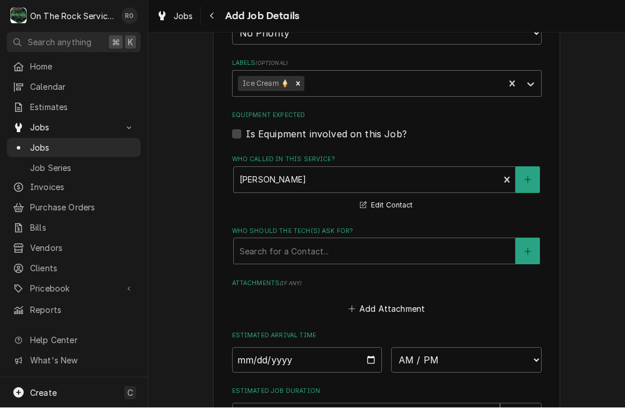
click at [416, 258] on fieldset "Job Details Date Received 2025-08-22 Service Type Job | Service Call Service Ty…" at bounding box center [387, 56] width 310 height 848
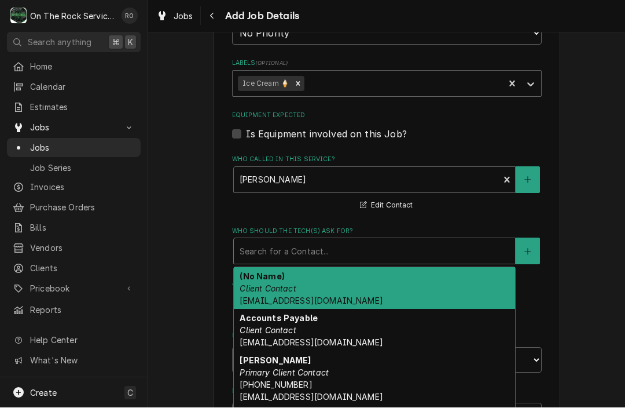
click at [417, 251] on div "Who should the tech(s) ask for?" at bounding box center [375, 251] width 270 height 21
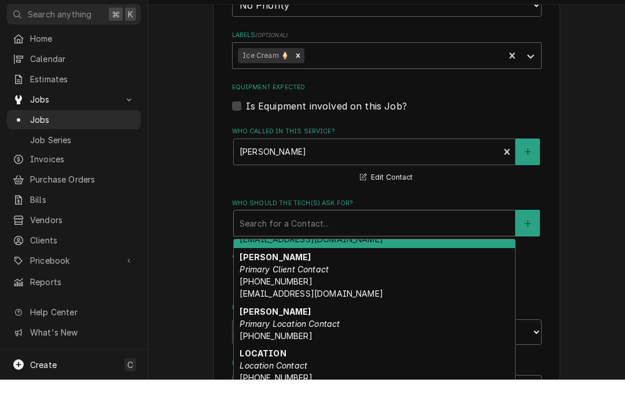
scroll to position [75, 0]
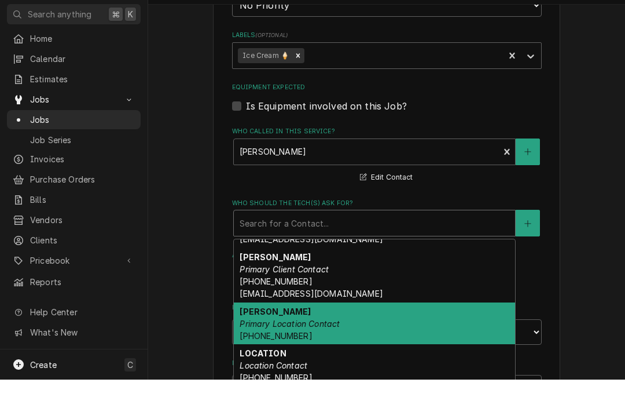
click at [415, 331] on div "KAYLA BEGGS Primary Location Contact (864) 992-4358" at bounding box center [374, 352] width 281 height 42
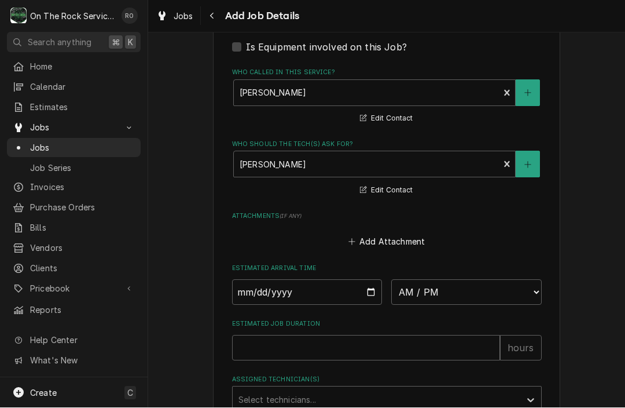
scroll to position [749, 0]
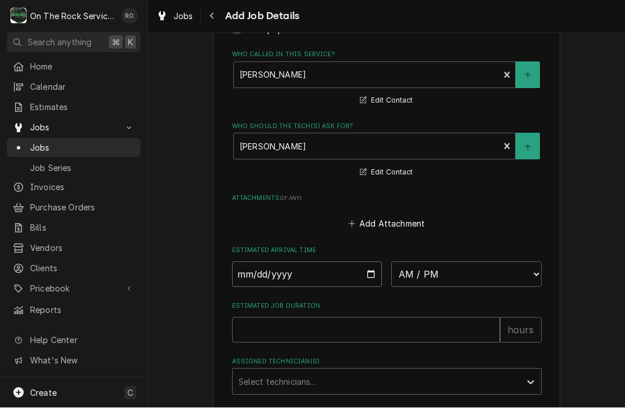
click at [327, 272] on input "2025-08-25" at bounding box center [307, 274] width 151 height 25
click at [461, 271] on select "AM / PM 6:00 AM 6:15 AM 6:30 AM 6:45 AM 7:00 AM 7:15 AM 7:30 AM 7:45 AM 8:00 AM…" at bounding box center [466, 274] width 151 height 25
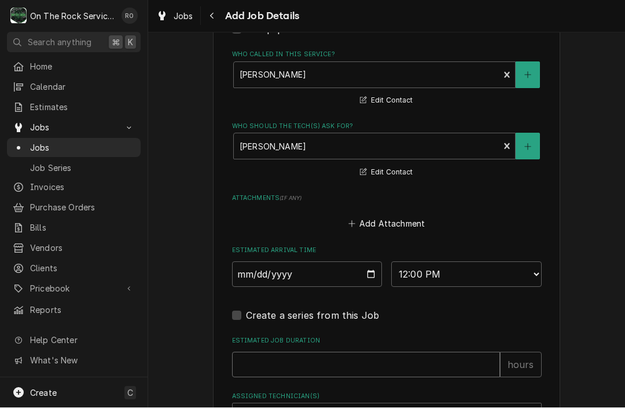
click at [383, 366] on input "Estimated Job Duration" at bounding box center [366, 364] width 268 height 25
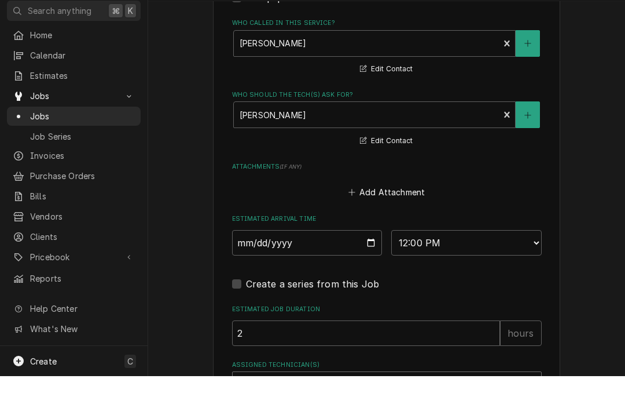
scroll to position [860, 0]
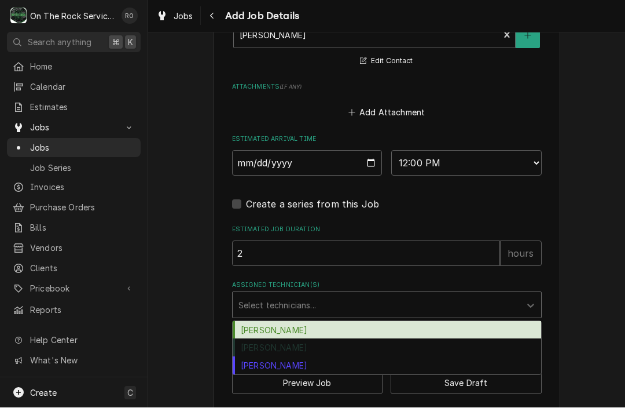
click at [374, 301] on div "Assigned Technician(s)" at bounding box center [377, 305] width 276 height 21
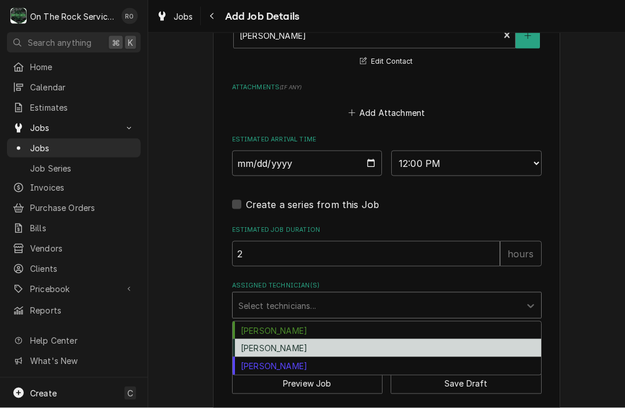
click at [365, 339] on div "Rich Ortega" at bounding box center [387, 348] width 309 height 18
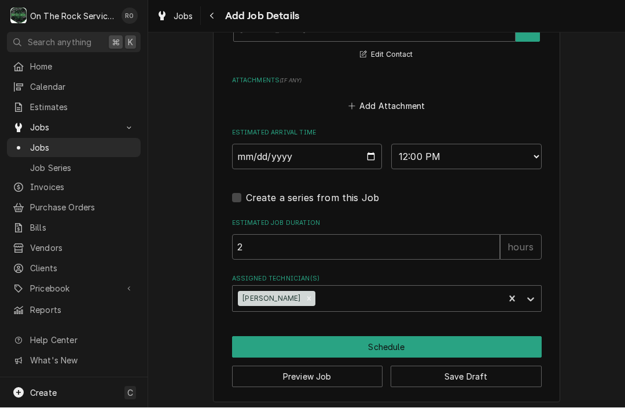
scroll to position [866, 0]
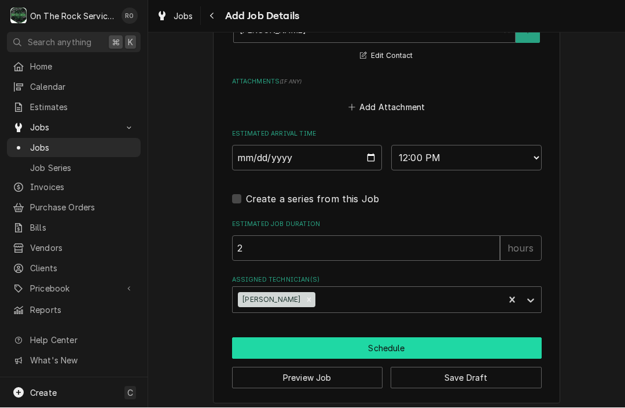
click at [350, 338] on button "Schedule" at bounding box center [387, 348] width 310 height 21
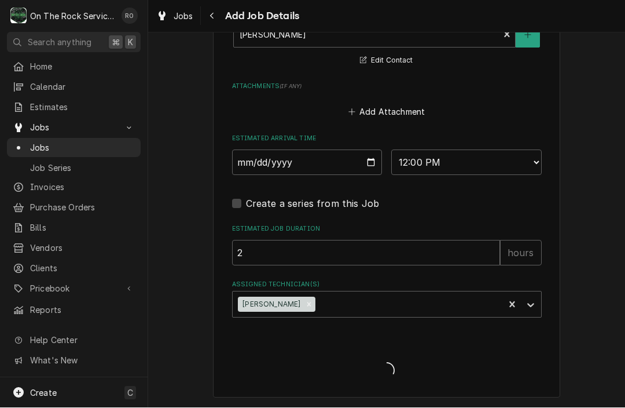
scroll to position [854, 0]
